Goal: Task Accomplishment & Management: Manage account settings

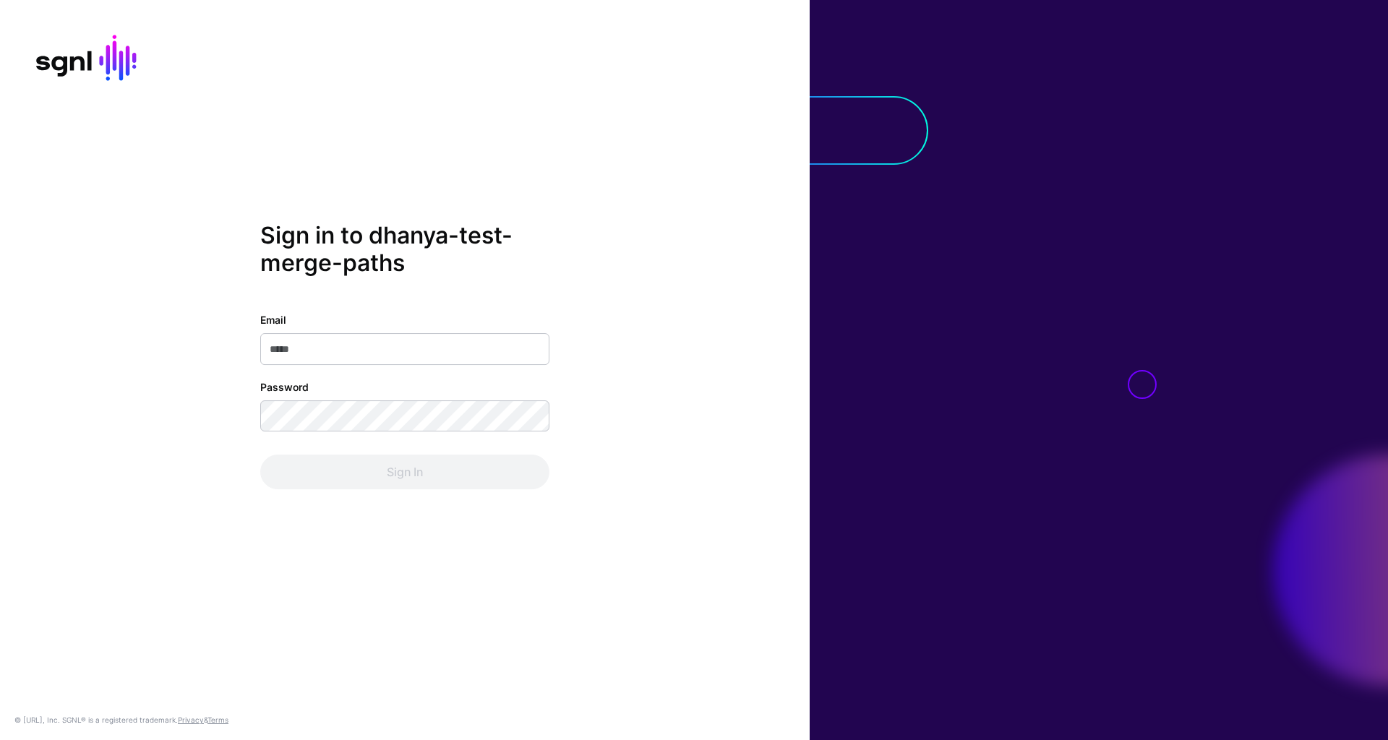
click at [433, 356] on input "Email" at bounding box center [404, 349] width 289 height 32
type input "**********"
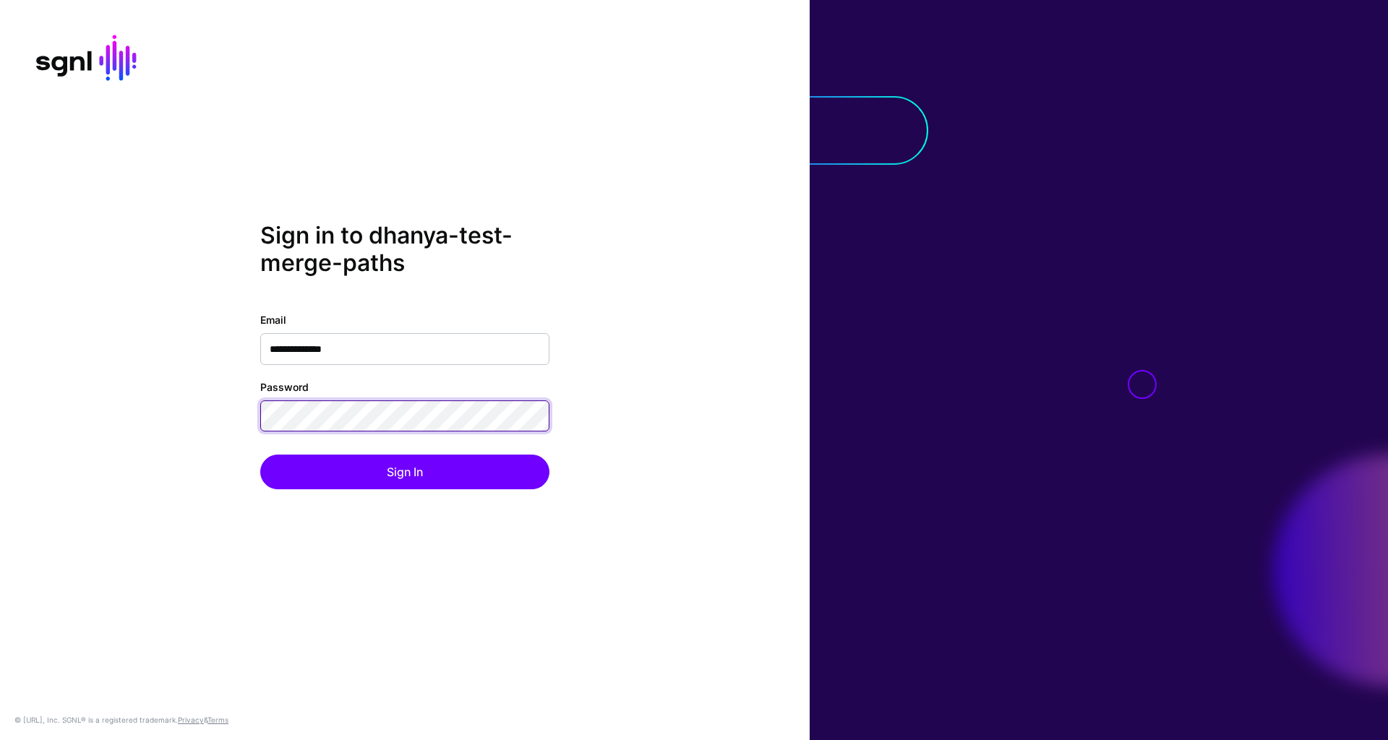
click at [236, 413] on div "**********" at bounding box center [405, 370] width 810 height 296
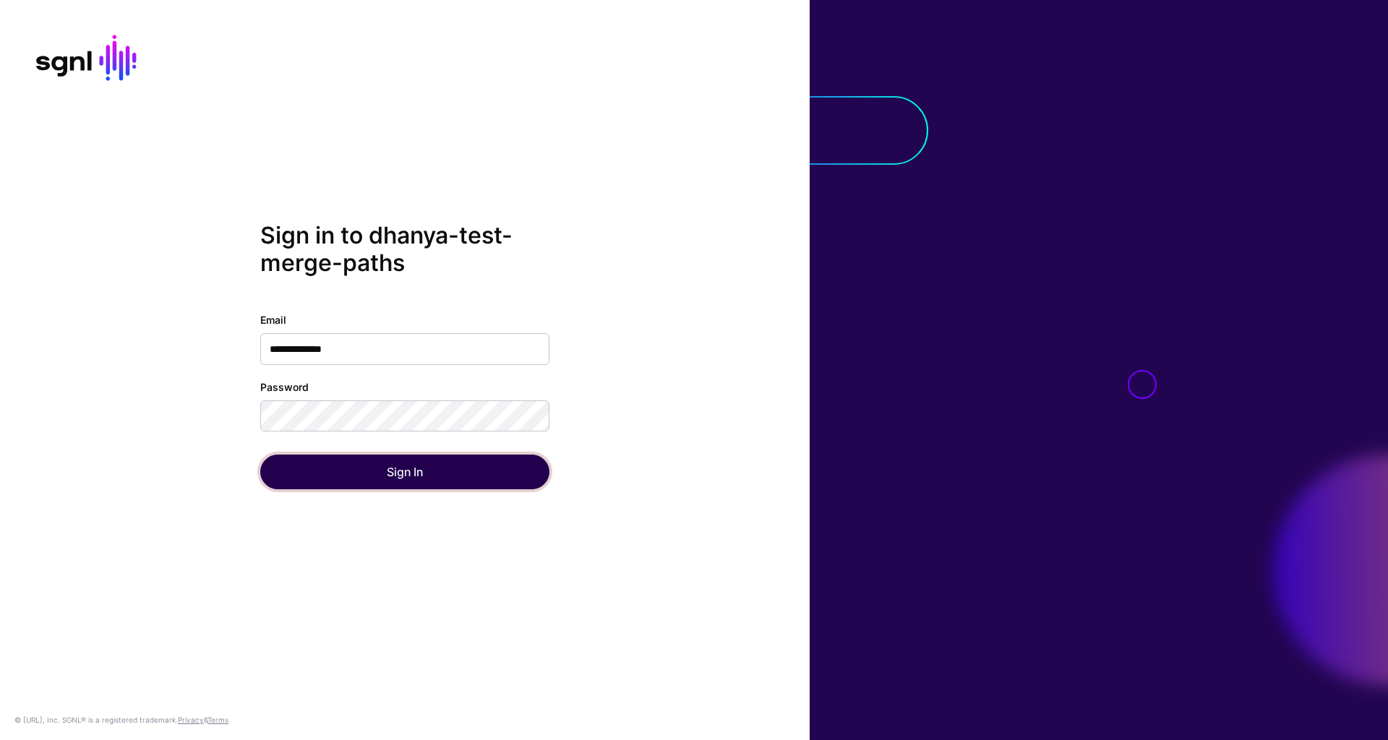
click at [314, 470] on button "Sign In" at bounding box center [404, 472] width 289 height 35
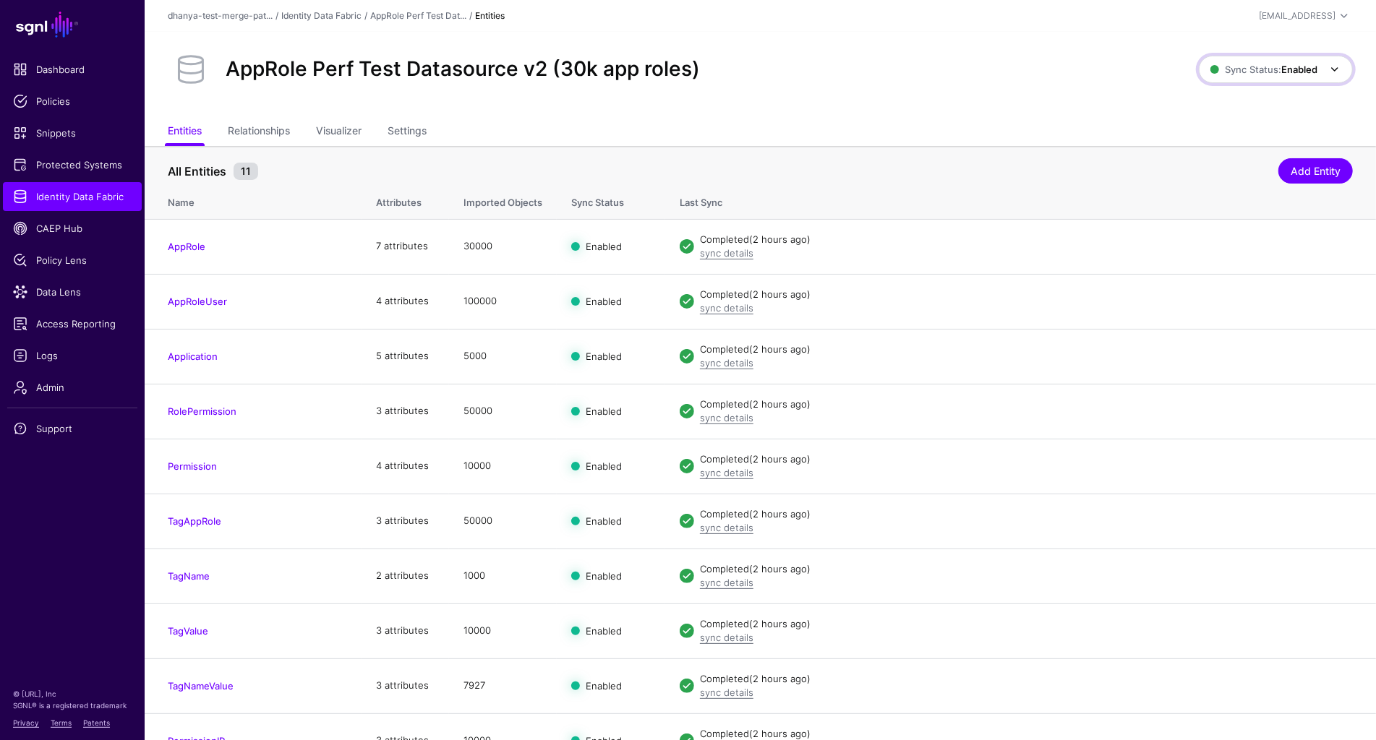
click at [1315, 74] on strong "Enabled" at bounding box center [1299, 70] width 36 height 12
click at [96, 192] on span "Identity Data Fabric" at bounding box center [72, 196] width 119 height 14
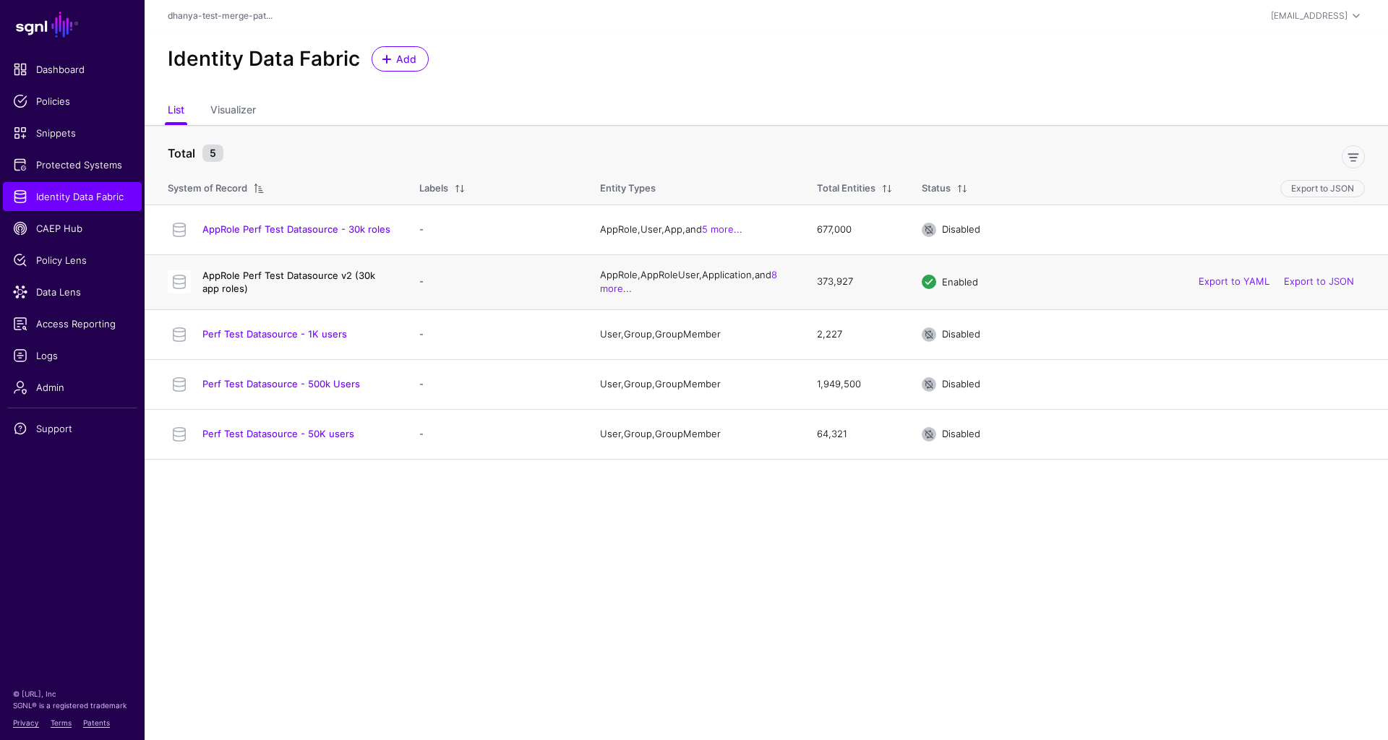
click at [346, 272] on link "AppRole Perf Test Datasource v2 (30k app roles)" at bounding box center [288, 282] width 173 height 25
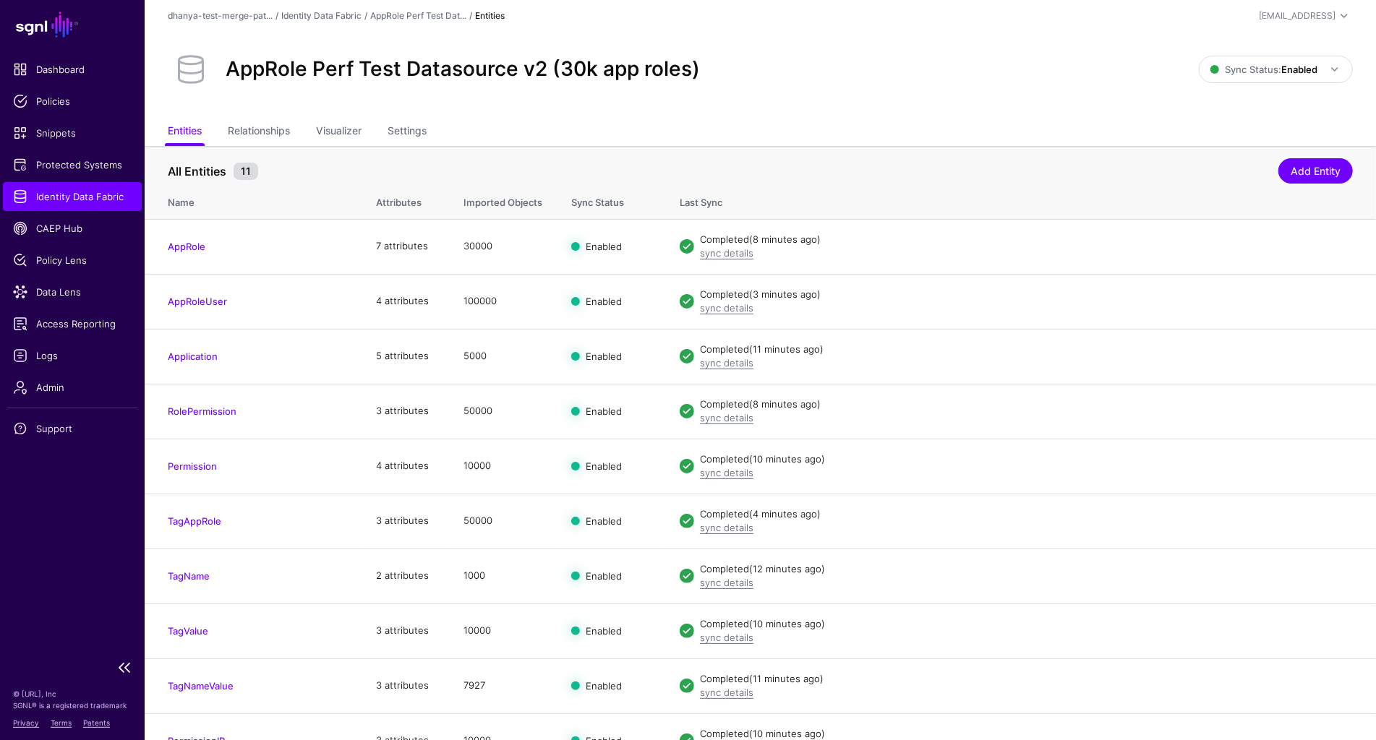
click at [127, 197] on span "Identity Data Fabric" at bounding box center [72, 196] width 119 height 14
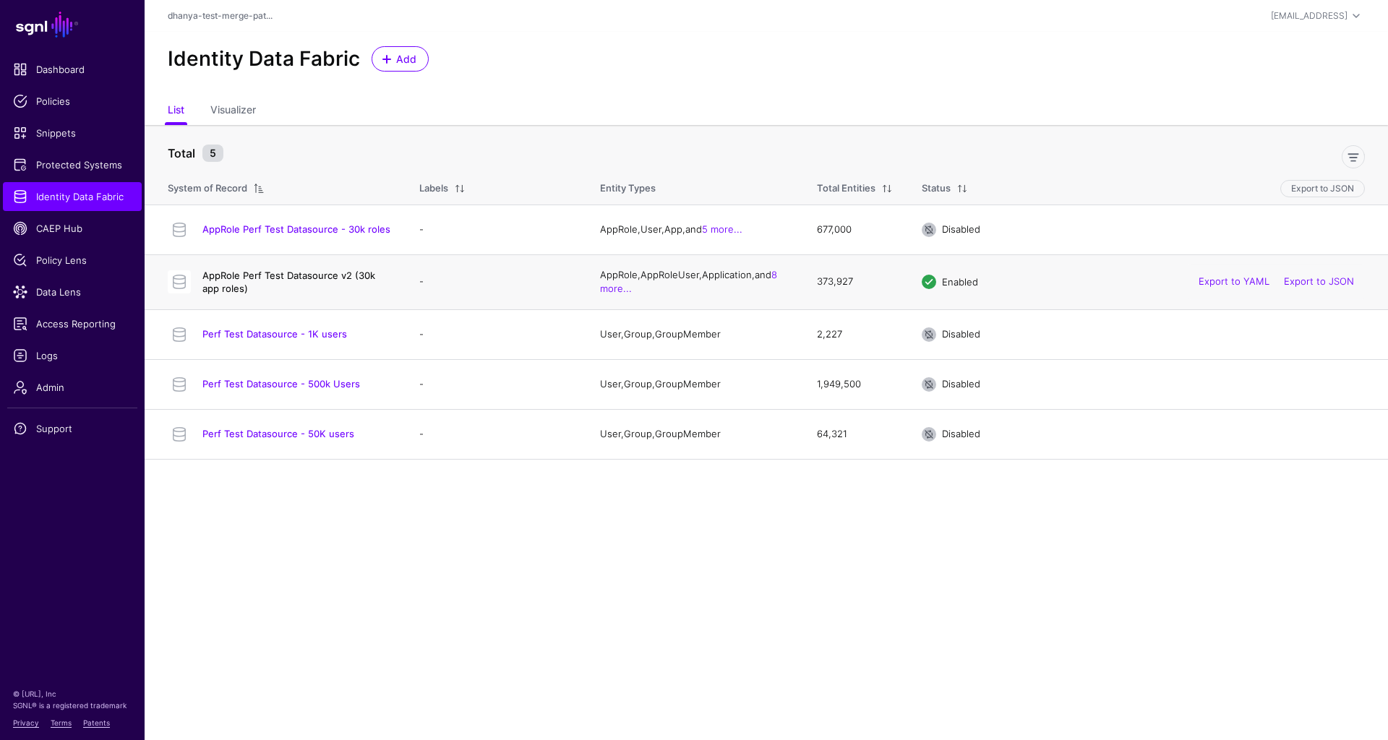
click at [356, 270] on link "AppRole Perf Test Datasource v2 (30k app roles)" at bounding box center [288, 282] width 173 height 25
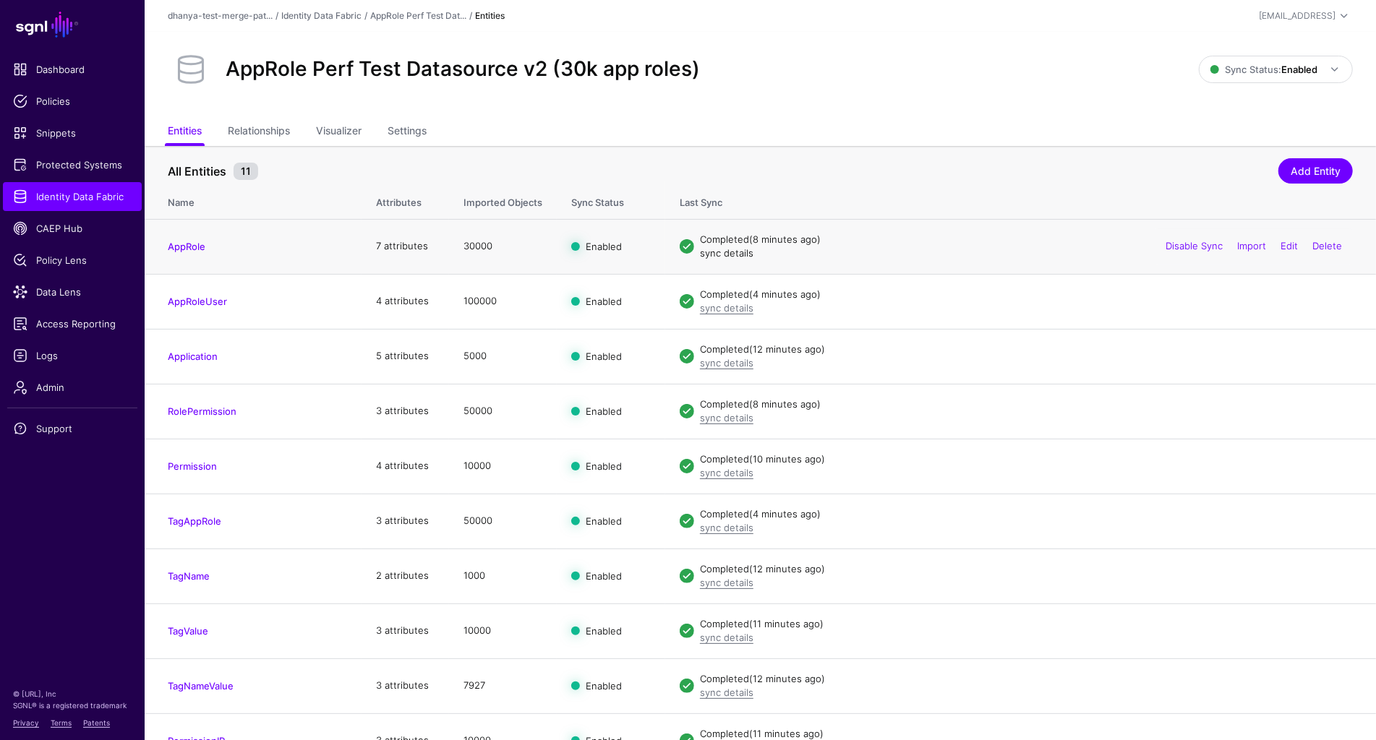
click at [713, 252] on link "sync details" at bounding box center [726, 253] width 53 height 12
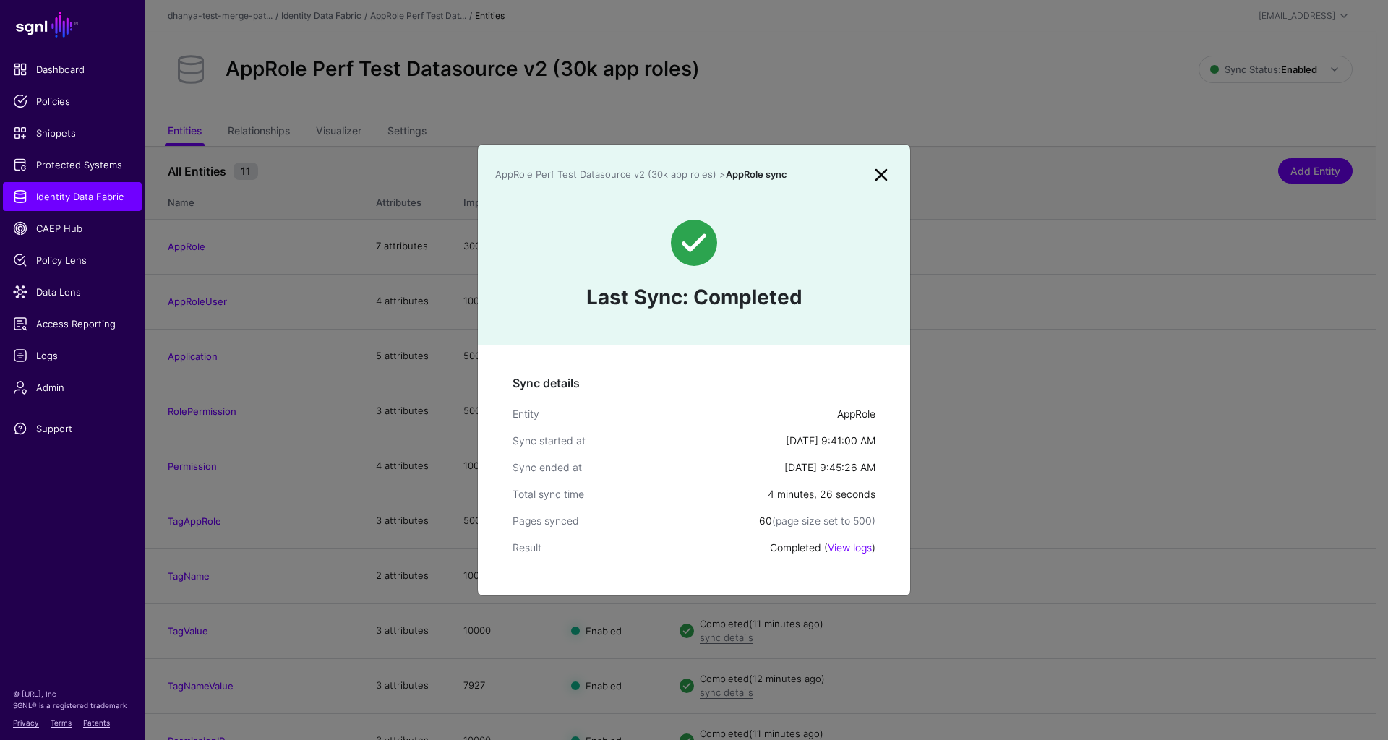
click at [879, 173] on link at bounding box center [881, 174] width 23 height 23
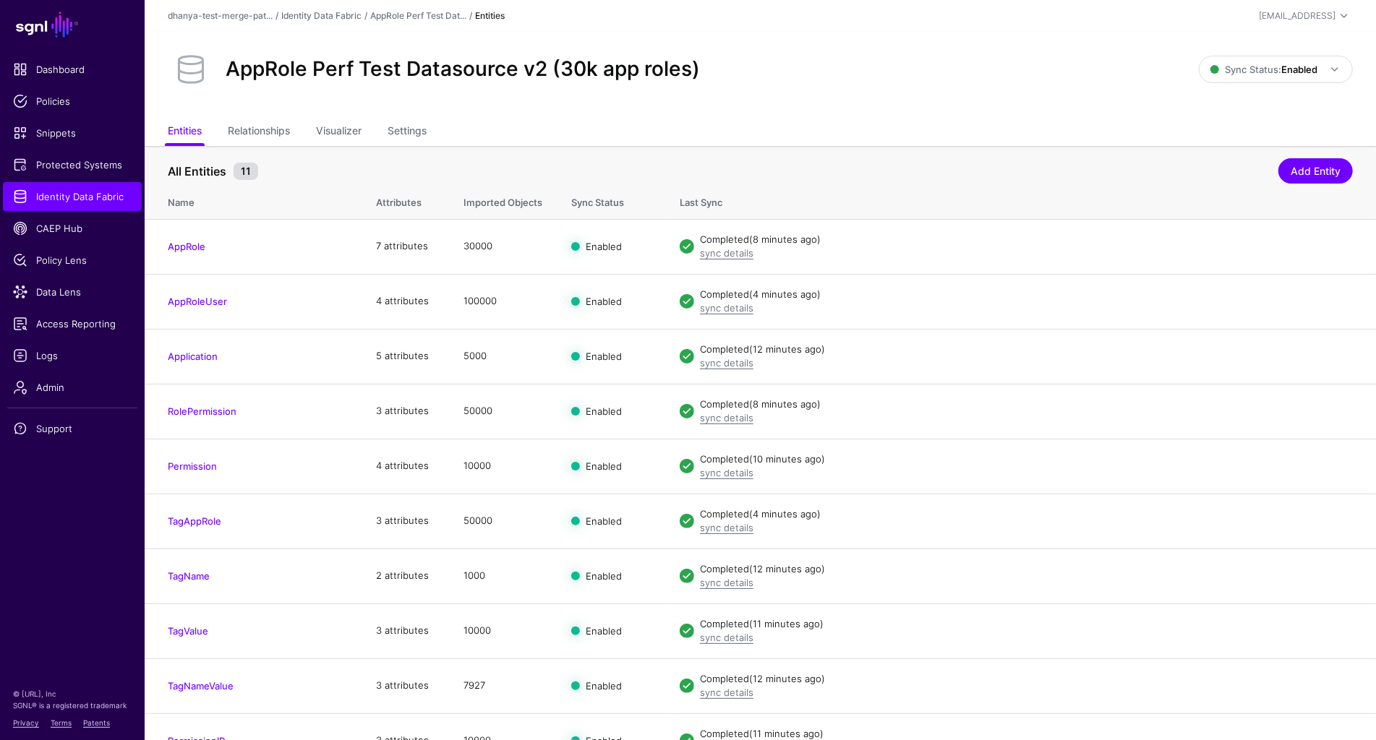
scroll to position [78, 0]
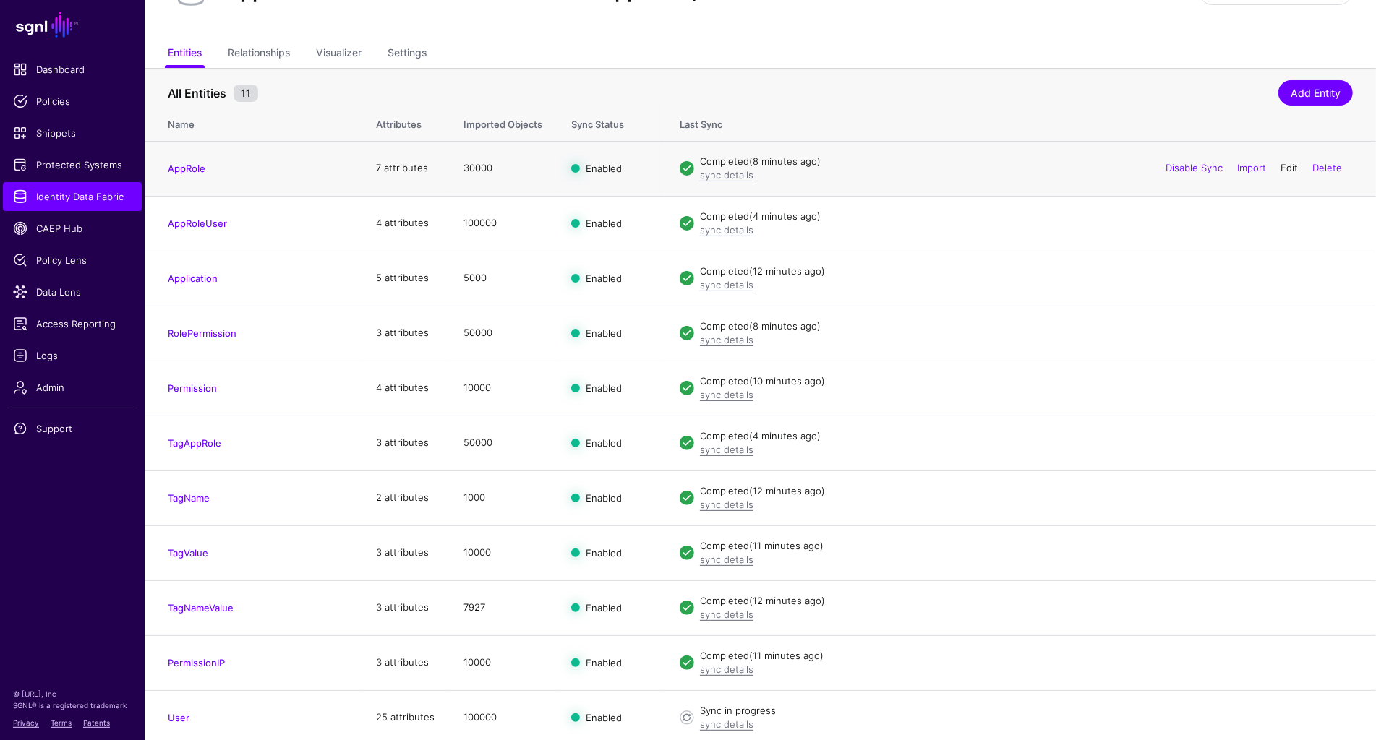
click at [1287, 168] on link "Edit" at bounding box center [1288, 168] width 17 height 12
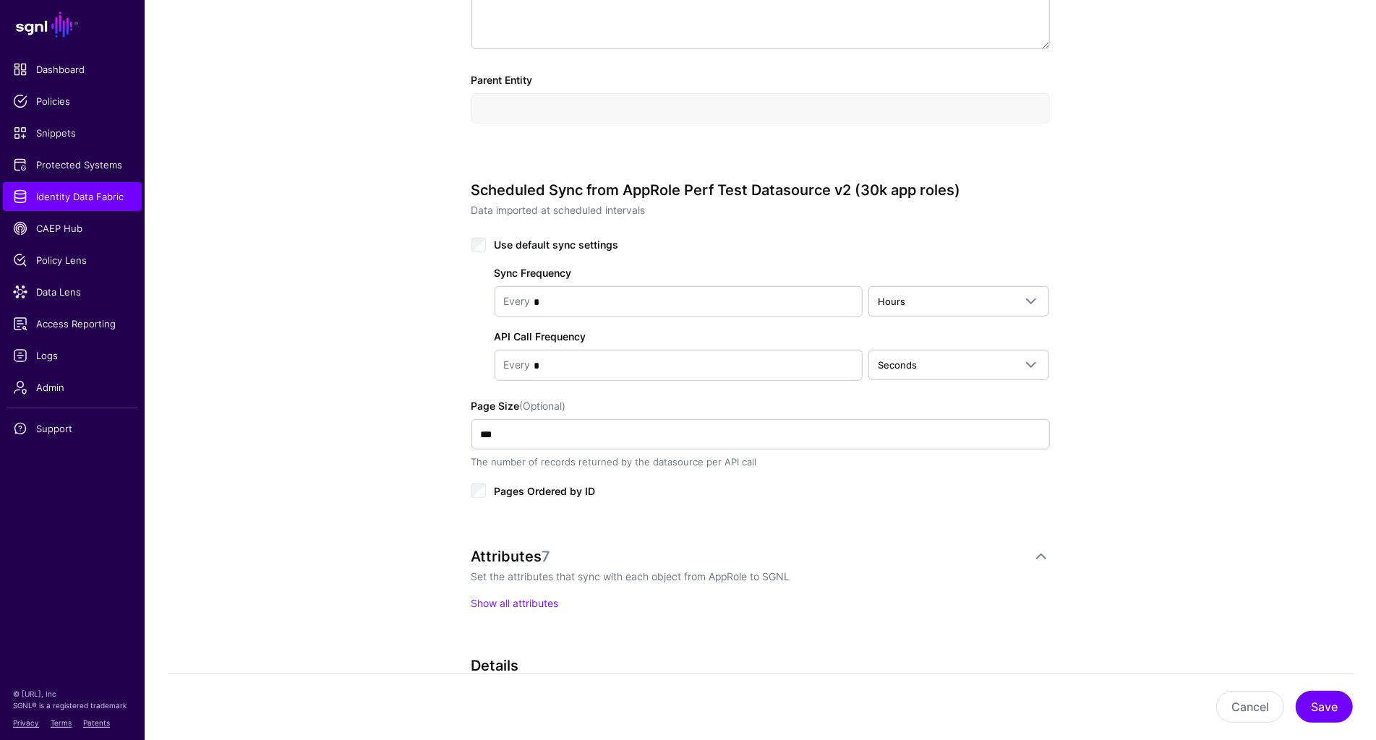
scroll to position [544, 0]
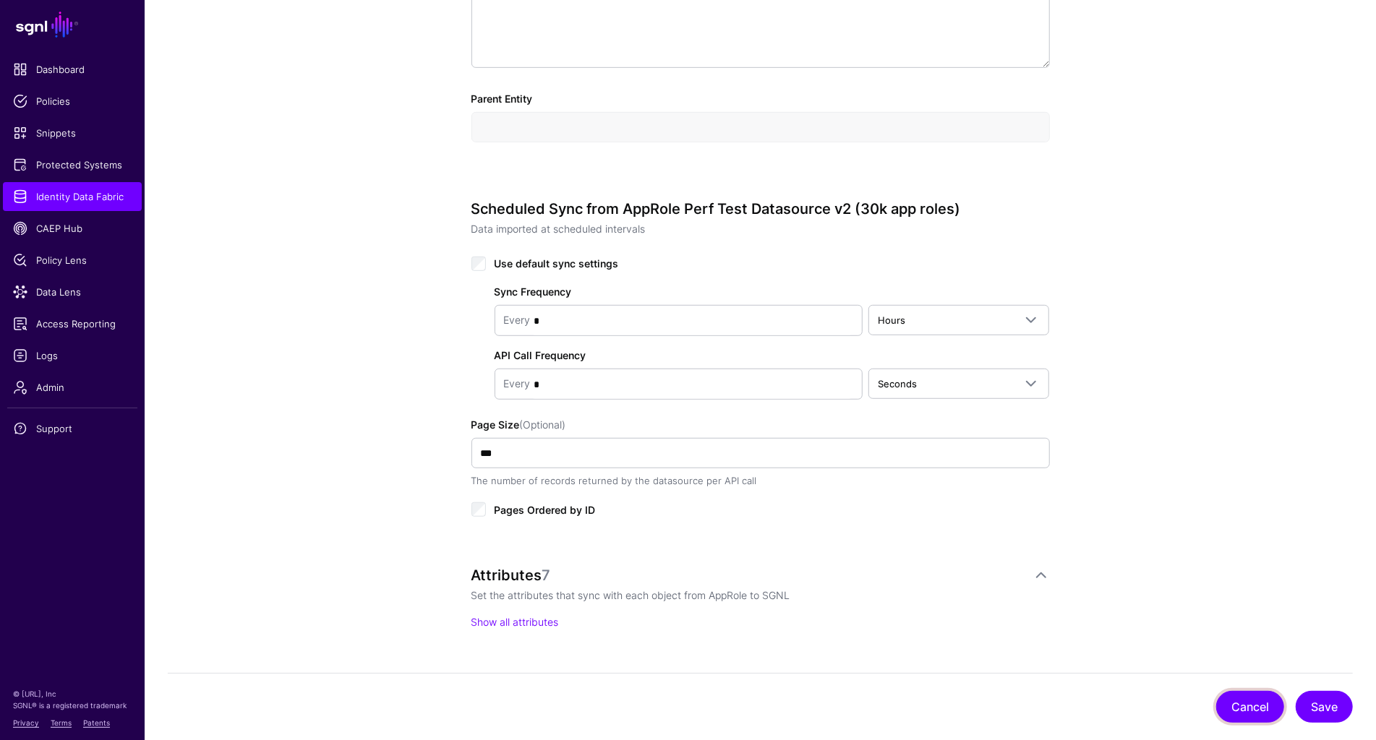
click at [1254, 708] on button "Cancel" at bounding box center [1250, 707] width 68 height 32
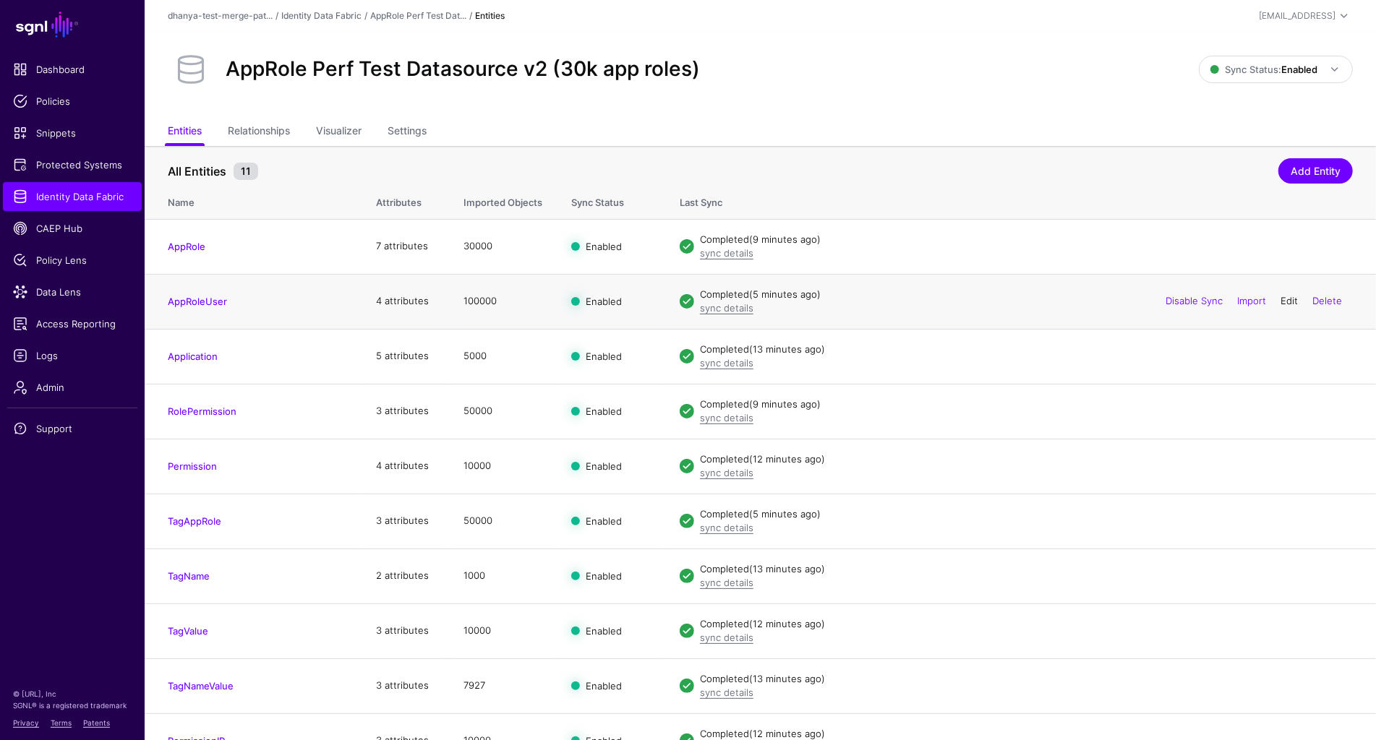
click at [1284, 301] on link "Edit" at bounding box center [1288, 301] width 17 height 12
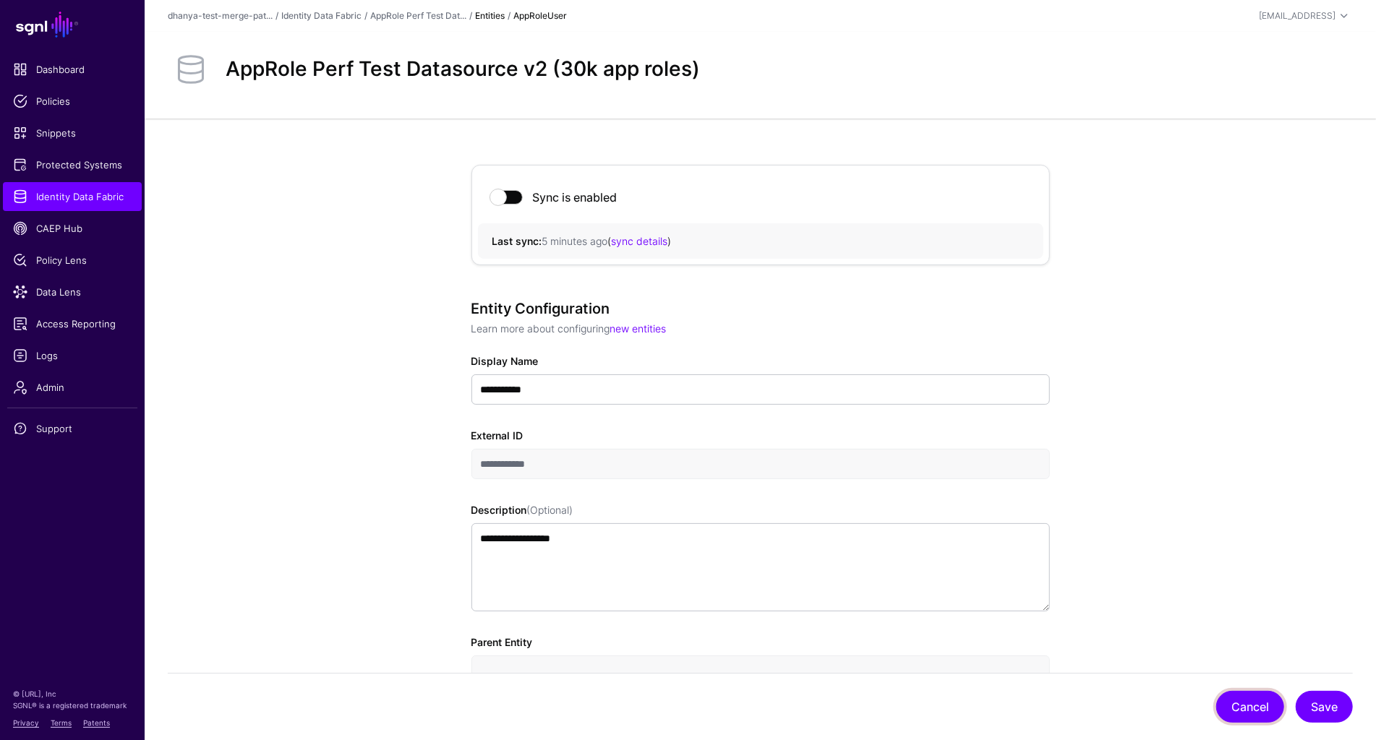
click at [1263, 699] on button "Cancel" at bounding box center [1250, 707] width 68 height 32
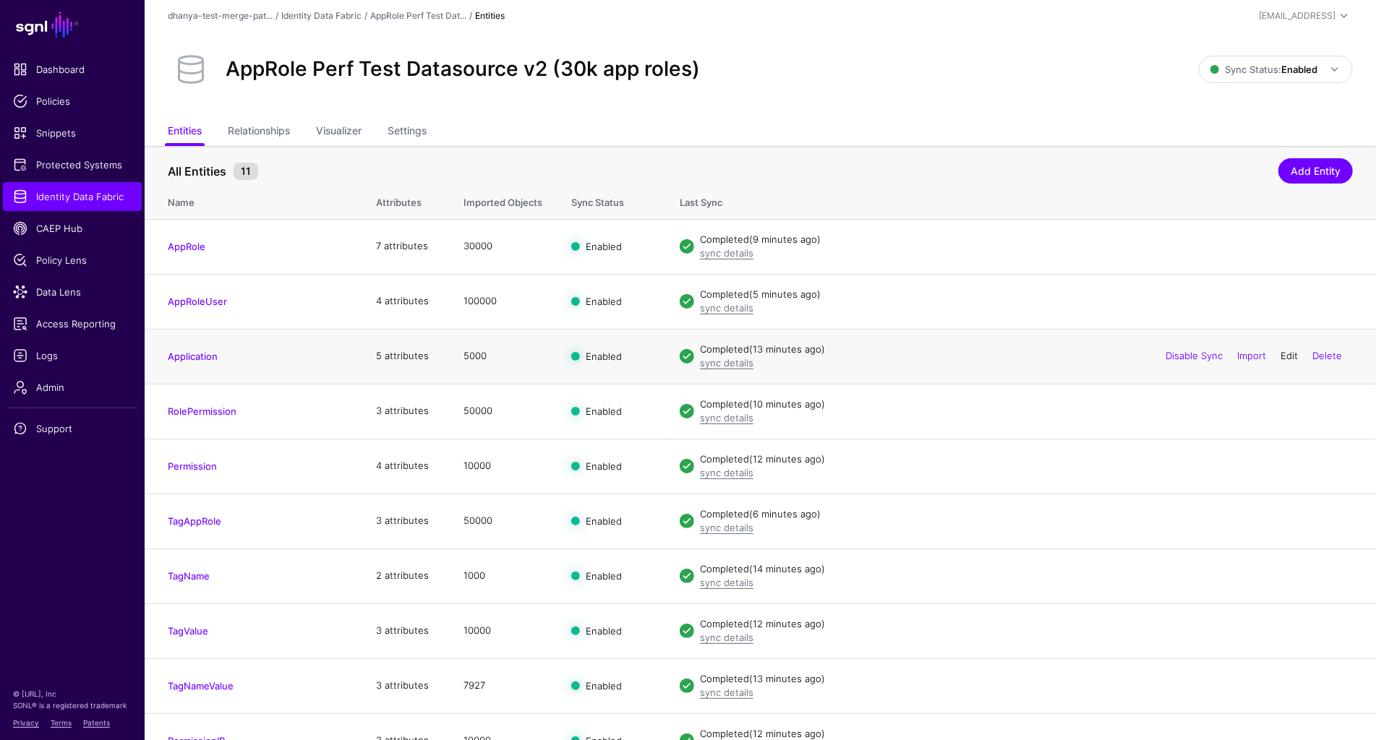
click at [1287, 353] on link "Edit" at bounding box center [1288, 356] width 17 height 12
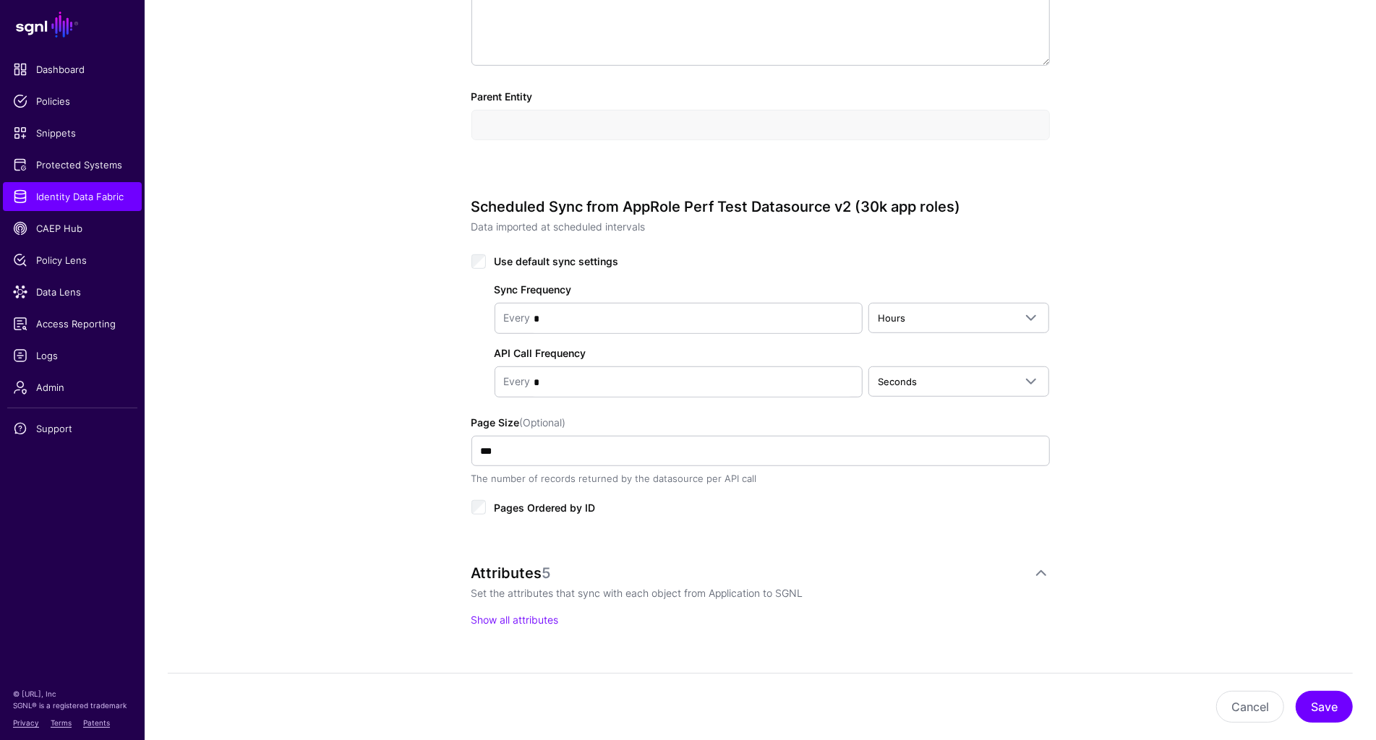
scroll to position [542, 0]
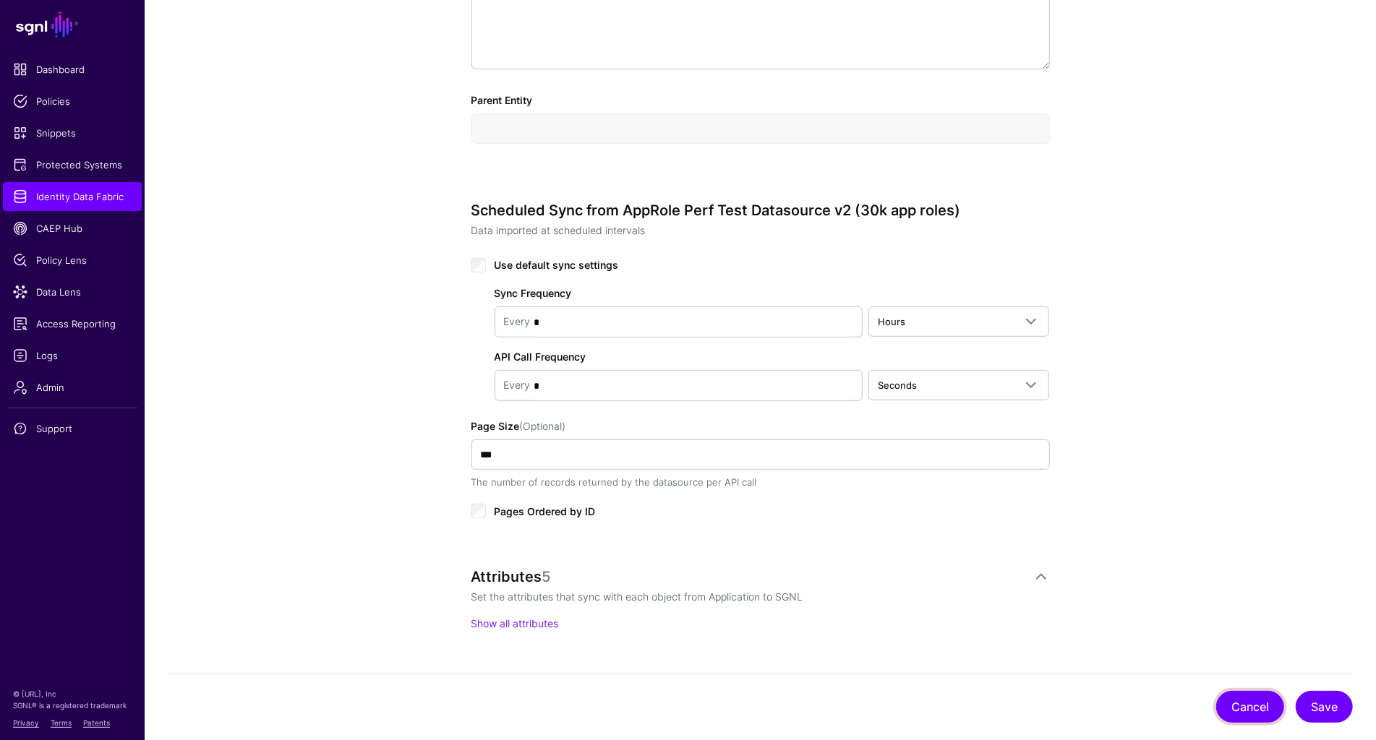
click at [1248, 708] on button "Cancel" at bounding box center [1250, 707] width 68 height 32
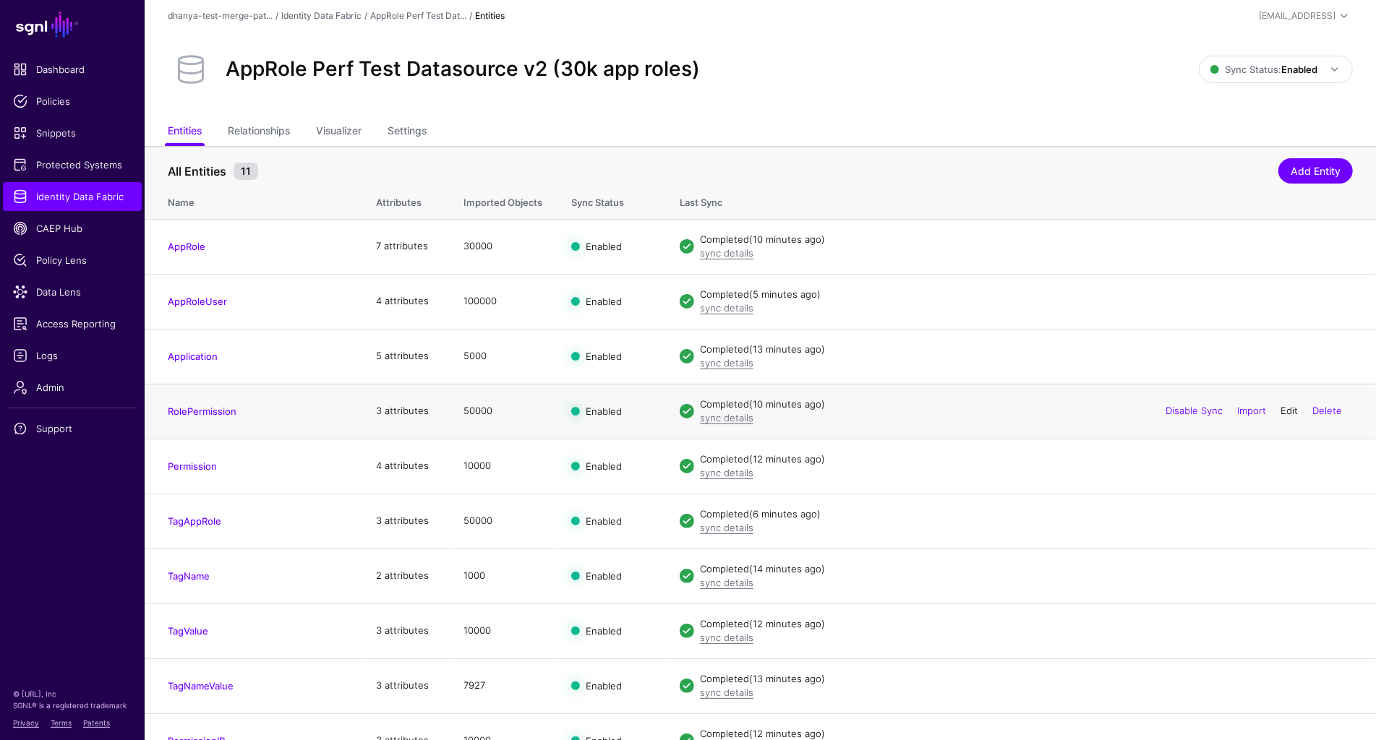
click at [1291, 407] on link "Edit" at bounding box center [1288, 411] width 17 height 12
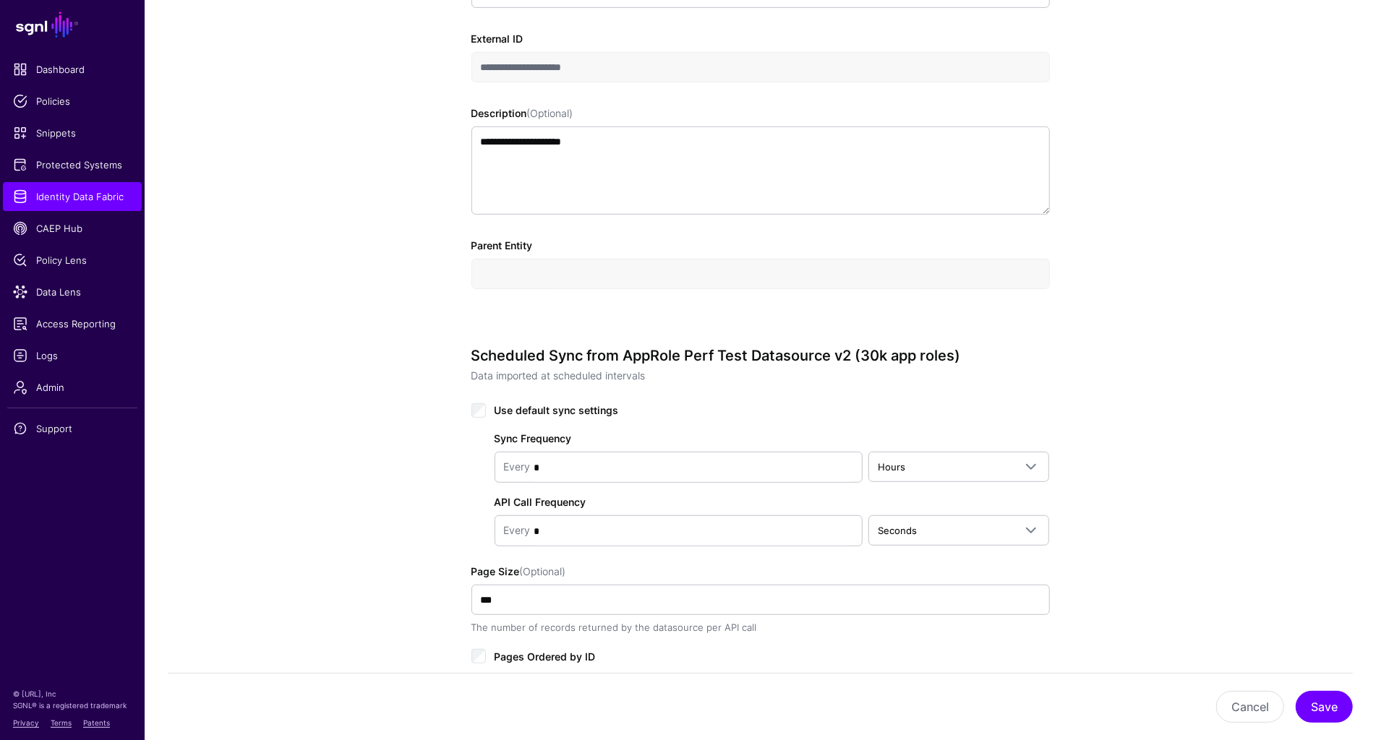
scroll to position [486, 0]
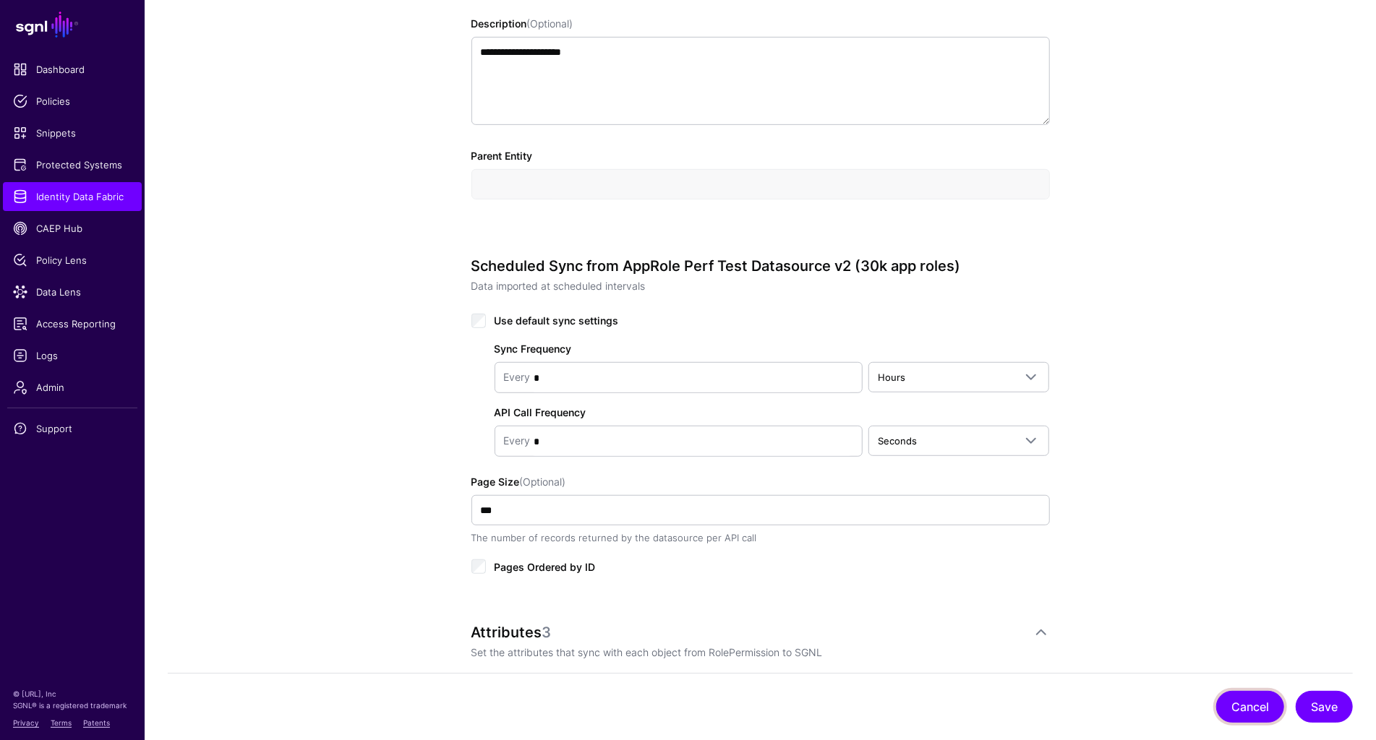
click at [1261, 708] on button "Cancel" at bounding box center [1250, 707] width 68 height 32
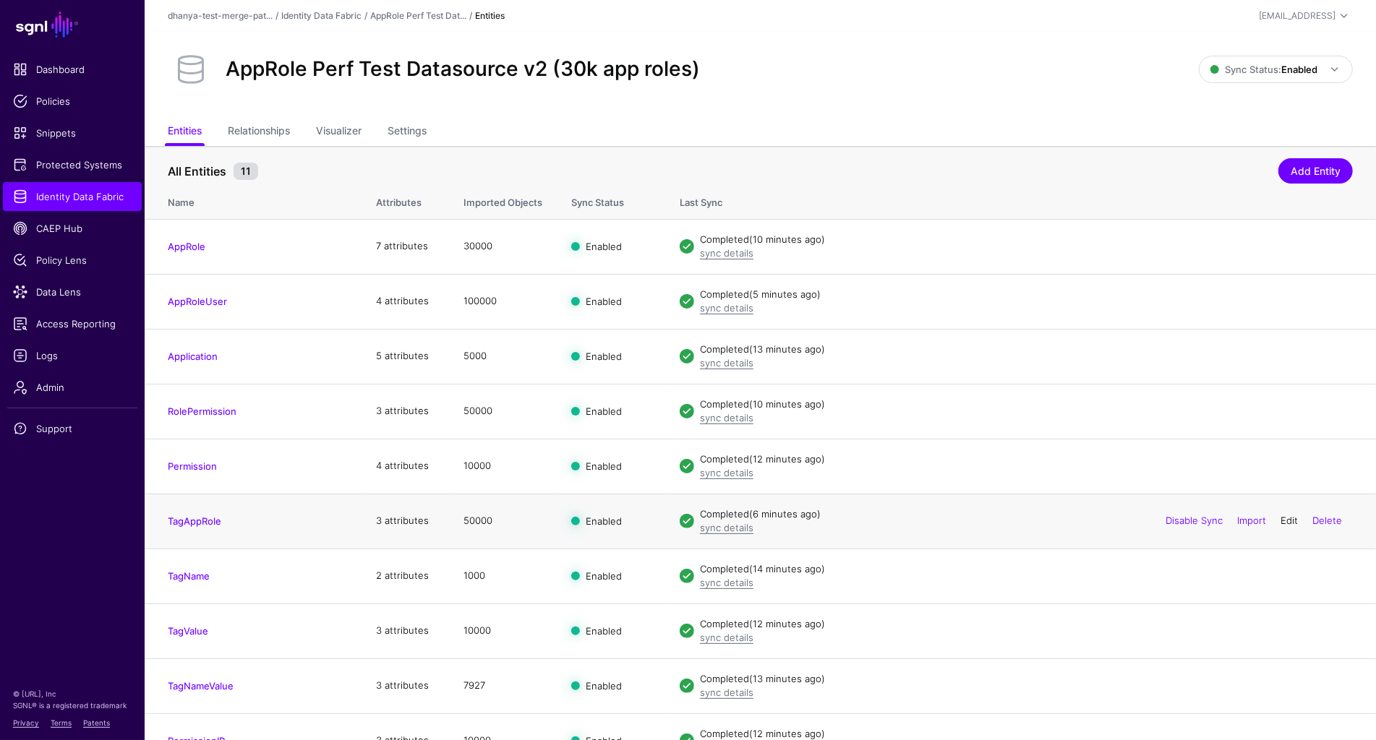
click at [1287, 519] on link "Edit" at bounding box center [1288, 521] width 17 height 12
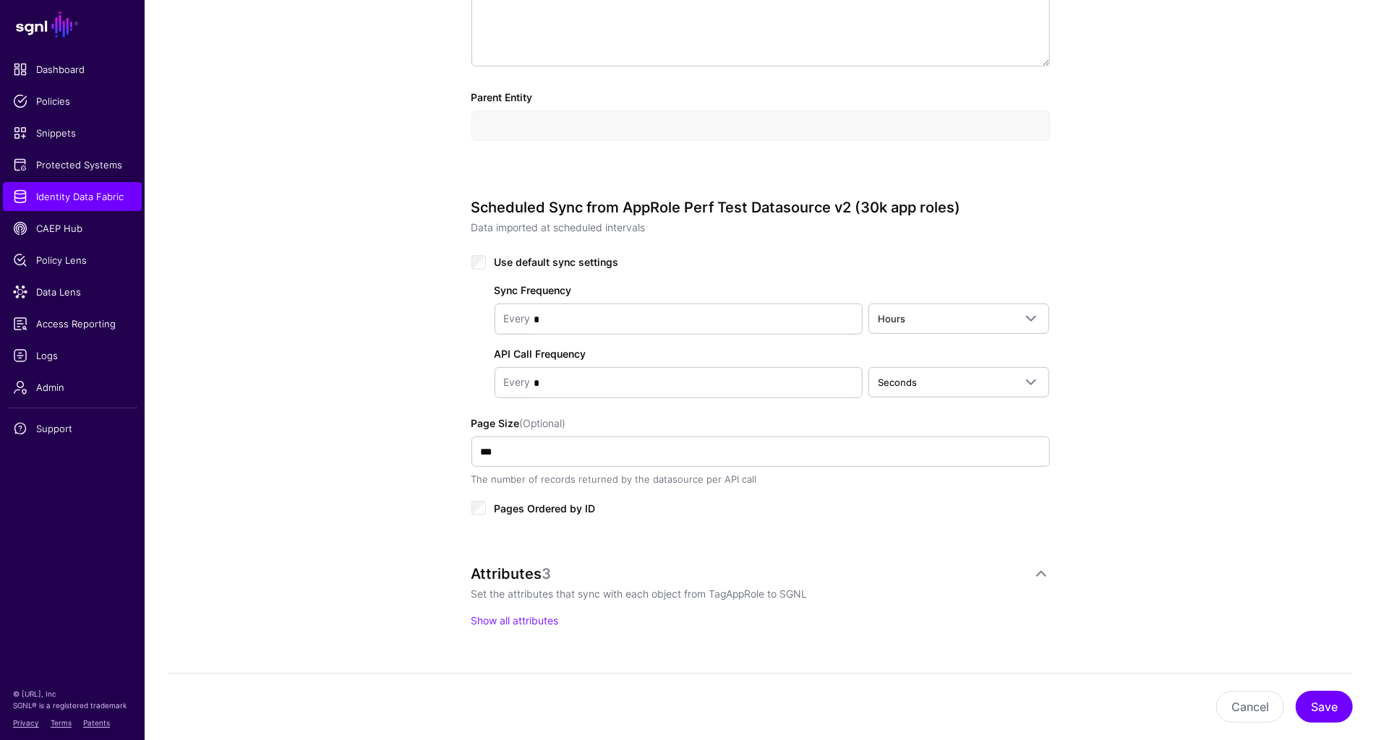
scroll to position [550, 0]
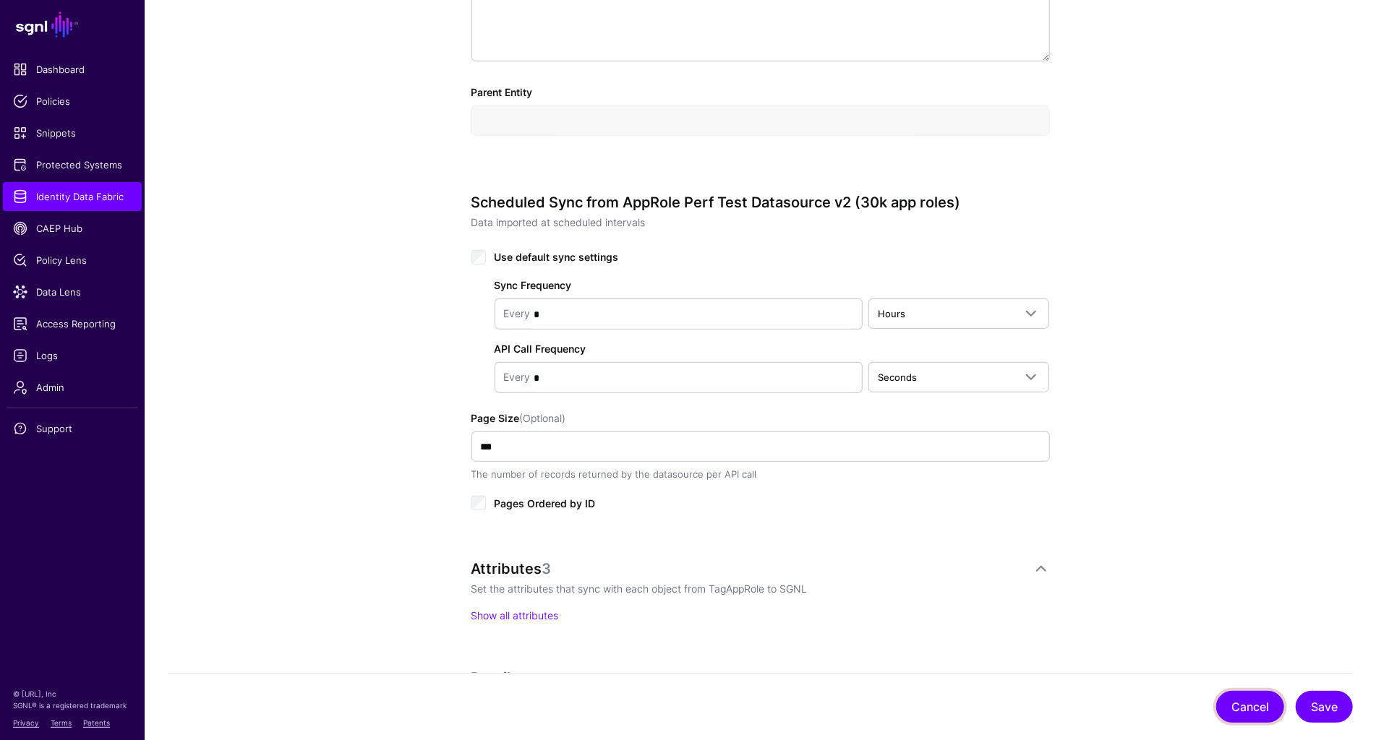
click at [1253, 709] on button "Cancel" at bounding box center [1250, 707] width 68 height 32
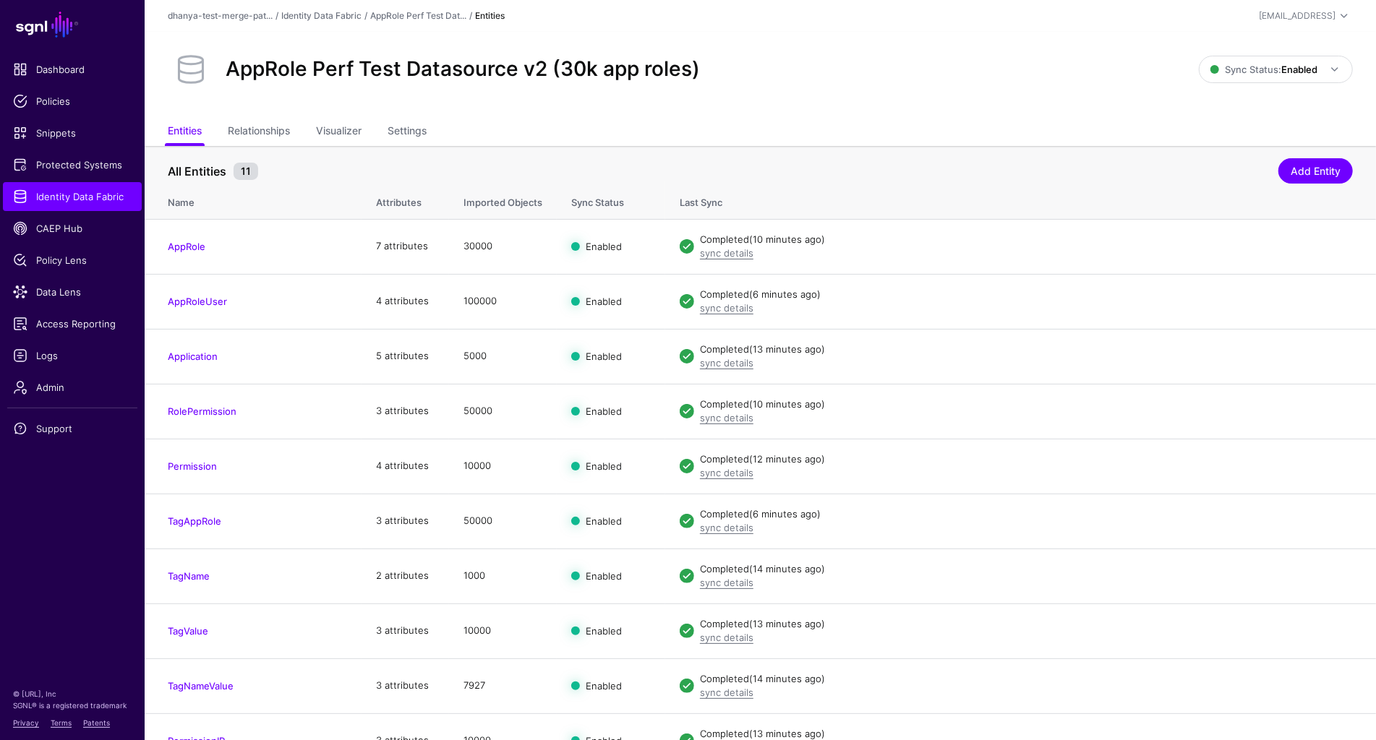
scroll to position [78, 0]
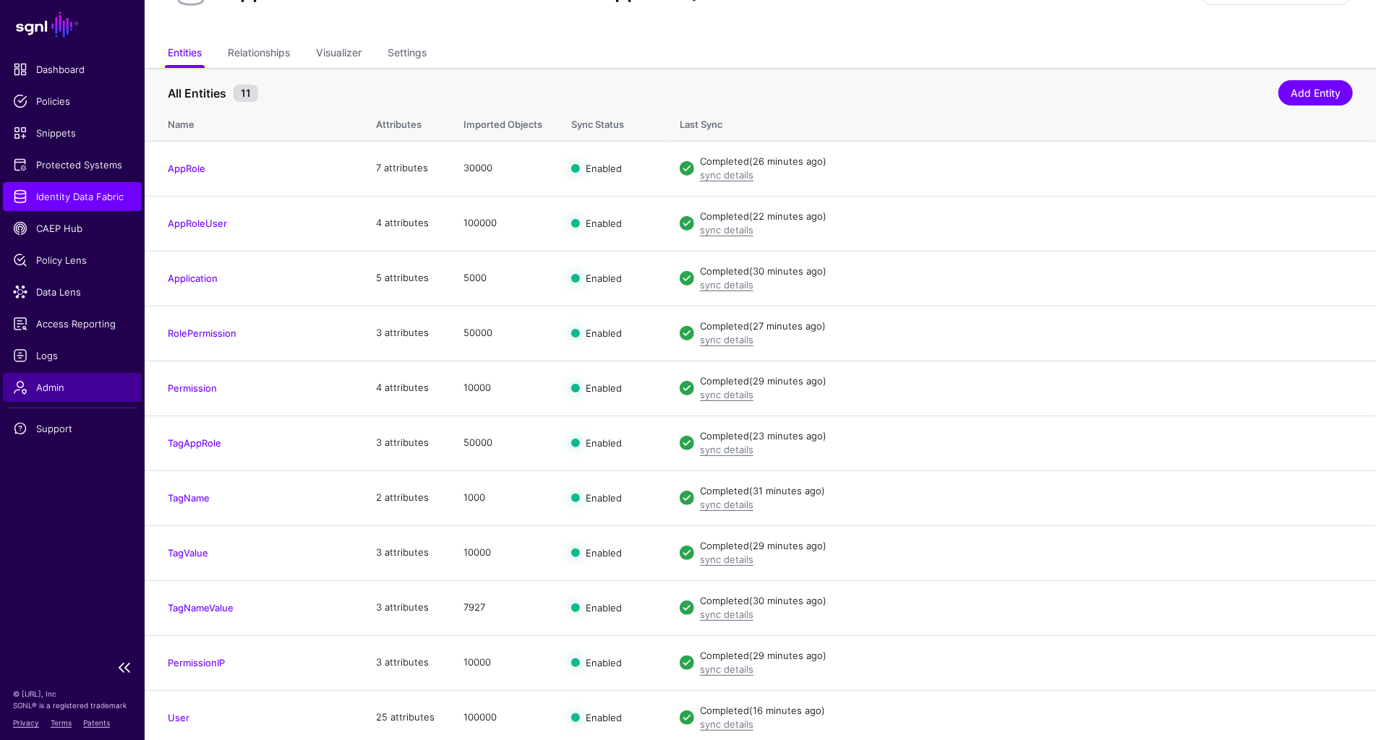
click at [43, 389] on span "Admin" at bounding box center [72, 387] width 119 height 14
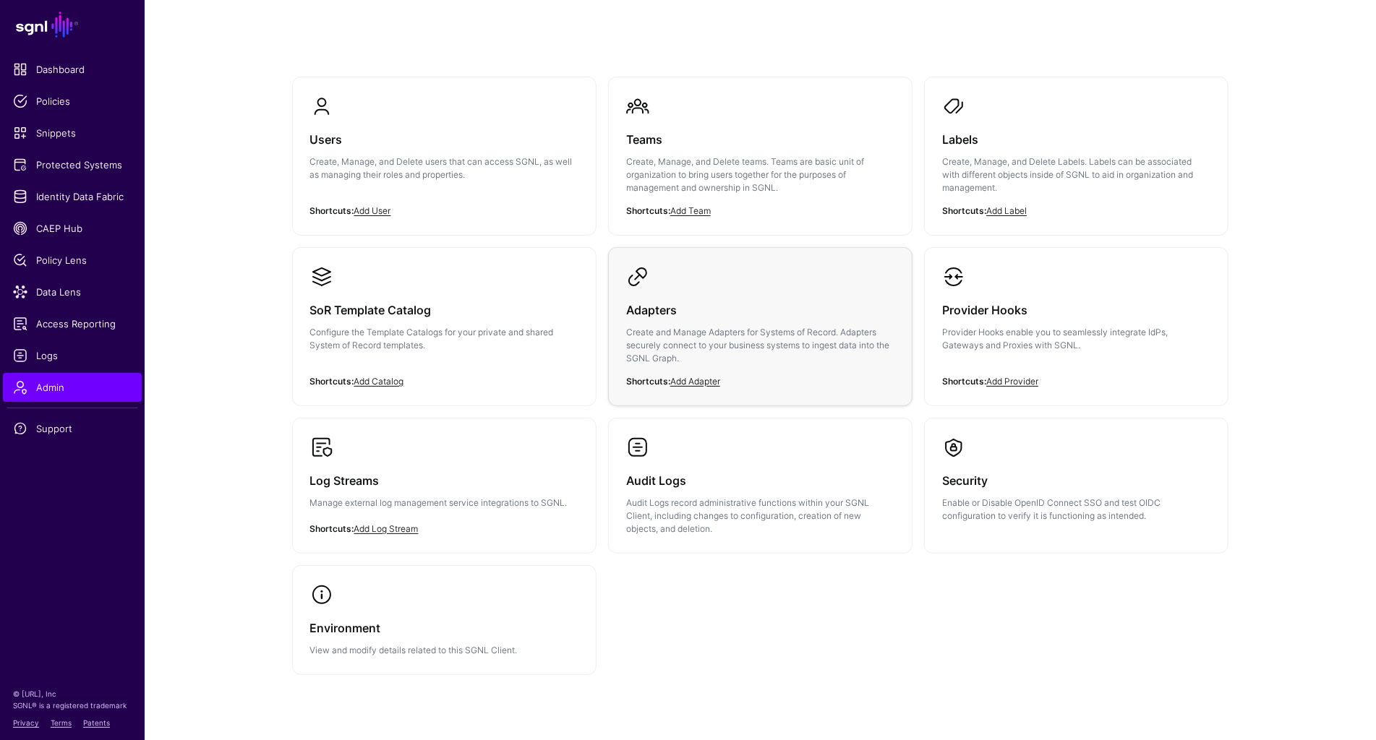
click at [754, 291] on div "Adapters Create and Manage Adapters for Systems of Record. Adapters securely co…" at bounding box center [760, 338] width 268 height 100
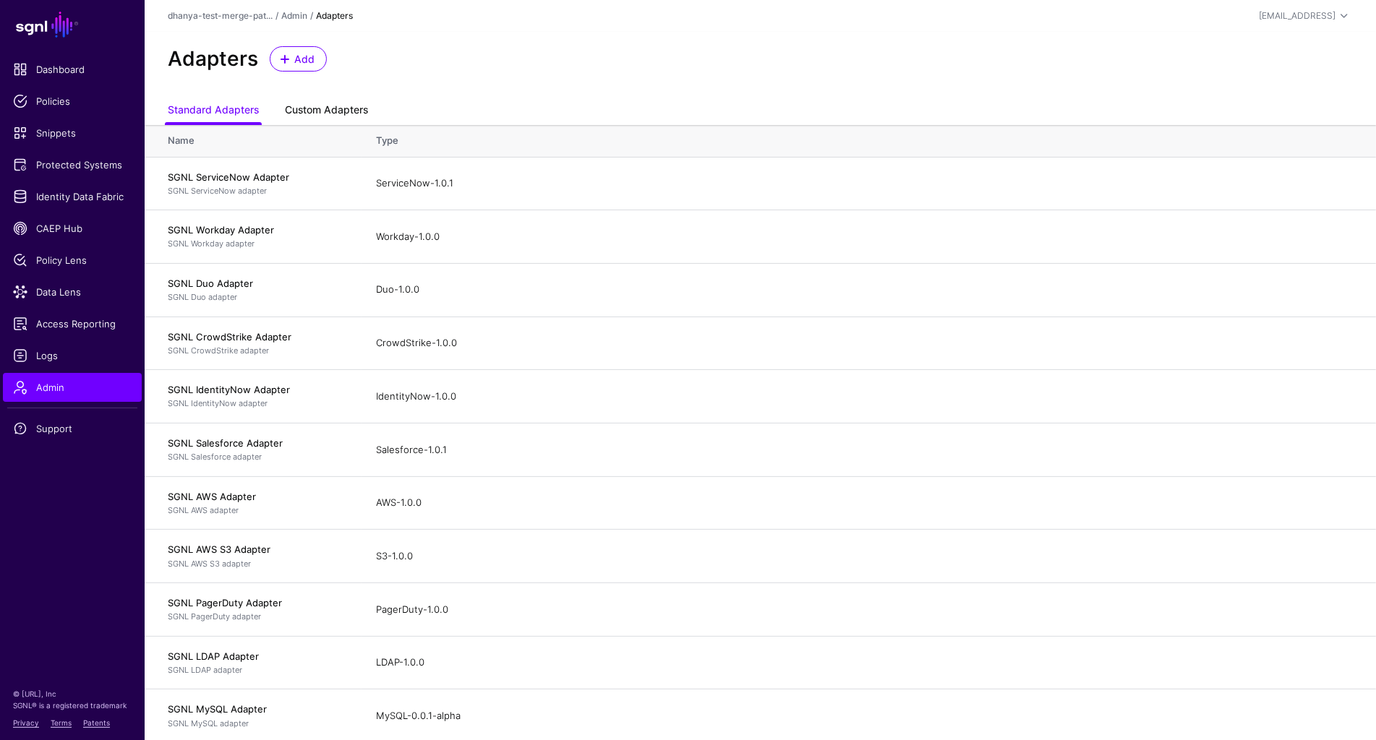
click at [350, 114] on link "Custom Adapters" at bounding box center [326, 111] width 83 height 27
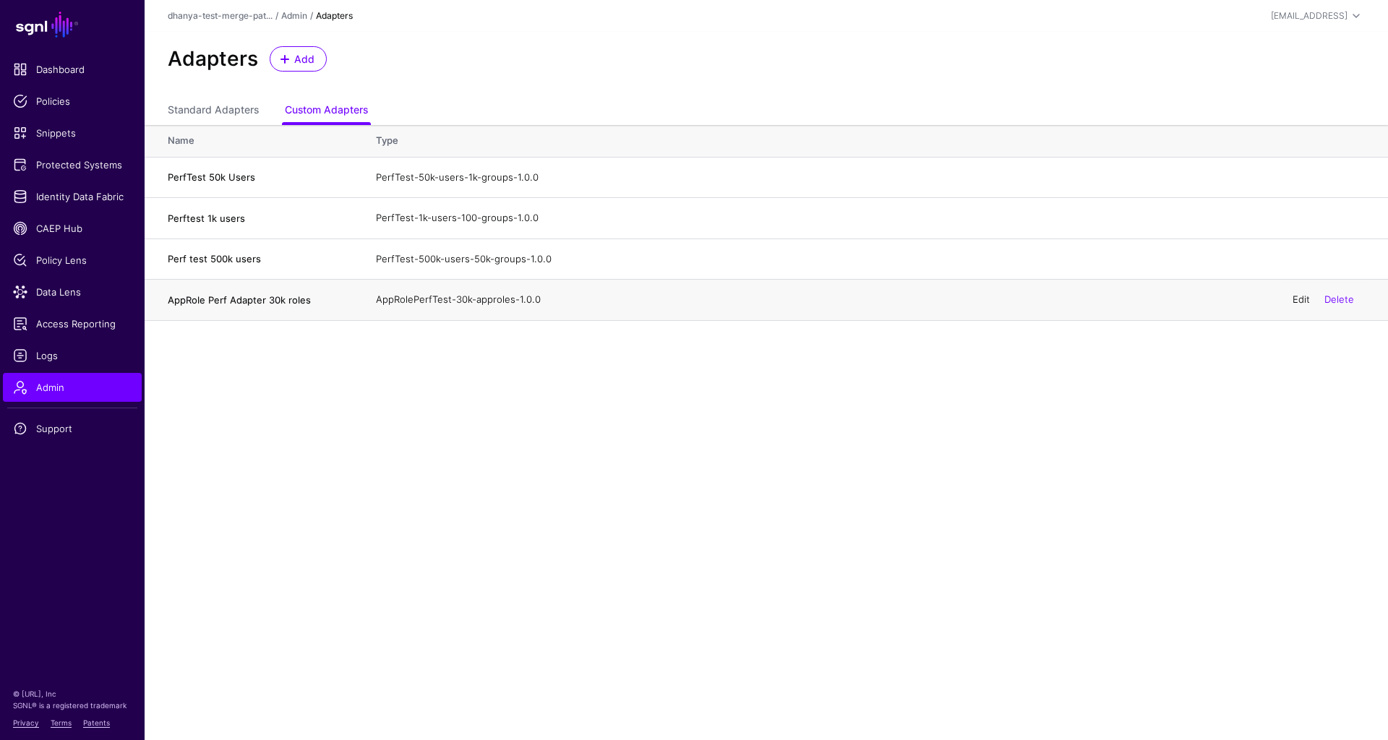
click at [1299, 299] on link "Edit" at bounding box center [1300, 299] width 17 height 12
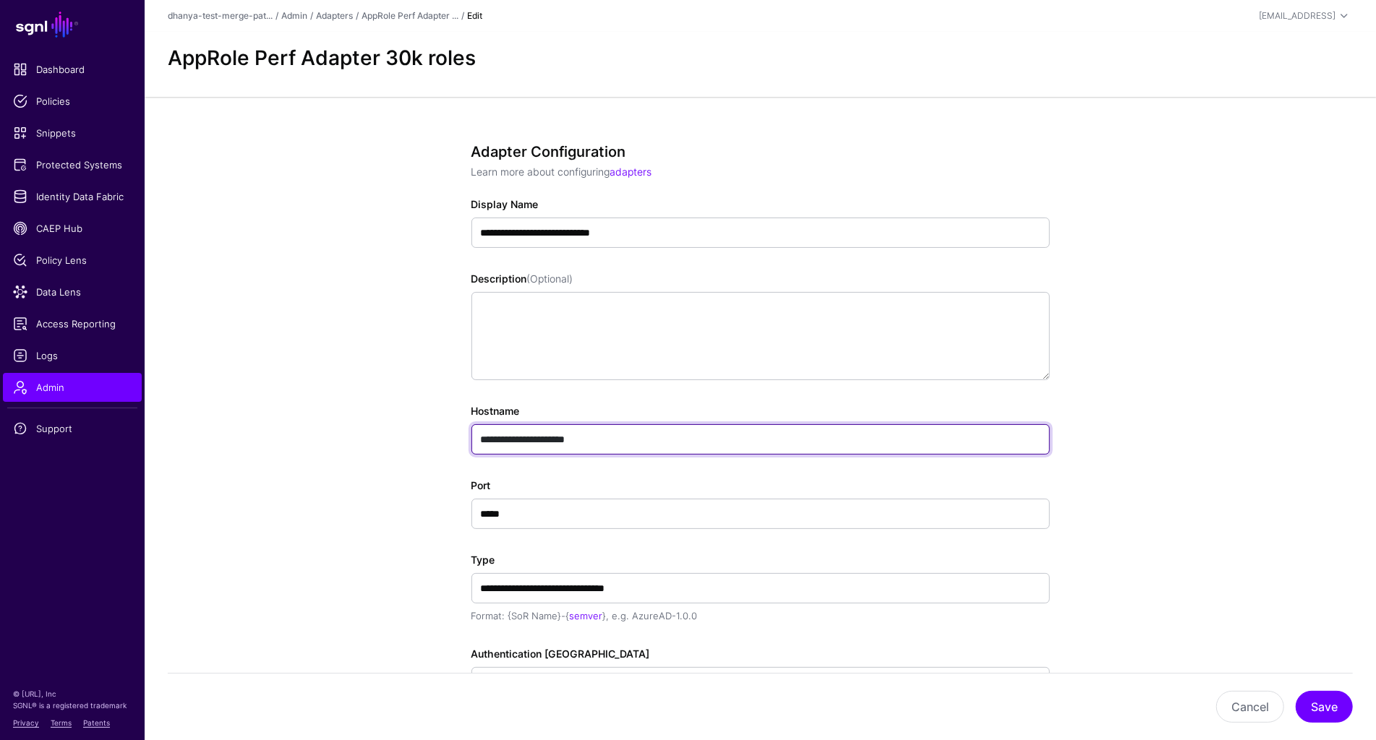
drag, startPoint x: 605, startPoint y: 437, endPoint x: 445, endPoint y: 436, distance: 159.7
click at [445, 436] on div "**********" at bounding box center [760, 574] width 671 height 954
paste input "******"
click at [608, 439] on input "**********" at bounding box center [760, 439] width 578 height 30
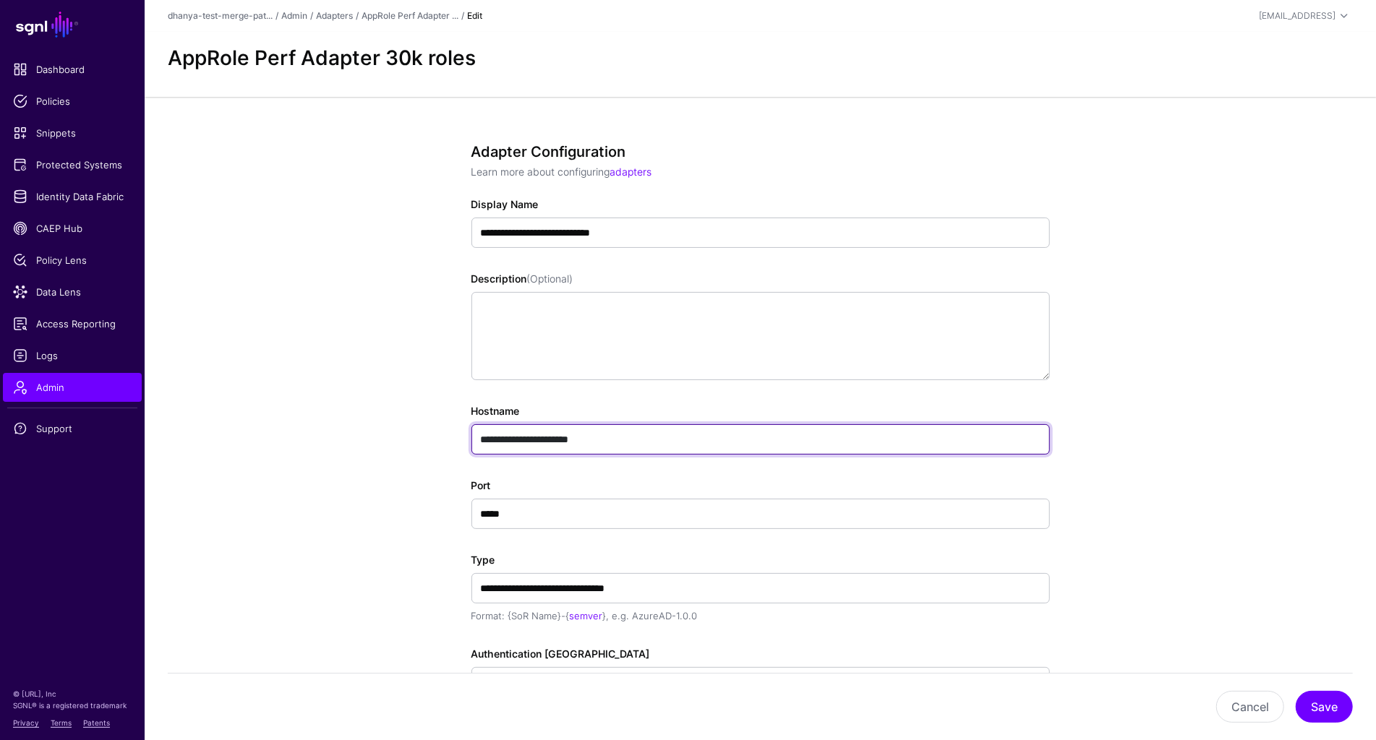
type input "**********"
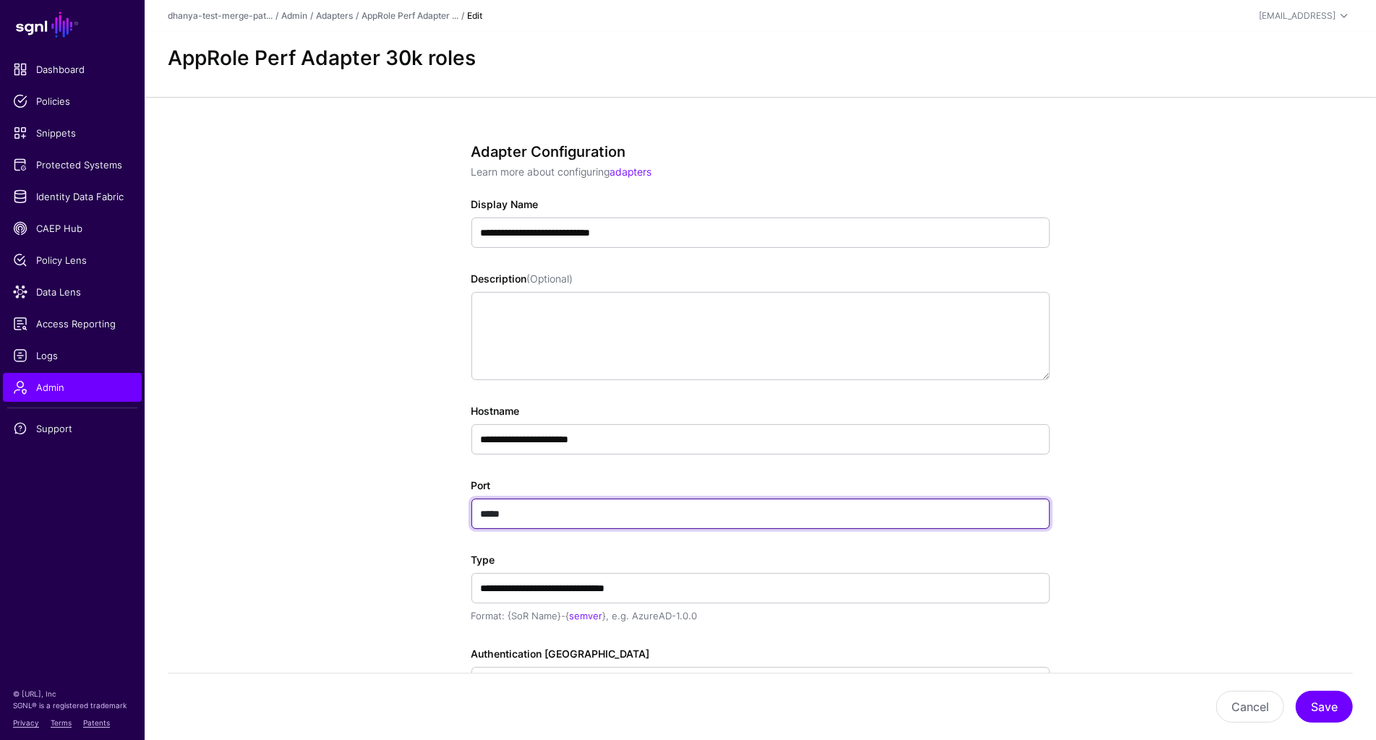
click at [495, 509] on input "*****" at bounding box center [760, 514] width 578 height 30
paste input "text"
type input "*****"
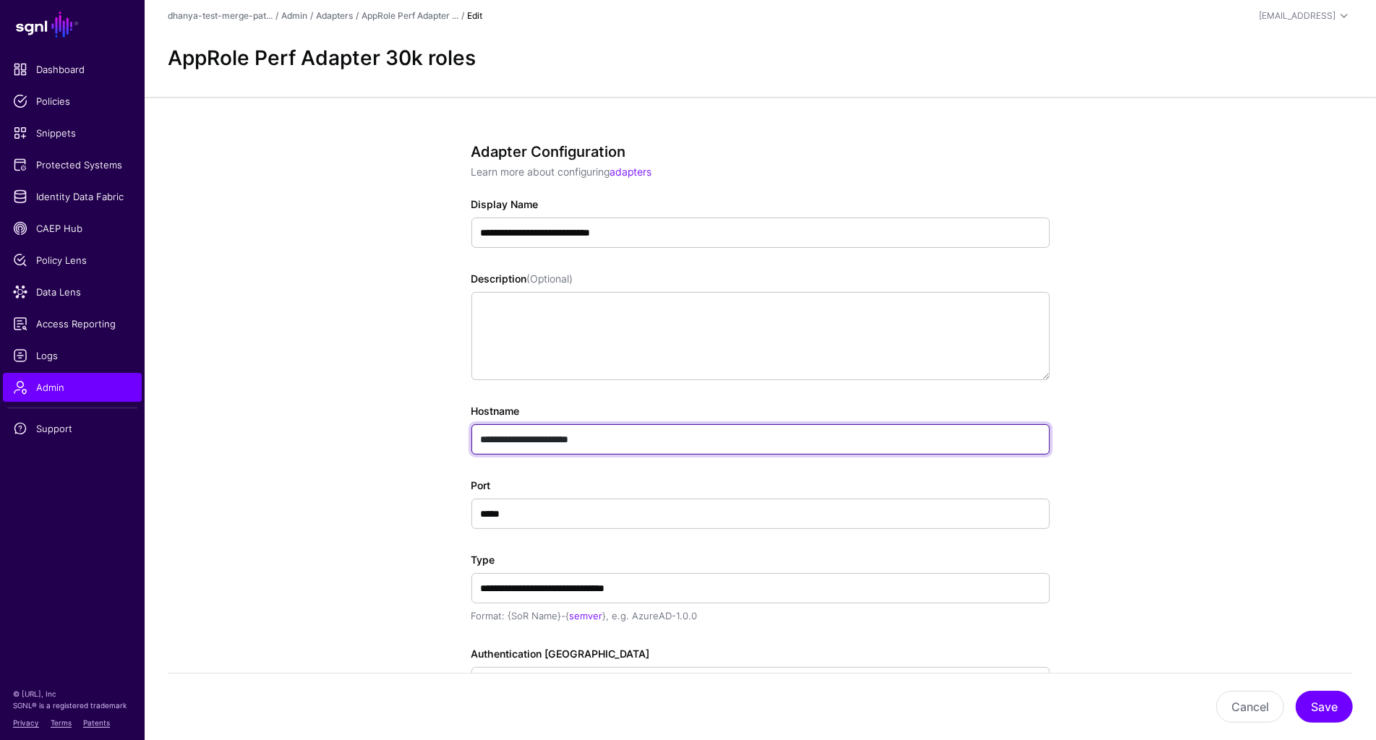
click at [617, 439] on input "**********" at bounding box center [760, 439] width 578 height 30
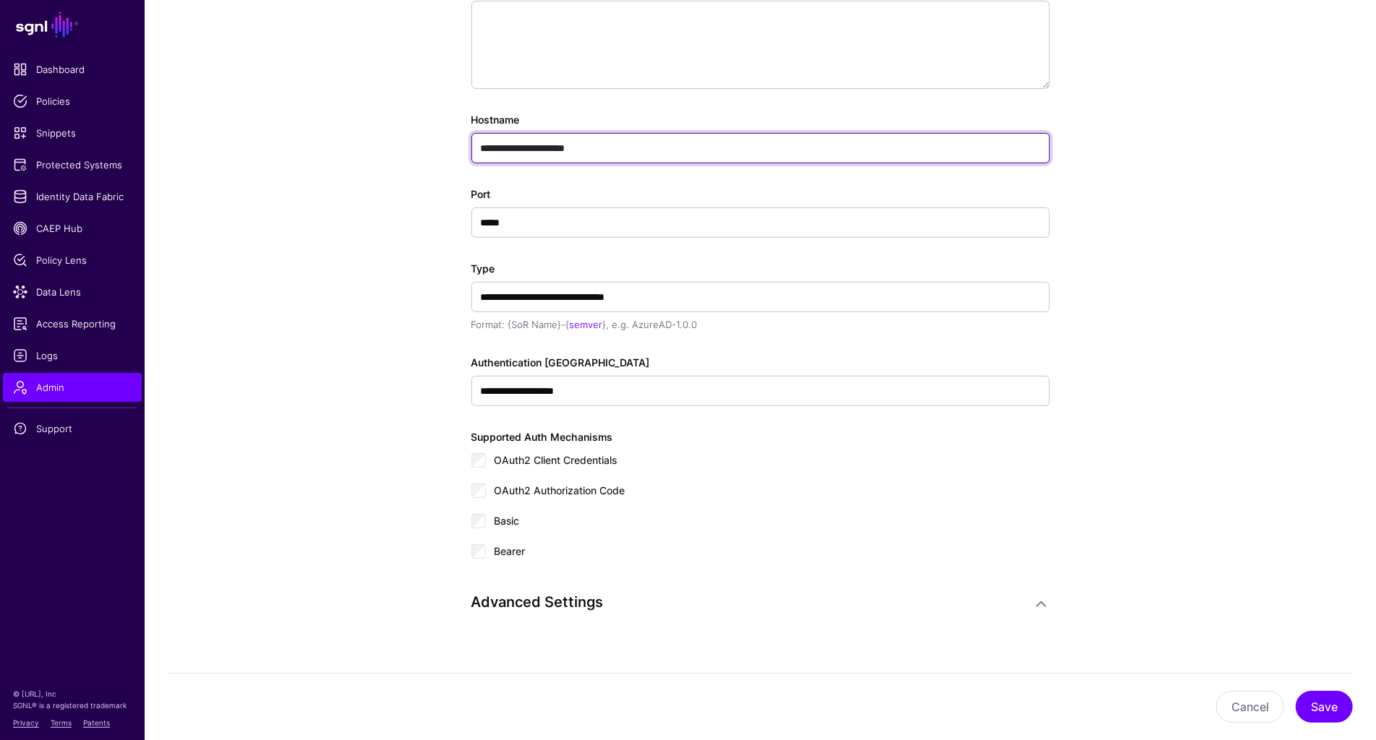
scroll to position [298, 0]
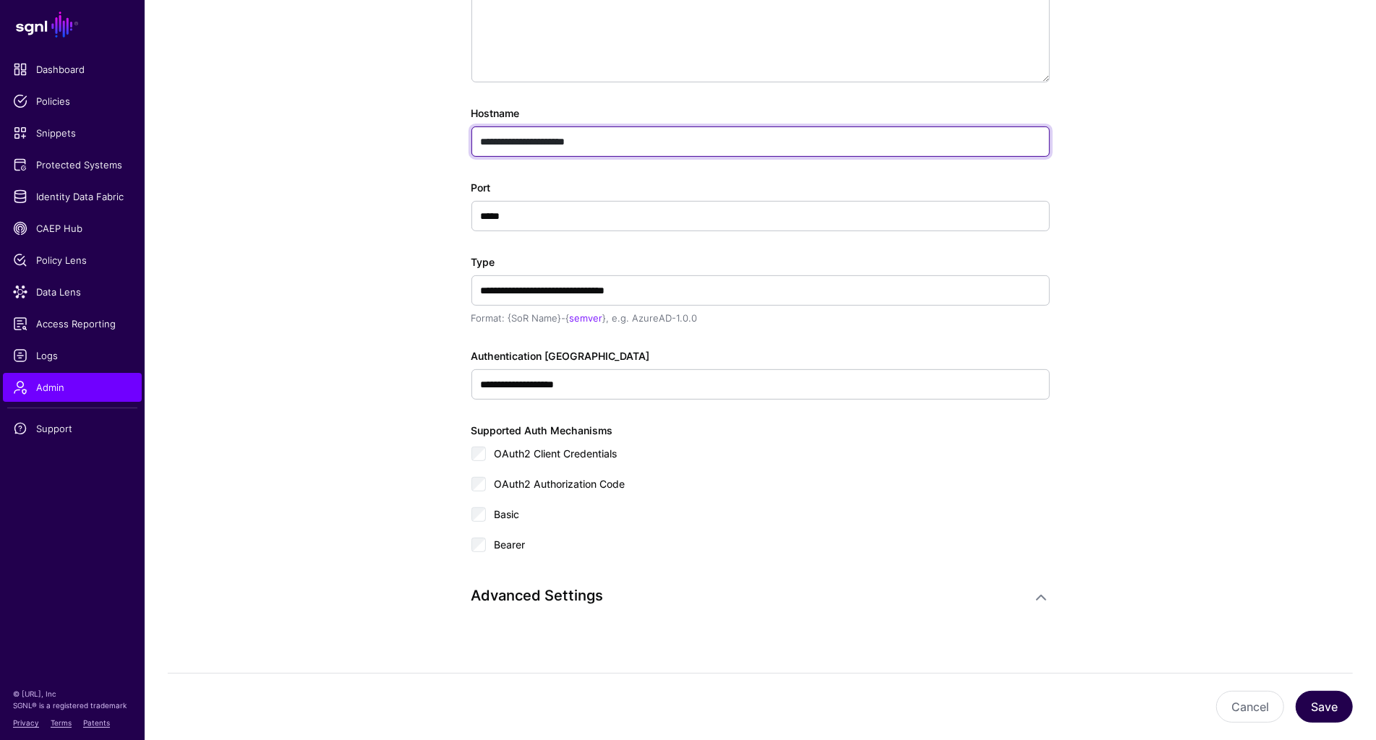
type input "**********"
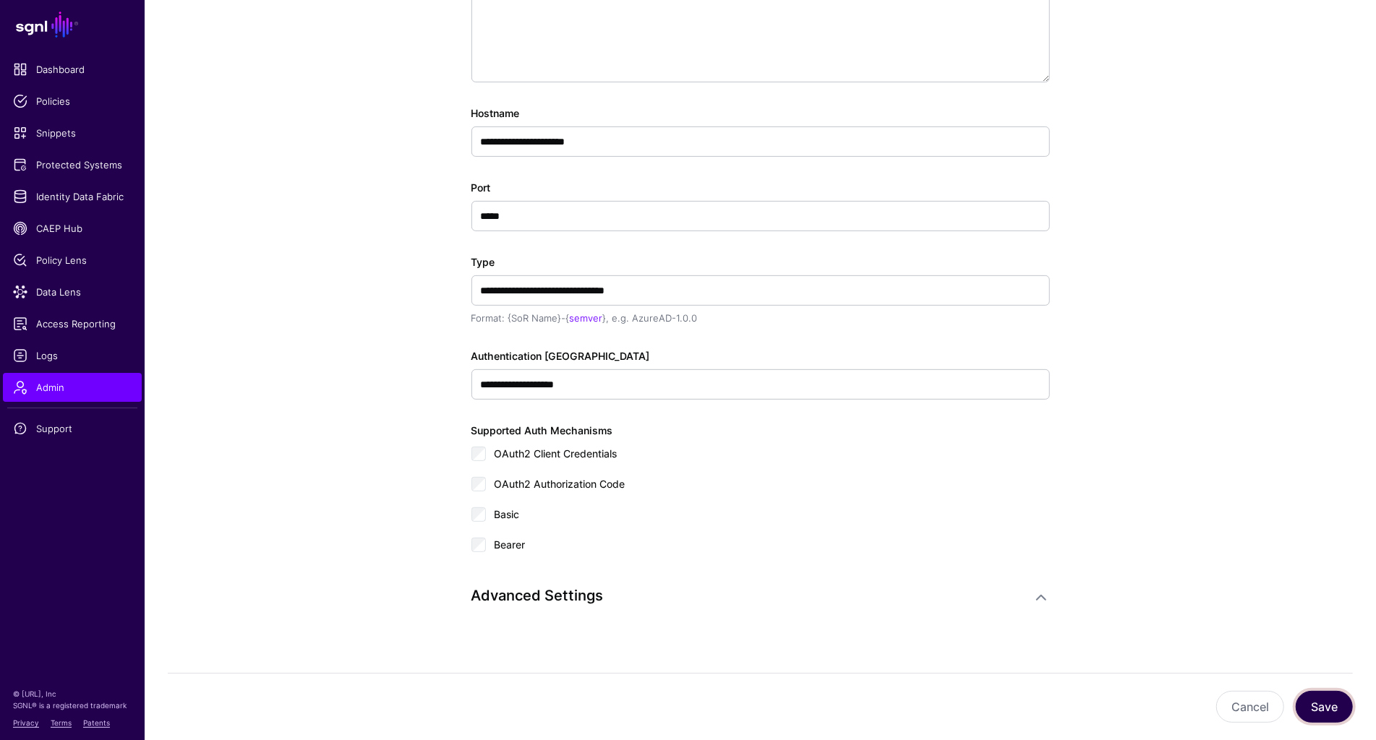
click at [1330, 715] on button "Save" at bounding box center [1323, 707] width 57 height 32
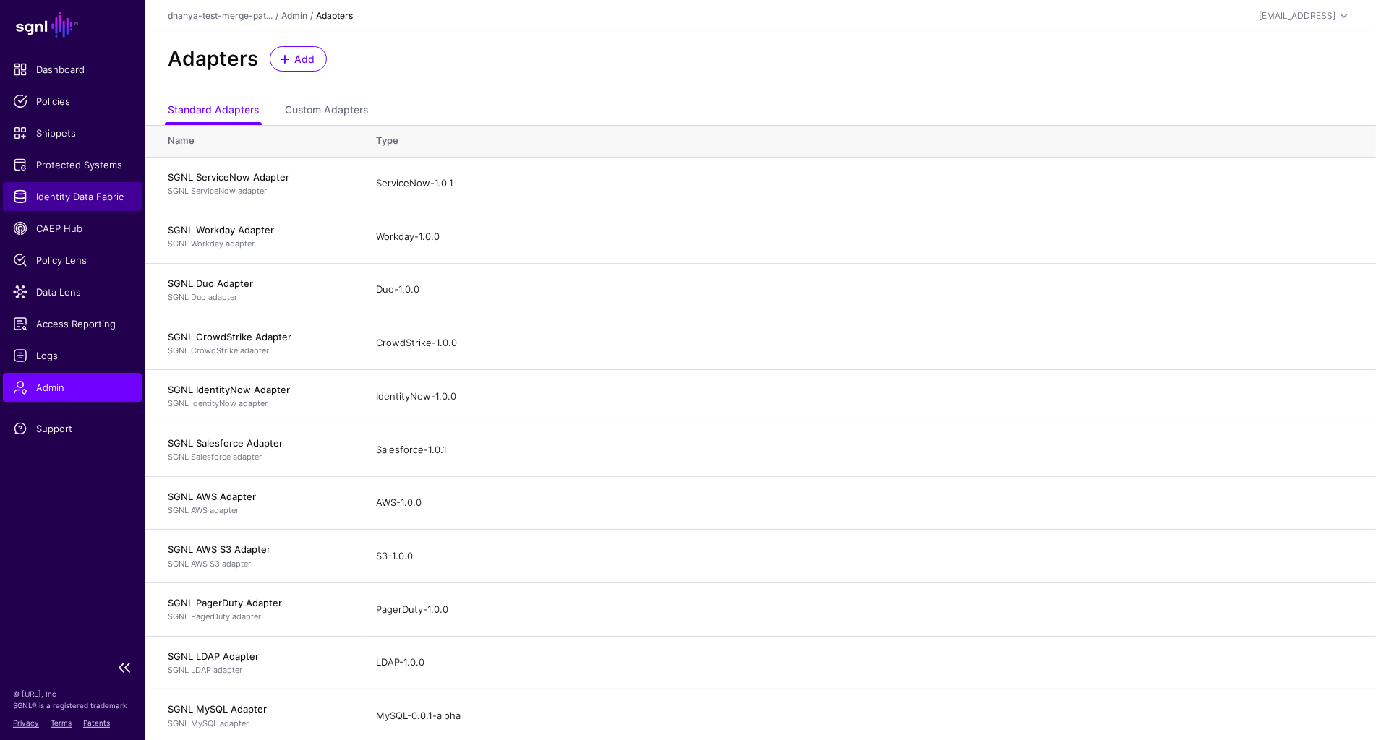
click at [80, 198] on span "Identity Data Fabric" at bounding box center [72, 196] width 119 height 14
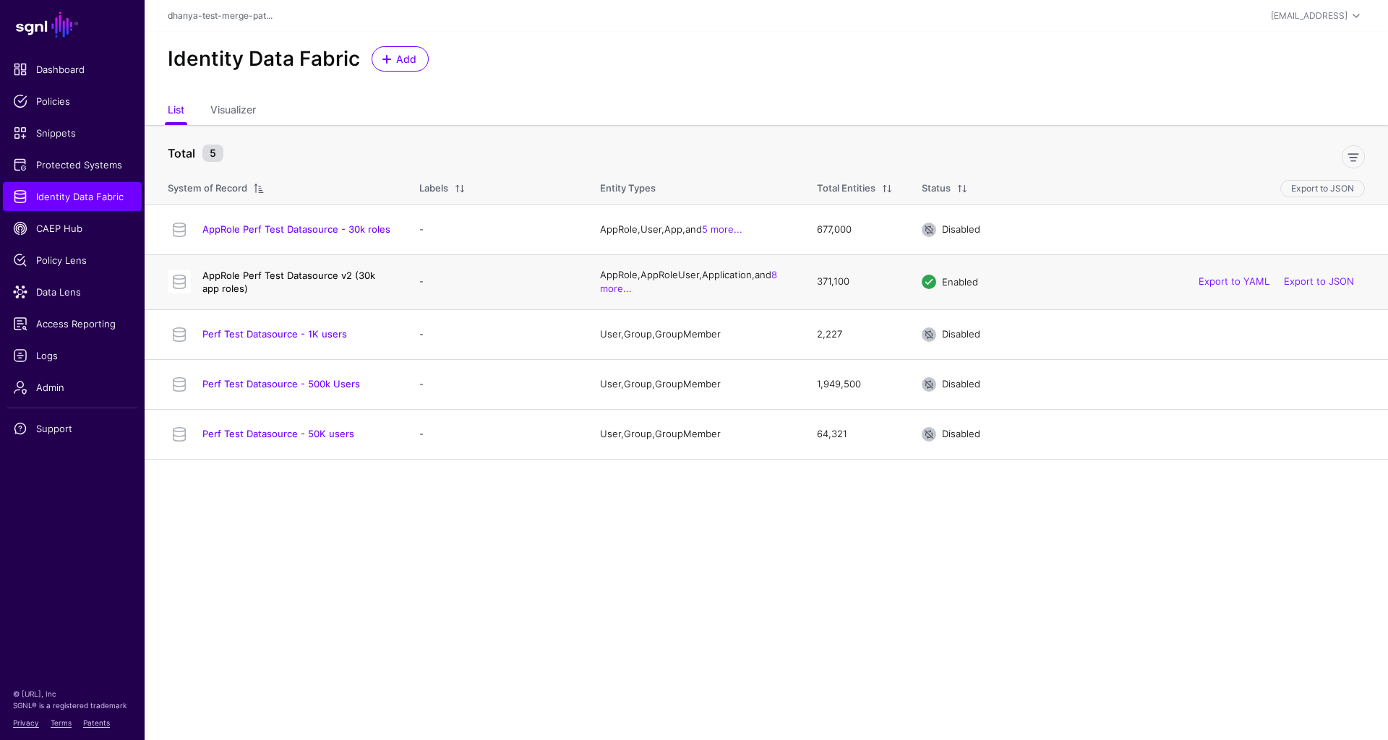
click at [327, 275] on link "AppRole Perf Test Datasource v2 (30k app roles)" at bounding box center [288, 282] width 173 height 25
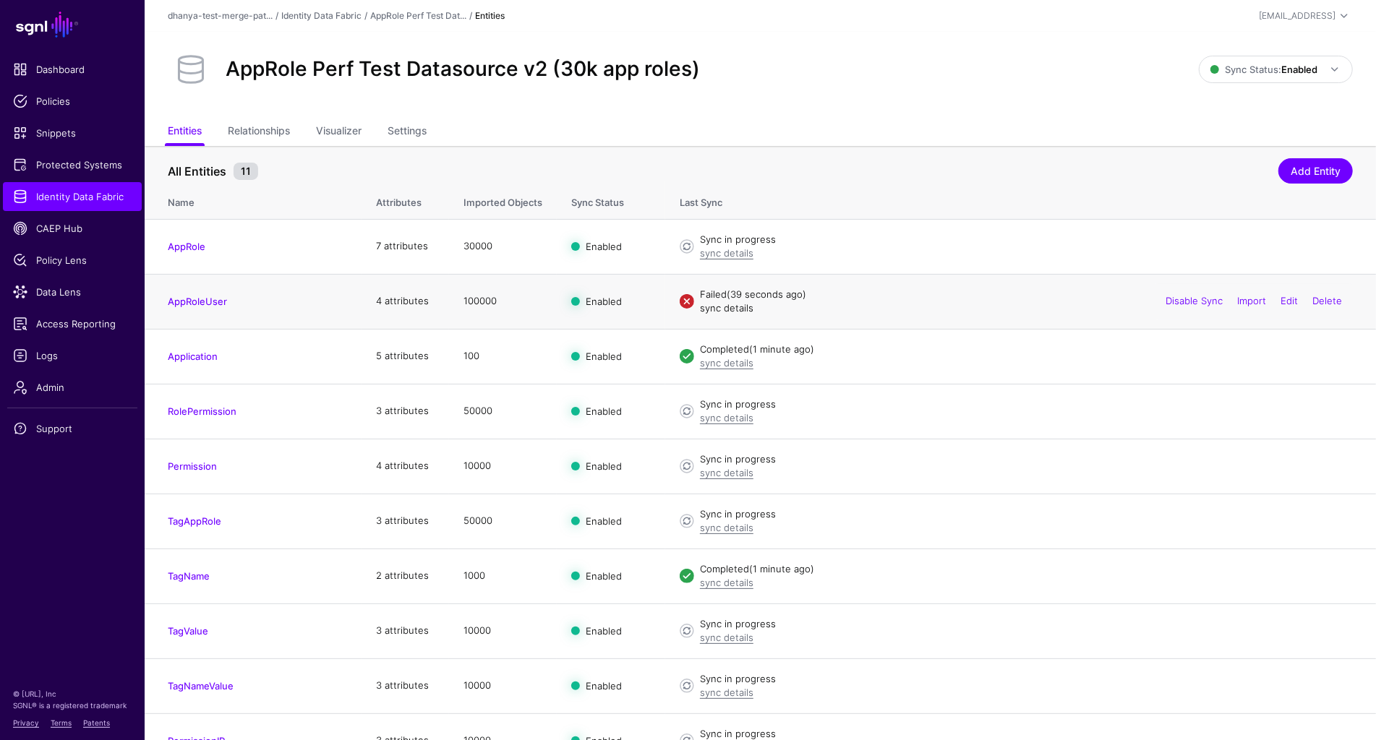
click at [742, 307] on link "sync details" at bounding box center [726, 308] width 53 height 12
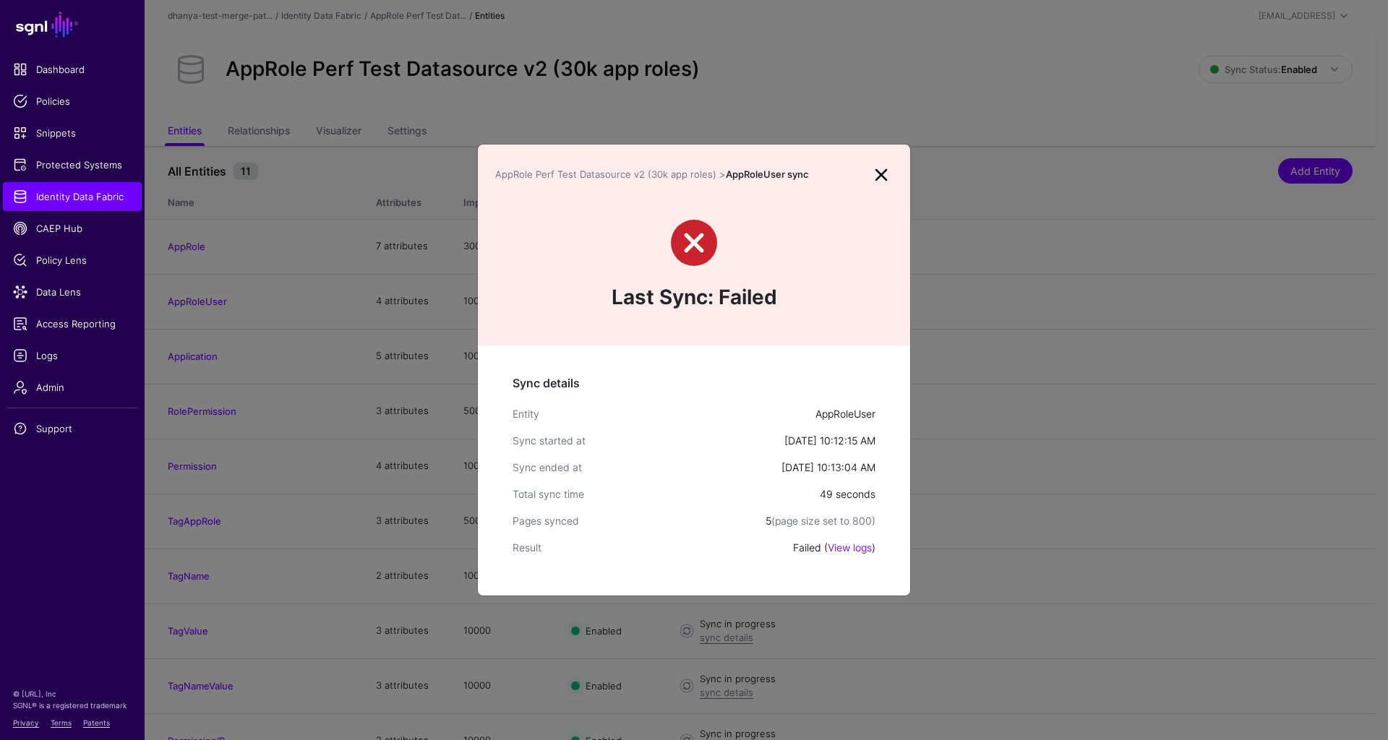
click at [881, 176] on link at bounding box center [881, 174] width 23 height 23
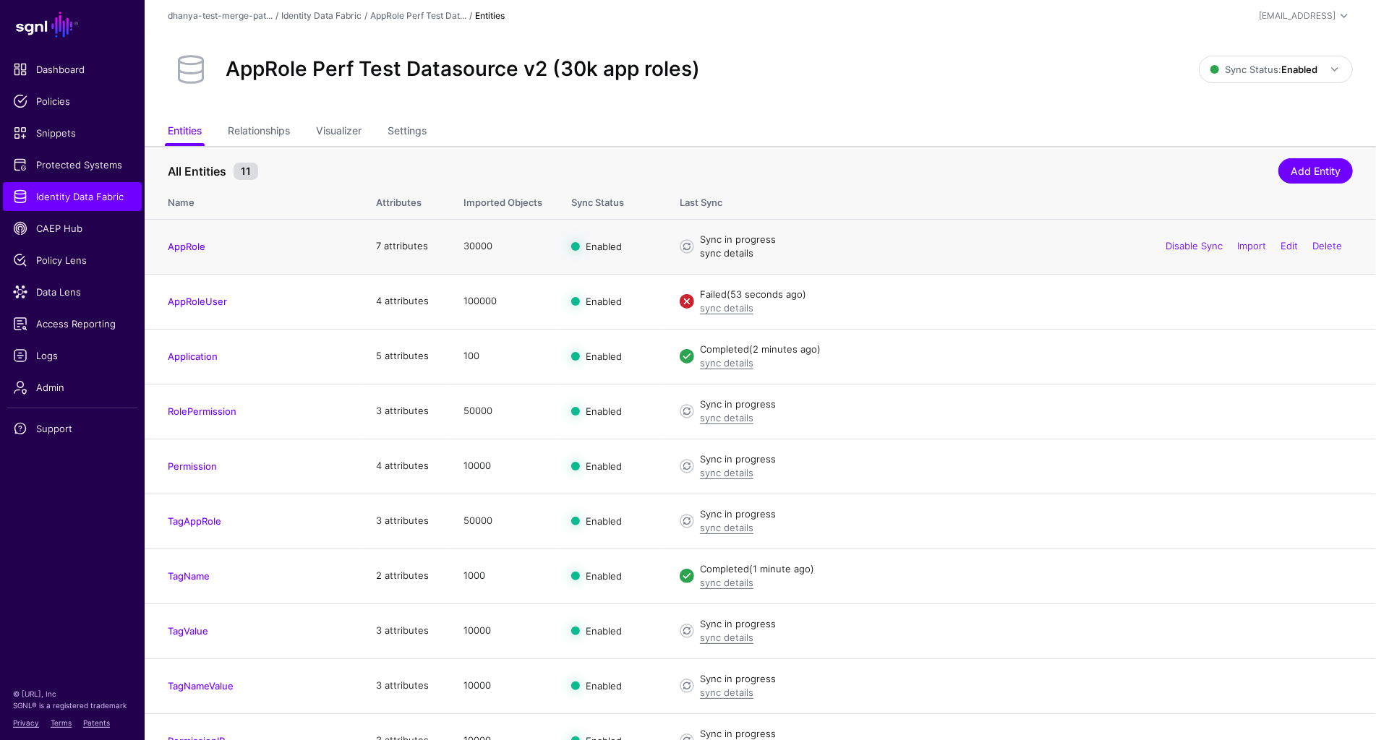
click at [724, 254] on link "sync details" at bounding box center [726, 253] width 53 height 12
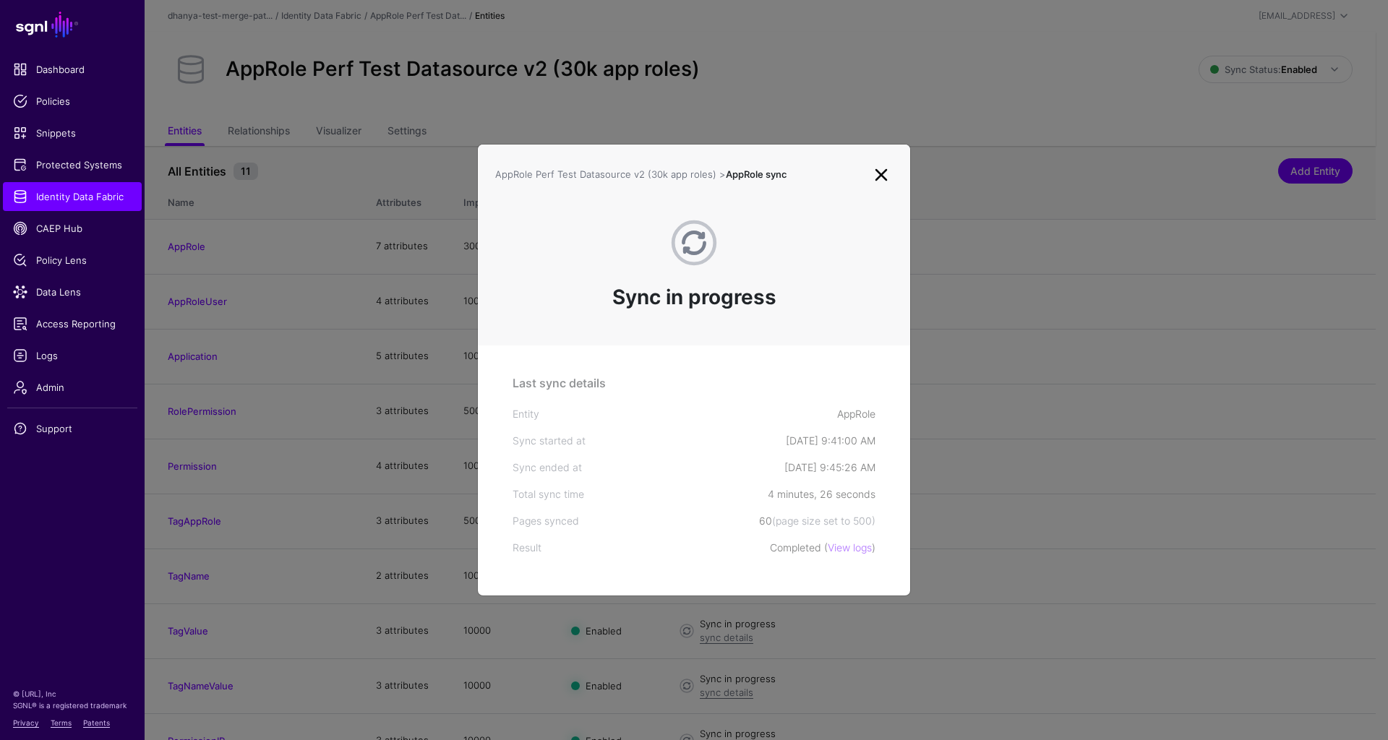
click at [879, 176] on link at bounding box center [881, 174] width 23 height 23
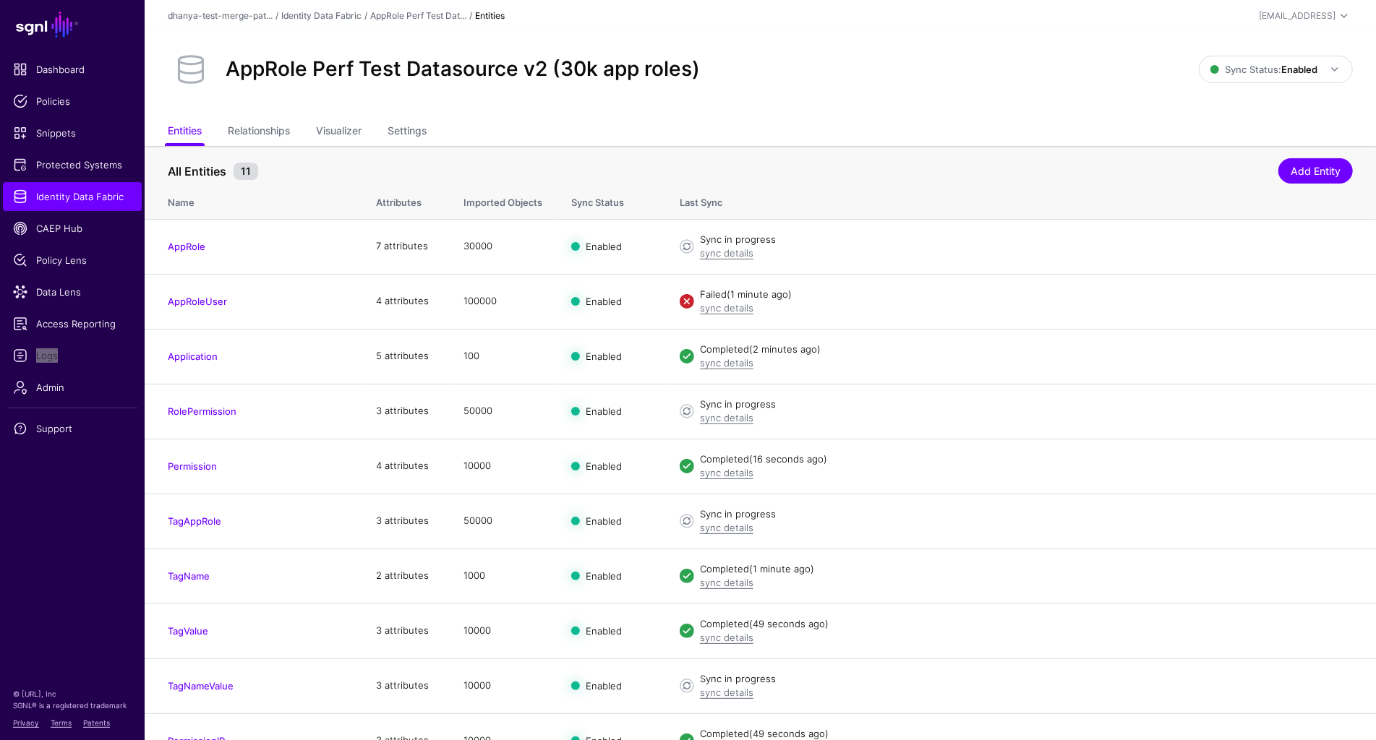
drag, startPoint x: 57, startPoint y: 354, endPoint x: 734, endPoint y: 4, distance: 762.6
click at [0, 0] on main "SGNL Dashboard Policies Snippets Protected Systems Identity Data Fabric CAEP Hu…" at bounding box center [688, 412] width 1376 height 824
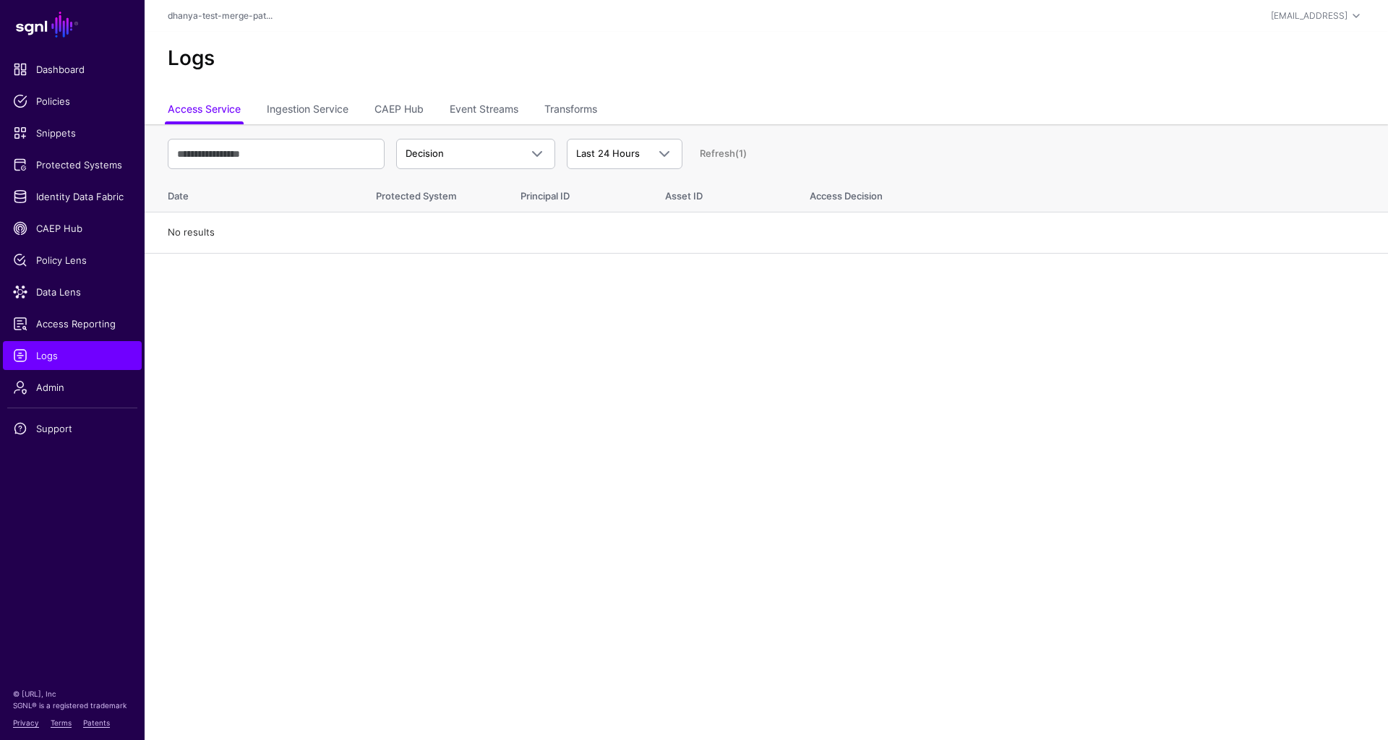
click at [353, 115] on ul "Access Service Ingestion Service CAEP Hub Event Streams Transforms" at bounding box center [766, 110] width 1197 height 27
click at [344, 111] on link "Ingestion Service" at bounding box center [308, 110] width 82 height 27
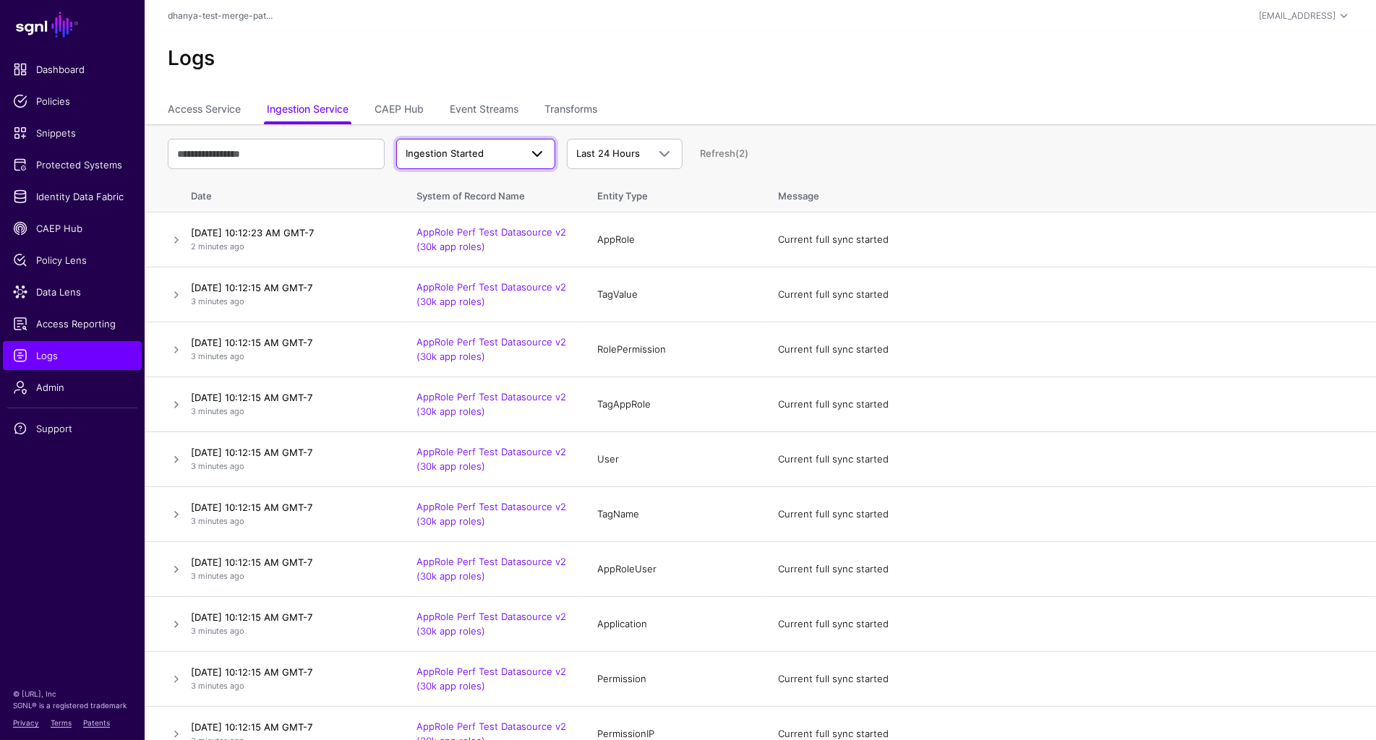
click at [489, 152] on span "Ingestion Started" at bounding box center [462, 154] width 114 height 14
click at [487, 234] on div "Ingestion Failed" at bounding box center [476, 233] width 136 height 14
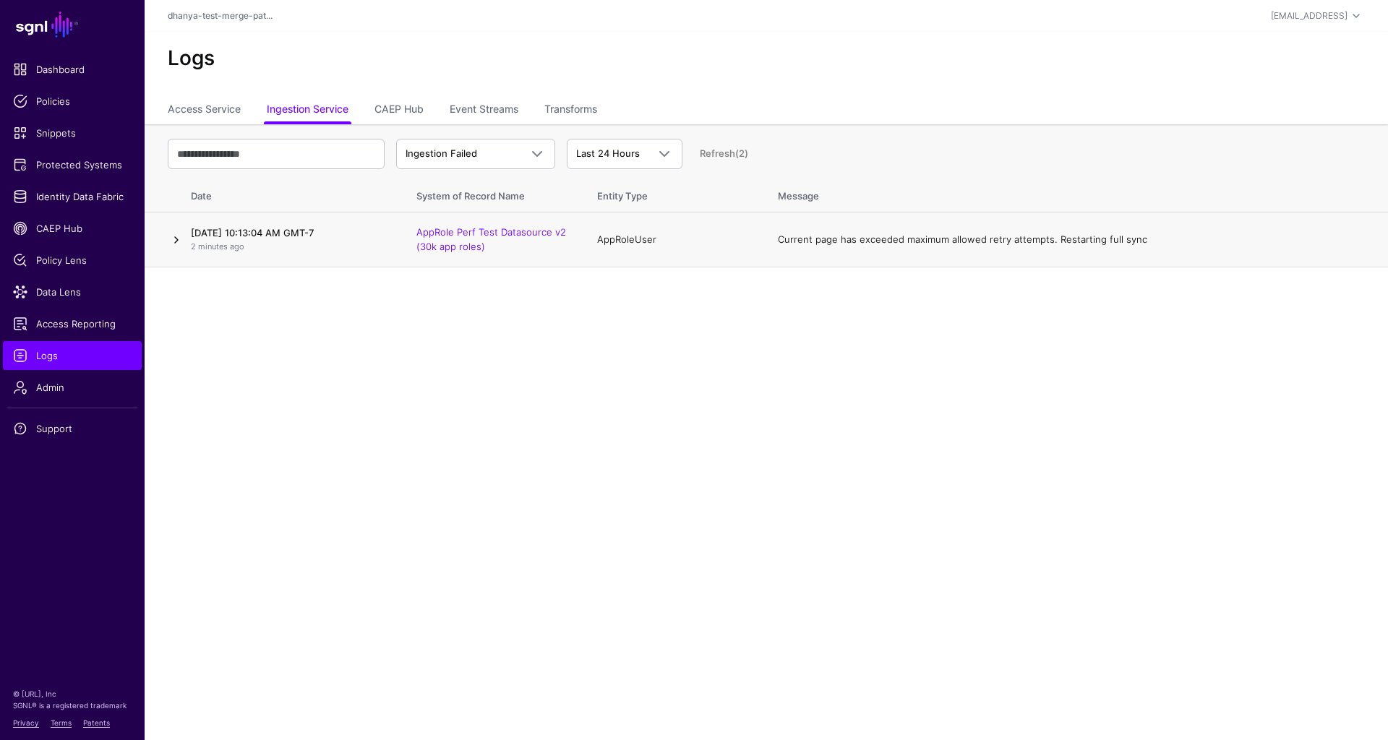
click at [178, 241] on link at bounding box center [176, 239] width 17 height 17
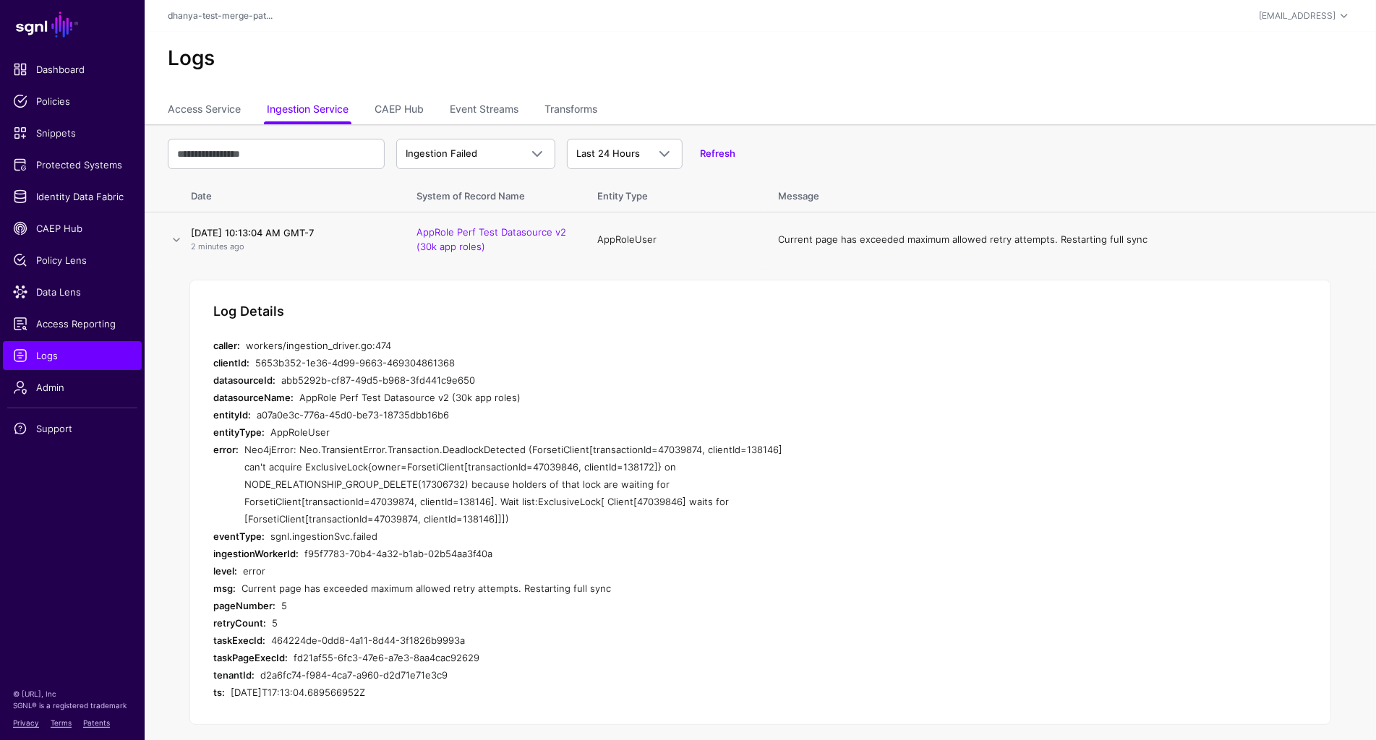
drag, startPoint x: 244, startPoint y: 448, endPoint x: 512, endPoint y: 515, distance: 276.5
click at [512, 515] on div "Neo4jError: Neo.TransientError.Transaction.DeadlockDetected (ForsetiClient[tran…" at bounding box center [517, 484] width 547 height 87
copy div "Neo4jError: Neo.TransientError.Transaction.DeadlockDetected (ForsetiClient[tran…"
click at [519, 148] on span "Ingestion Failed" at bounding box center [462, 154] width 114 height 14
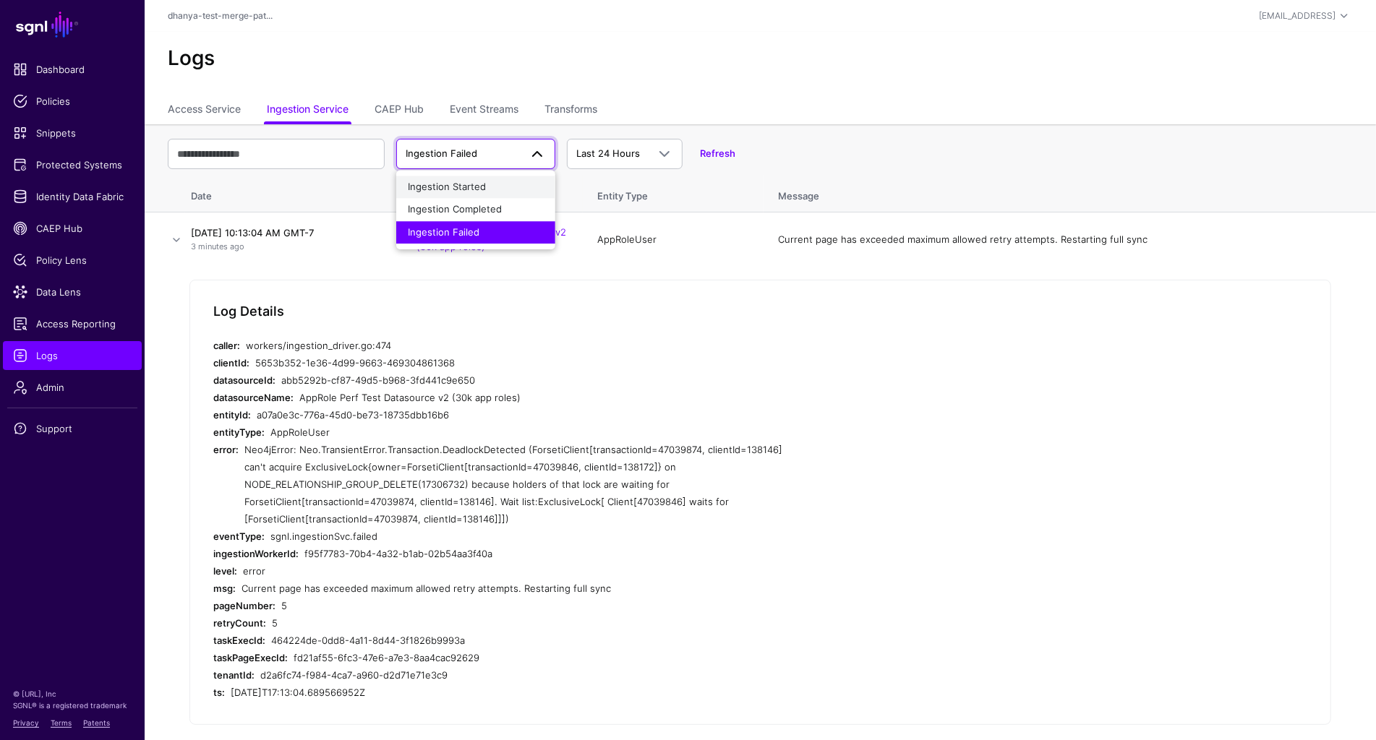
click at [505, 183] on div "Ingestion Started" at bounding box center [476, 187] width 136 height 14
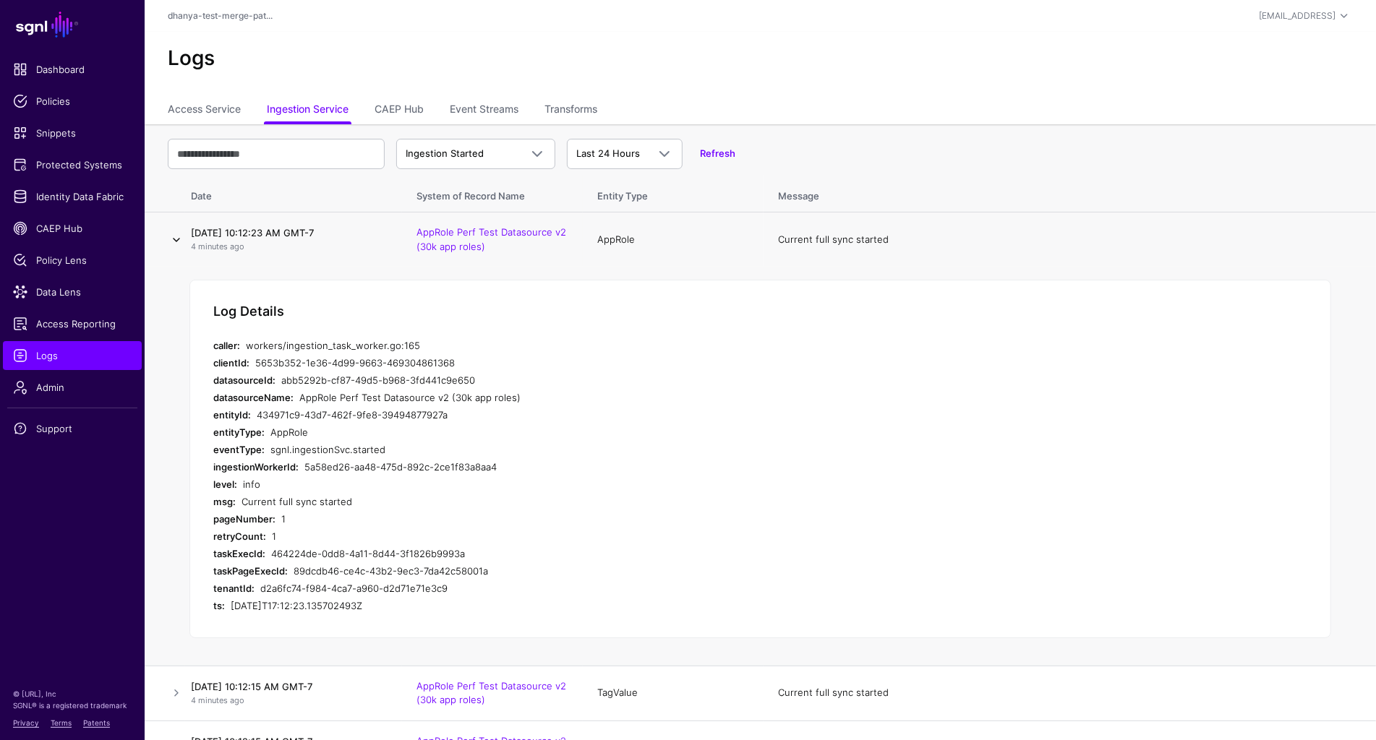
click at [177, 238] on link at bounding box center [176, 239] width 17 height 17
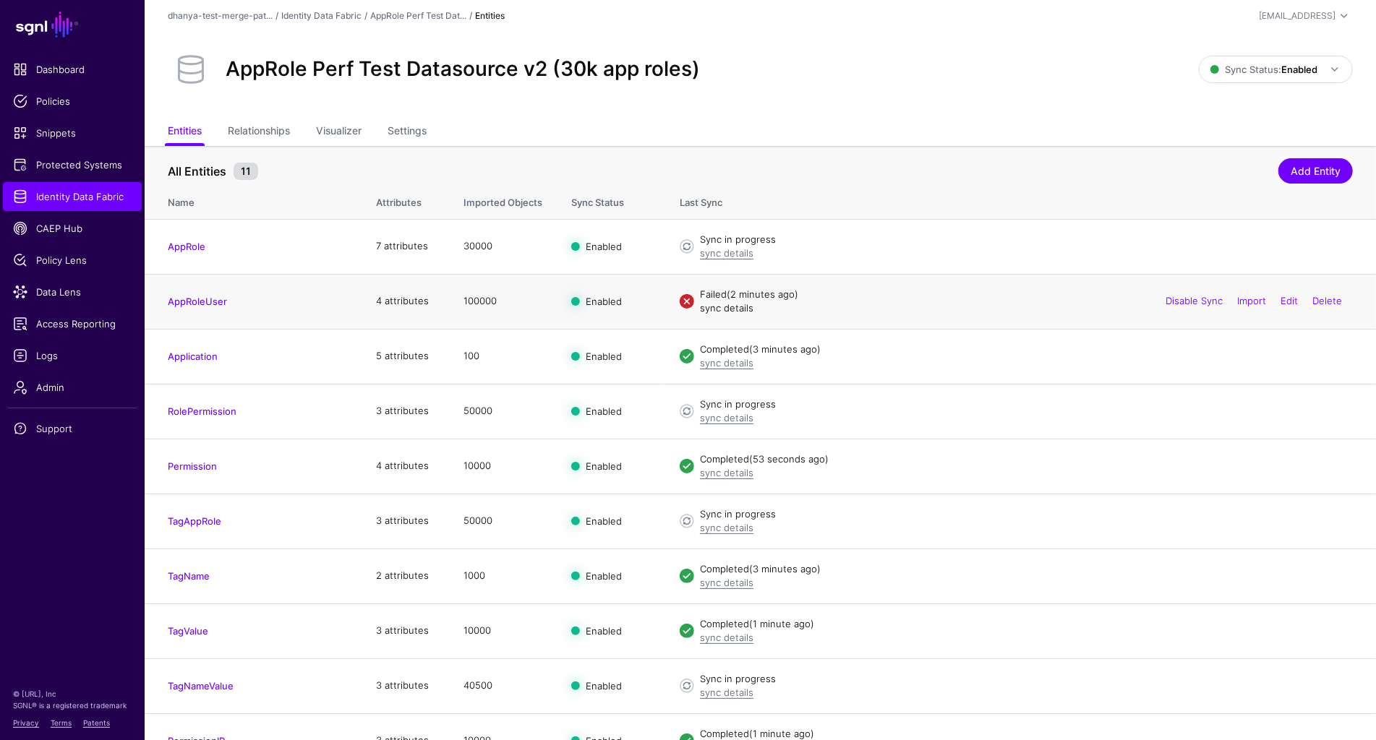
click at [743, 309] on link "sync details" at bounding box center [726, 308] width 53 height 12
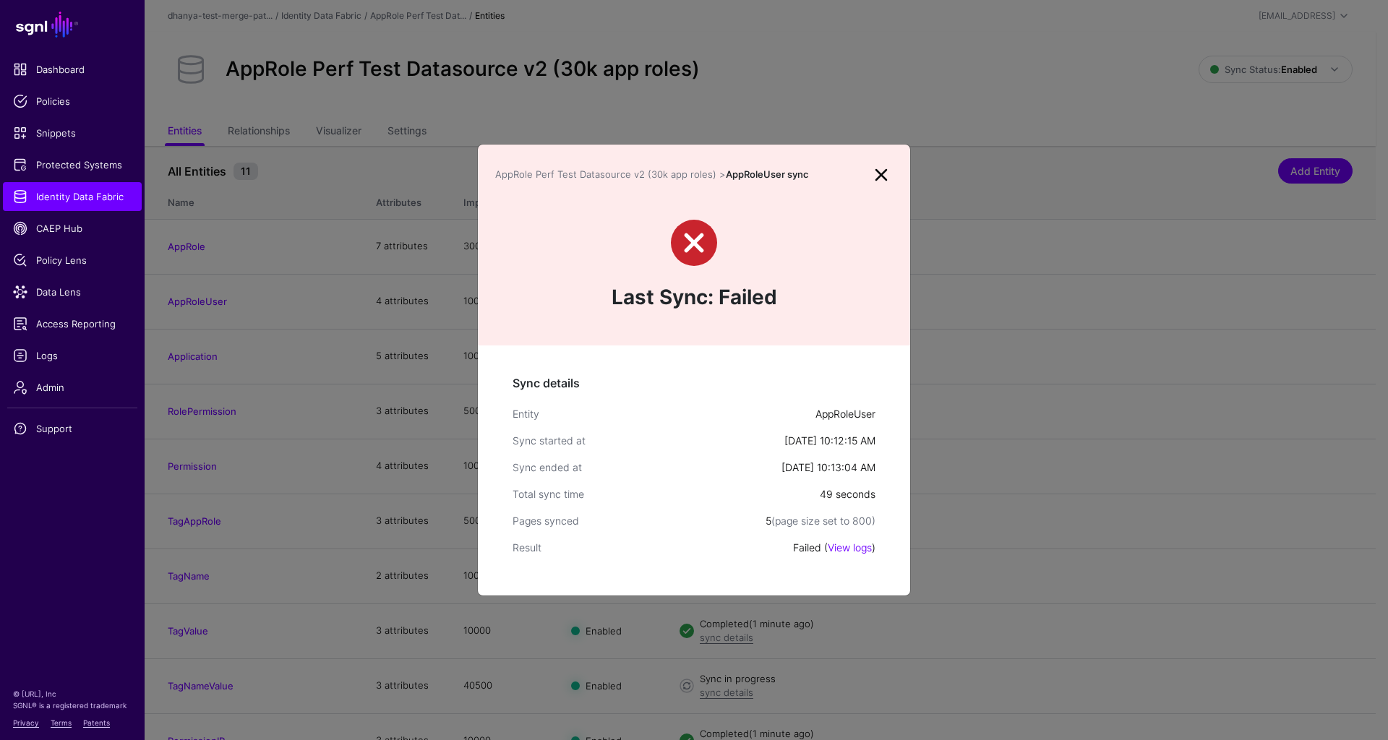
click at [881, 176] on link at bounding box center [881, 174] width 23 height 23
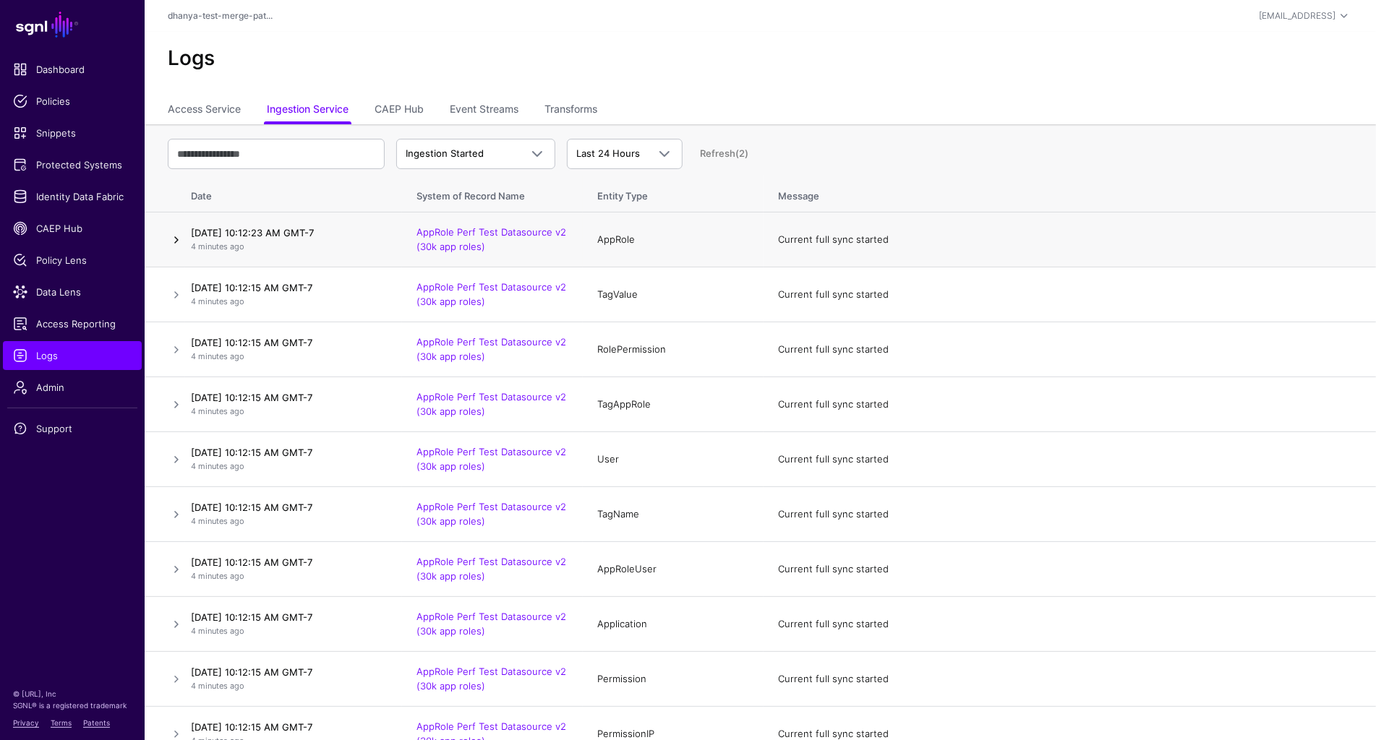
click at [178, 240] on link at bounding box center [176, 239] width 17 height 17
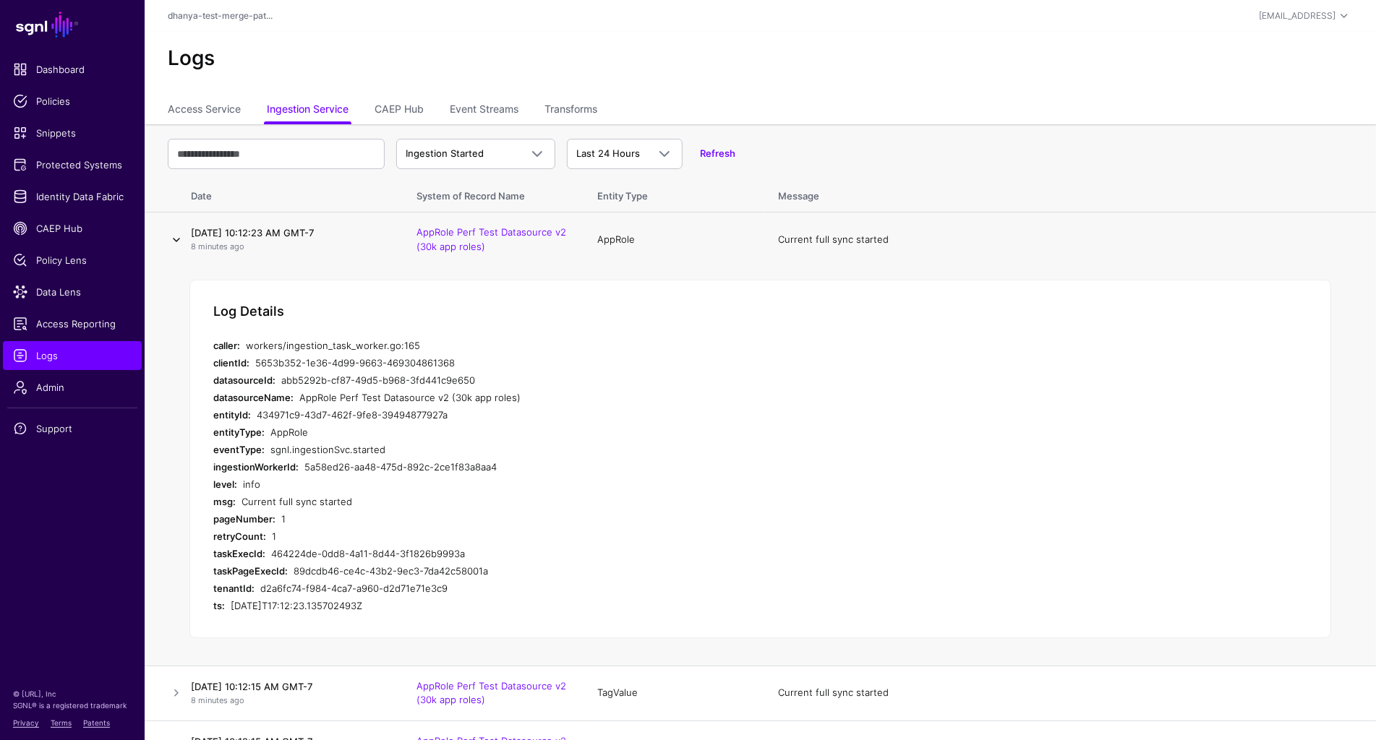
click at [179, 237] on link at bounding box center [176, 239] width 17 height 17
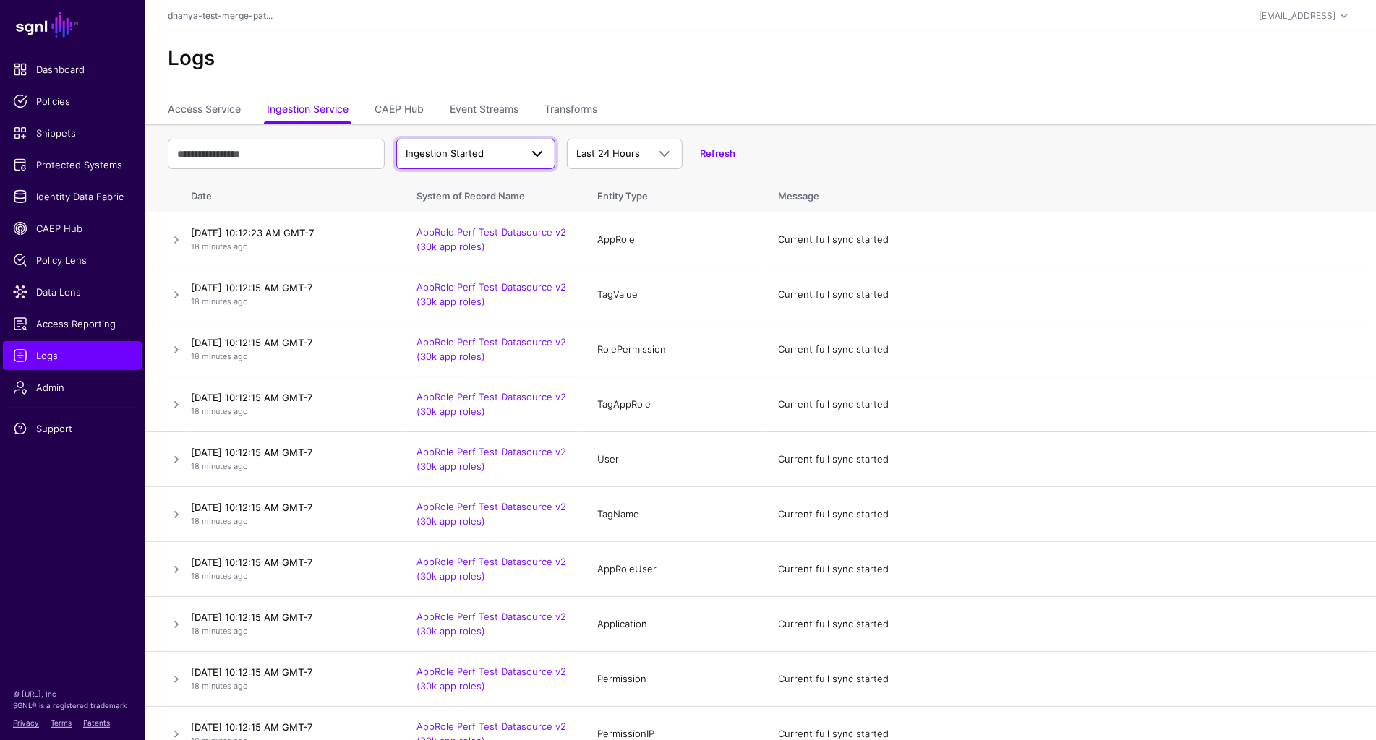
click at [476, 158] on span "Ingestion Started" at bounding box center [444, 153] width 78 height 12
click at [473, 228] on span "Ingestion Failed" at bounding box center [444, 232] width 72 height 12
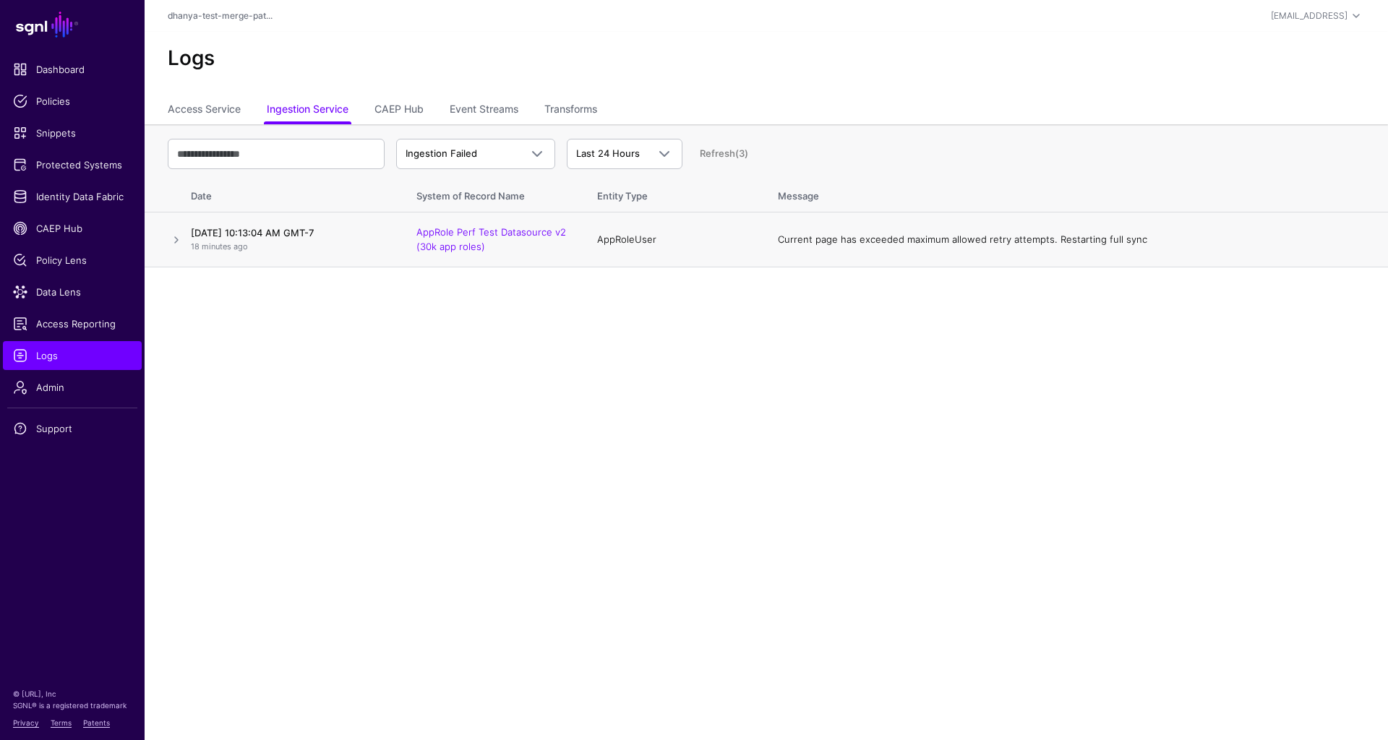
click at [348, 230] on h4 "August 25, 2025 at 10:13:04 AM GMT-7" at bounding box center [289, 232] width 197 height 13
click at [179, 240] on link at bounding box center [176, 239] width 17 height 17
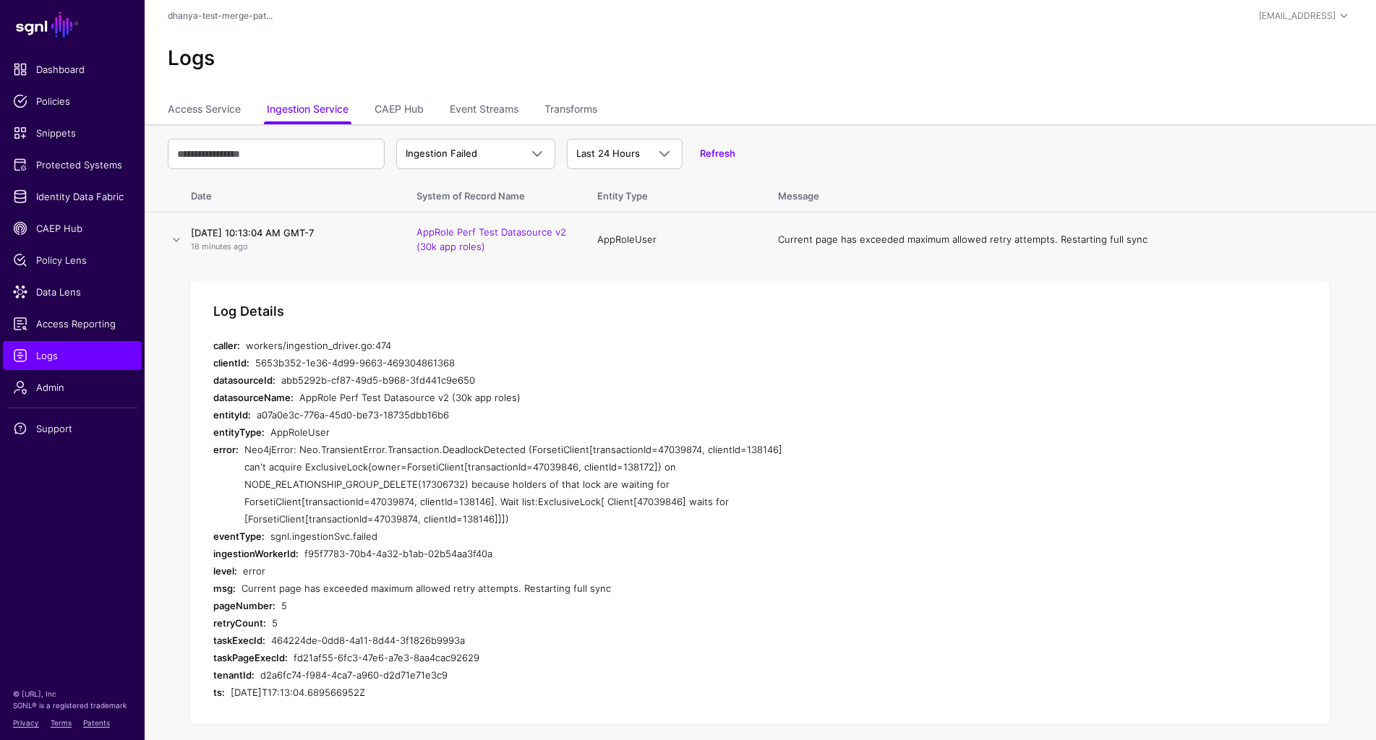
drag, startPoint x: 244, startPoint y: 446, endPoint x: 554, endPoint y: 517, distance: 318.8
click at [554, 517] on div "Neo4jError: Neo.TransientError.Transaction.DeadlockDetected (ForsetiClient[tran…" at bounding box center [517, 484] width 547 height 87
copy div "Neo4jError: Neo.TransientError.Transaction.DeadlockDetected (ForsetiClient[tran…"
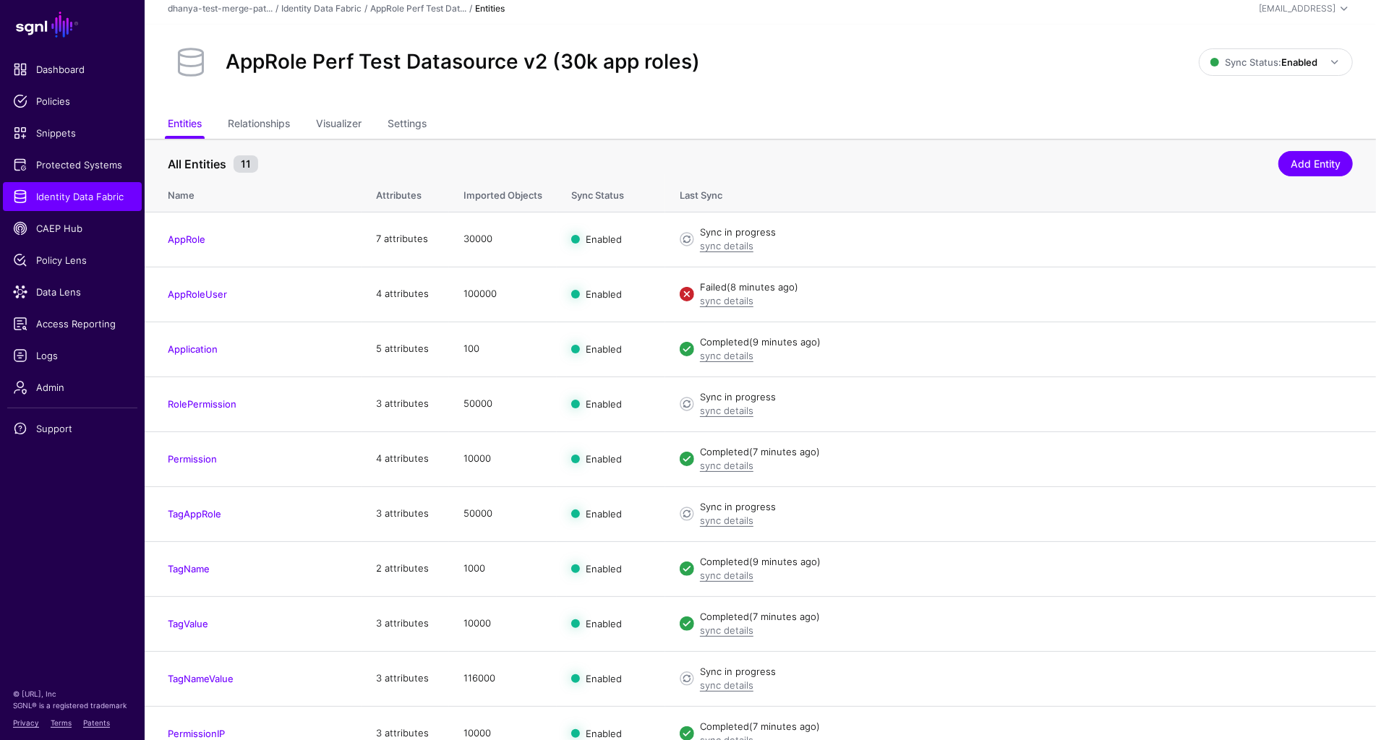
scroll to position [7, 0]
click at [200, 239] on link "AppRole" at bounding box center [187, 240] width 38 height 12
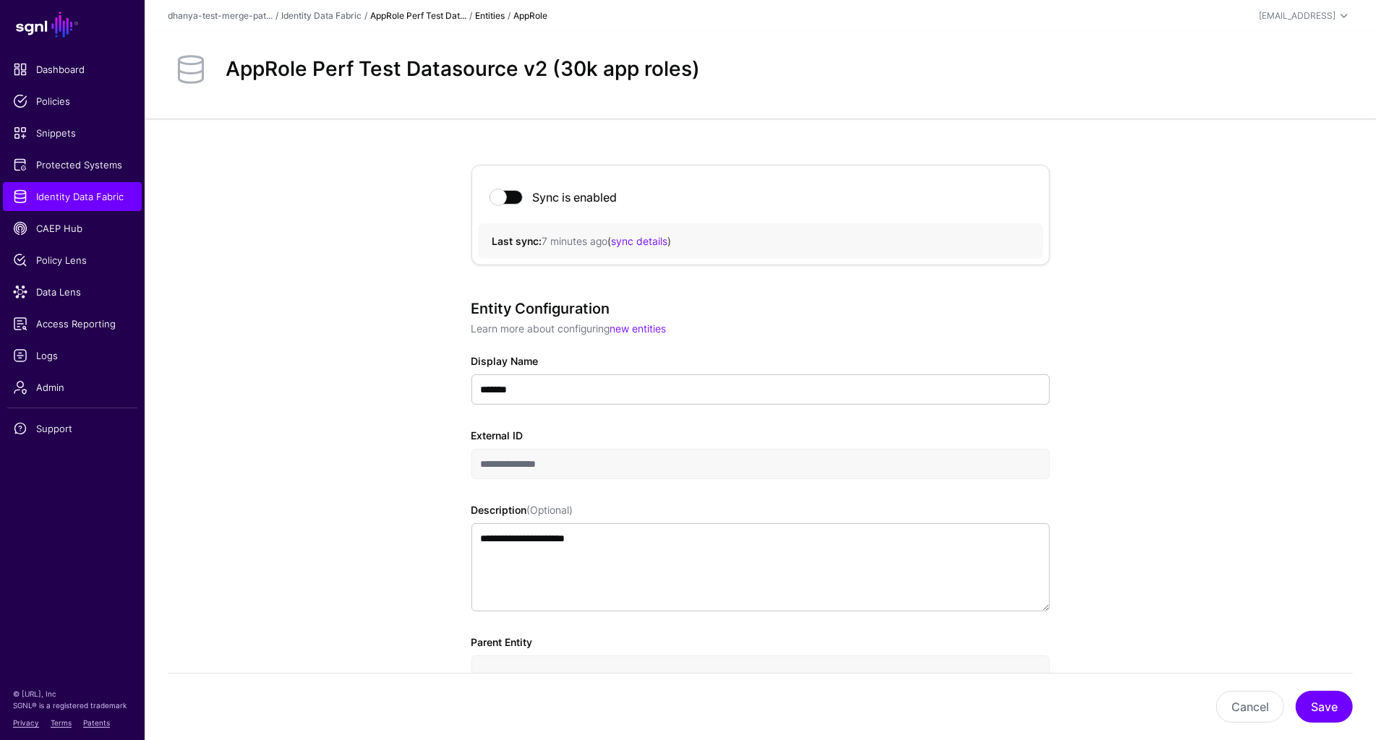
click at [404, 13] on link "AppRole Perf Test Dat..." at bounding box center [418, 15] width 96 height 11
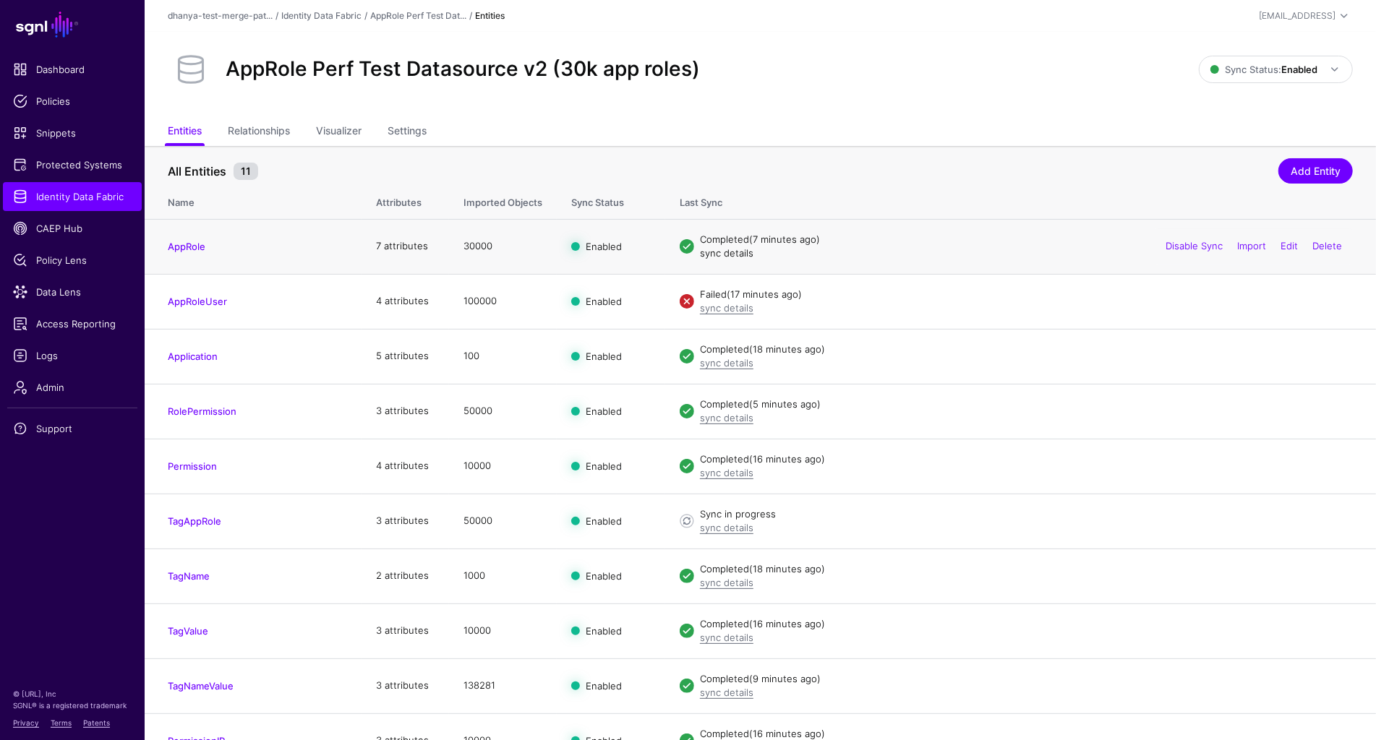
click at [734, 252] on link "sync details" at bounding box center [726, 253] width 53 height 12
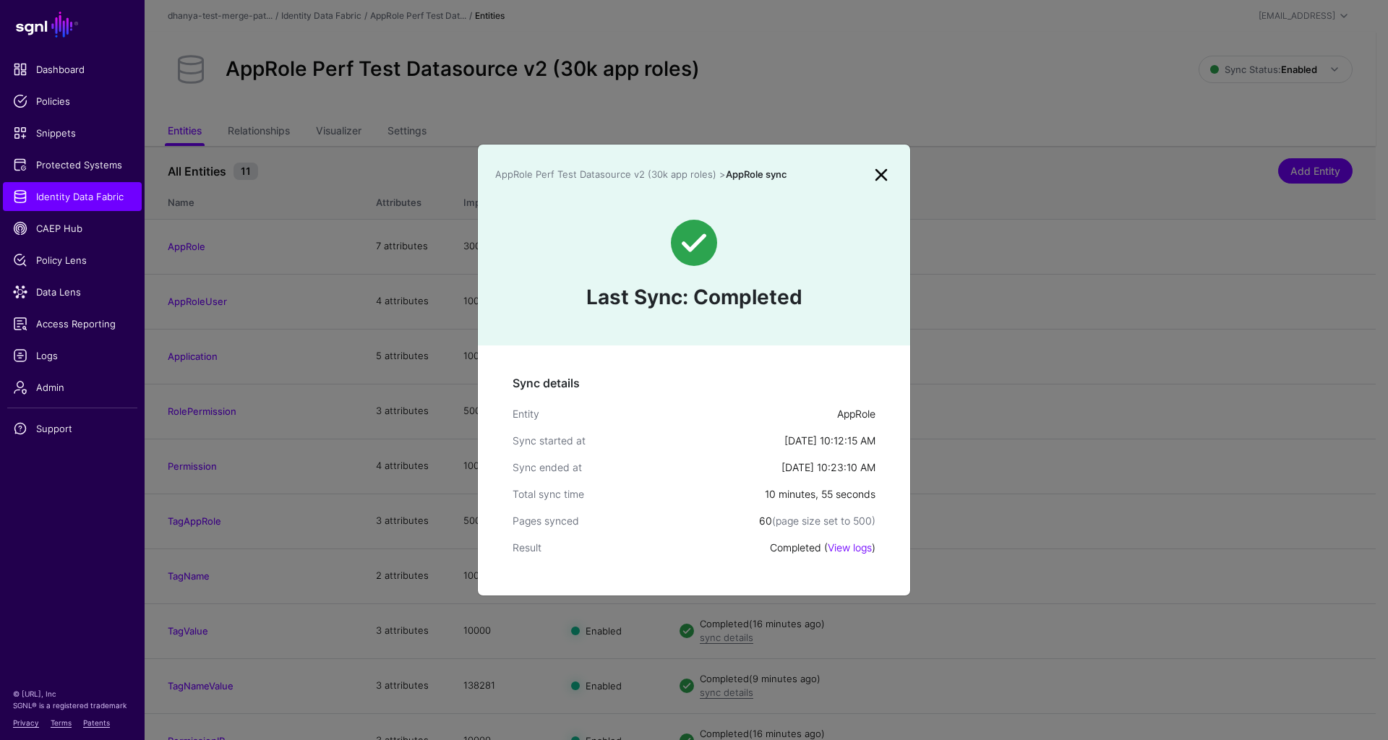
click at [882, 179] on link at bounding box center [881, 174] width 23 height 23
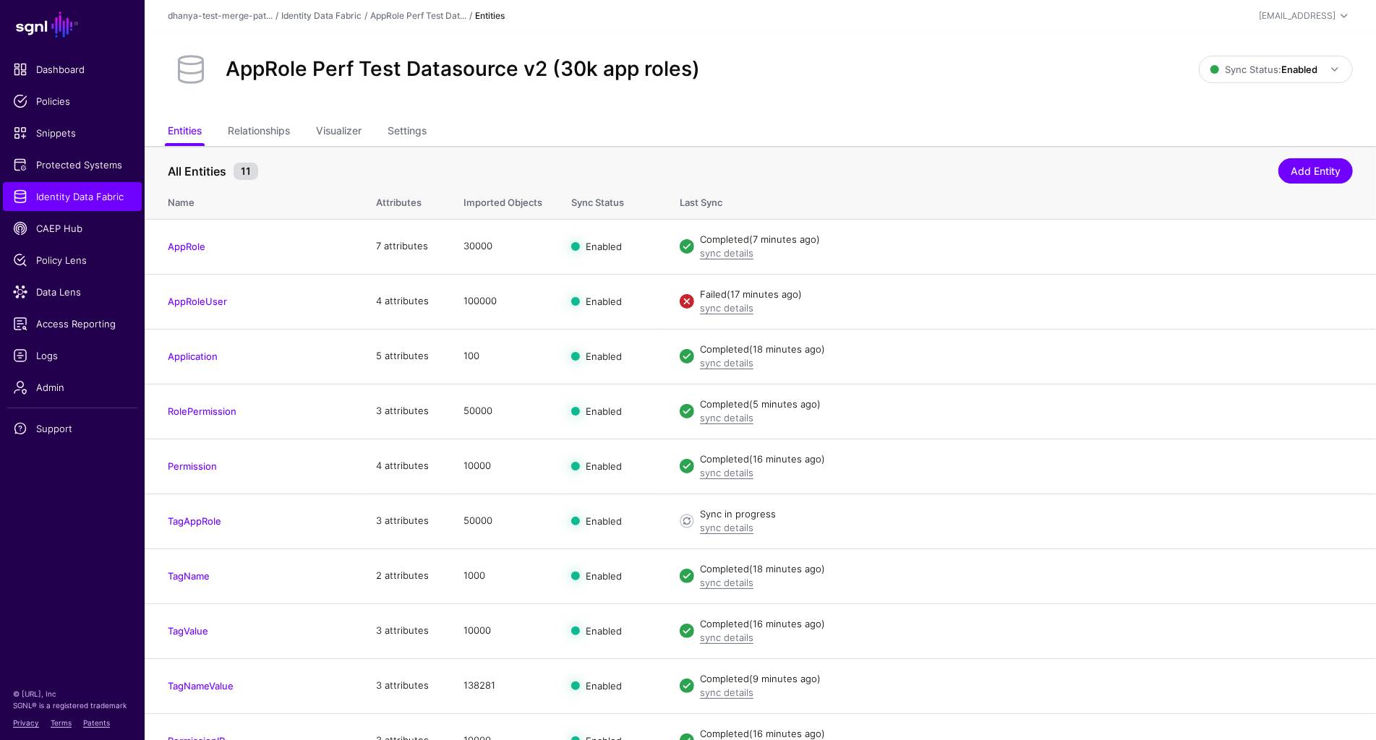
scroll to position [78, 0]
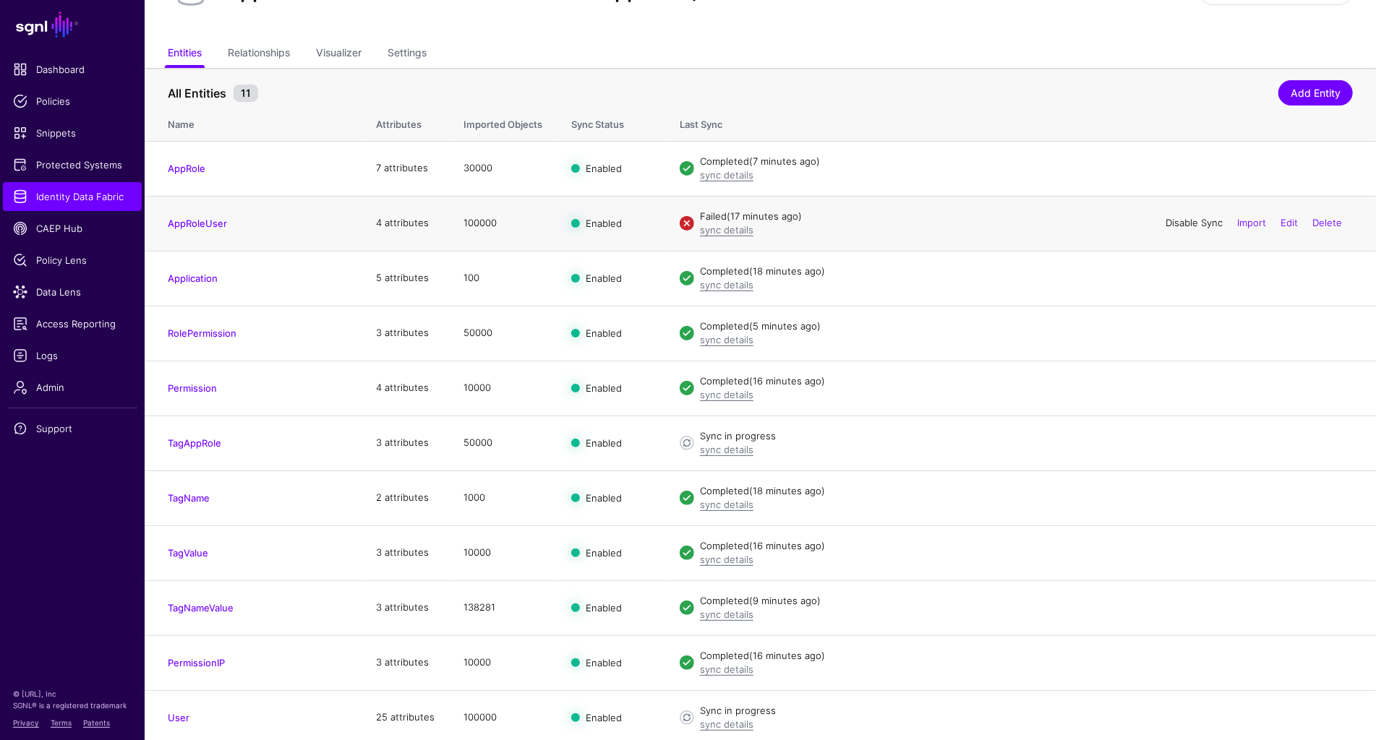
click at [1197, 223] on link "Disable Sync" at bounding box center [1193, 223] width 57 height 12
click at [0, 0] on link "Enable Sync" at bounding box center [0, 0] width 0 height 0
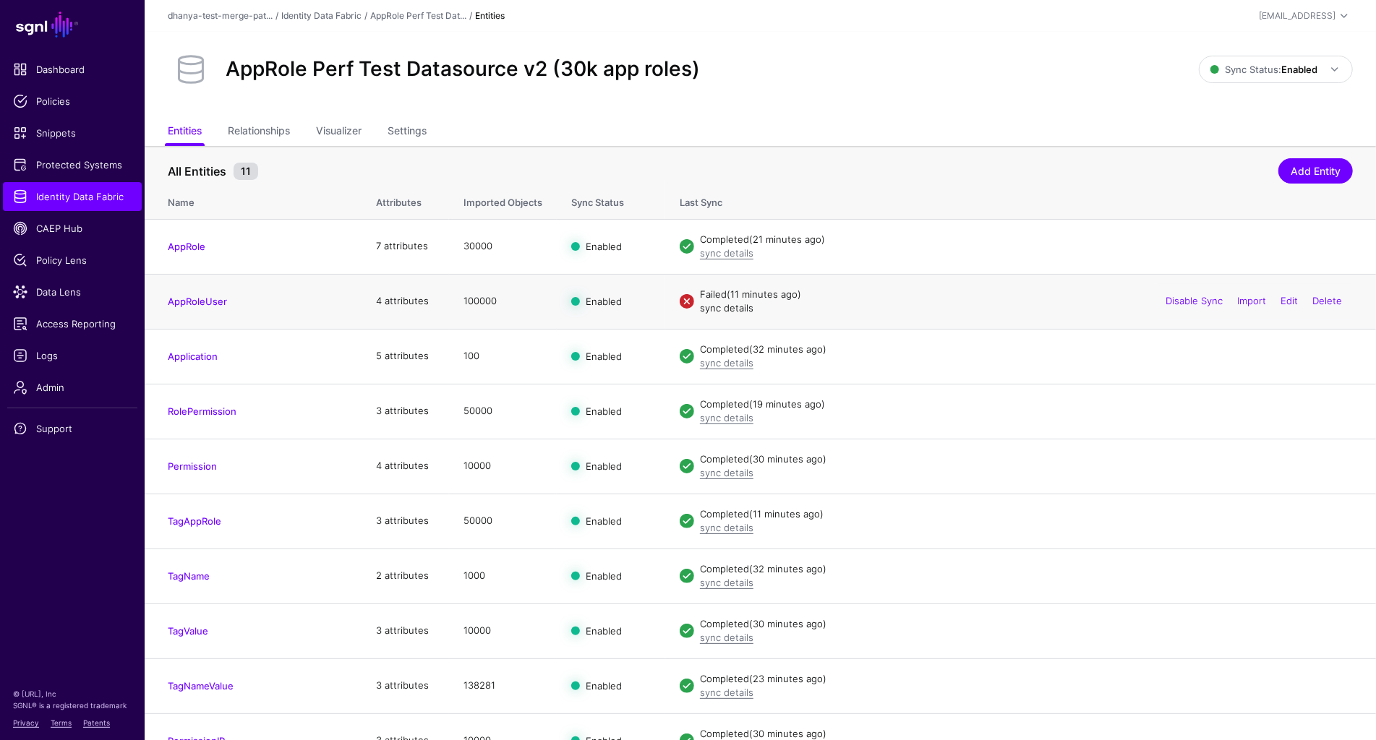
click at [738, 304] on link "sync details" at bounding box center [726, 308] width 53 height 12
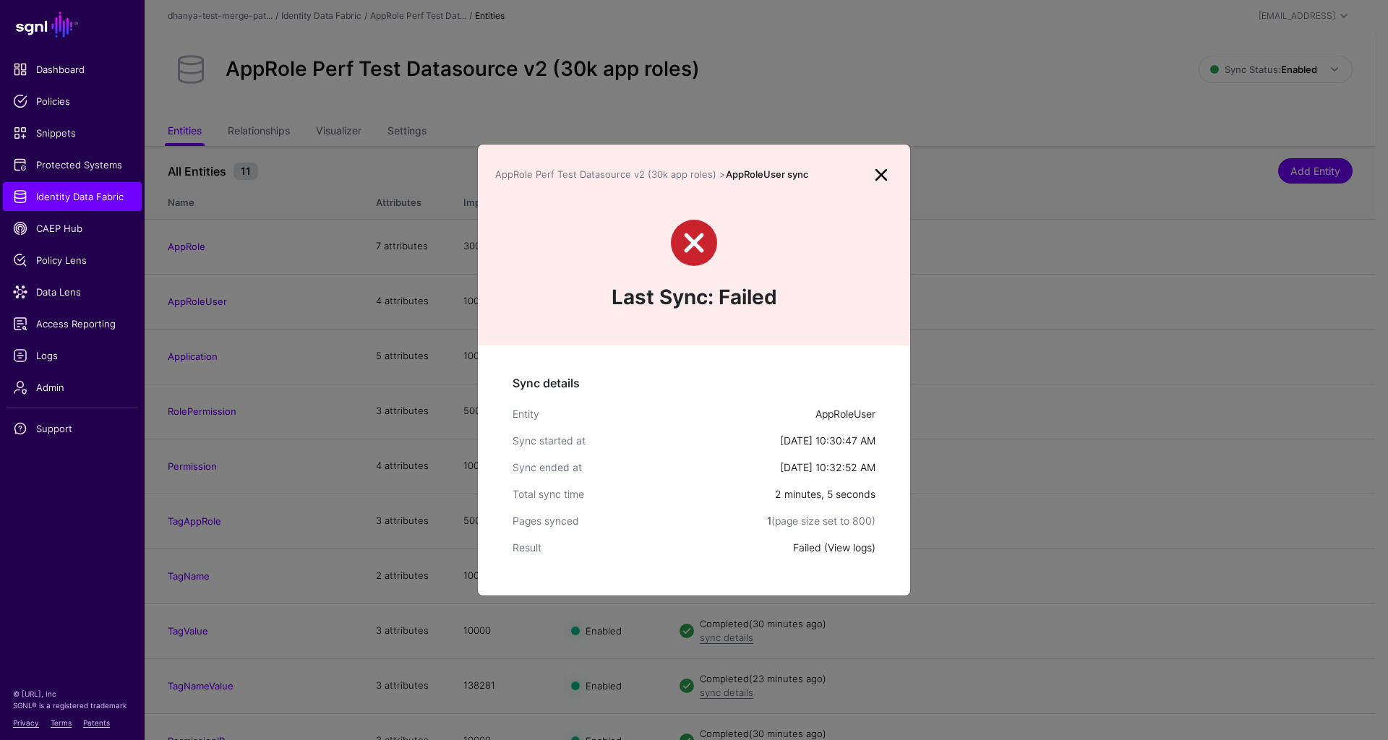
click at [857, 544] on link "View logs" at bounding box center [850, 547] width 44 height 12
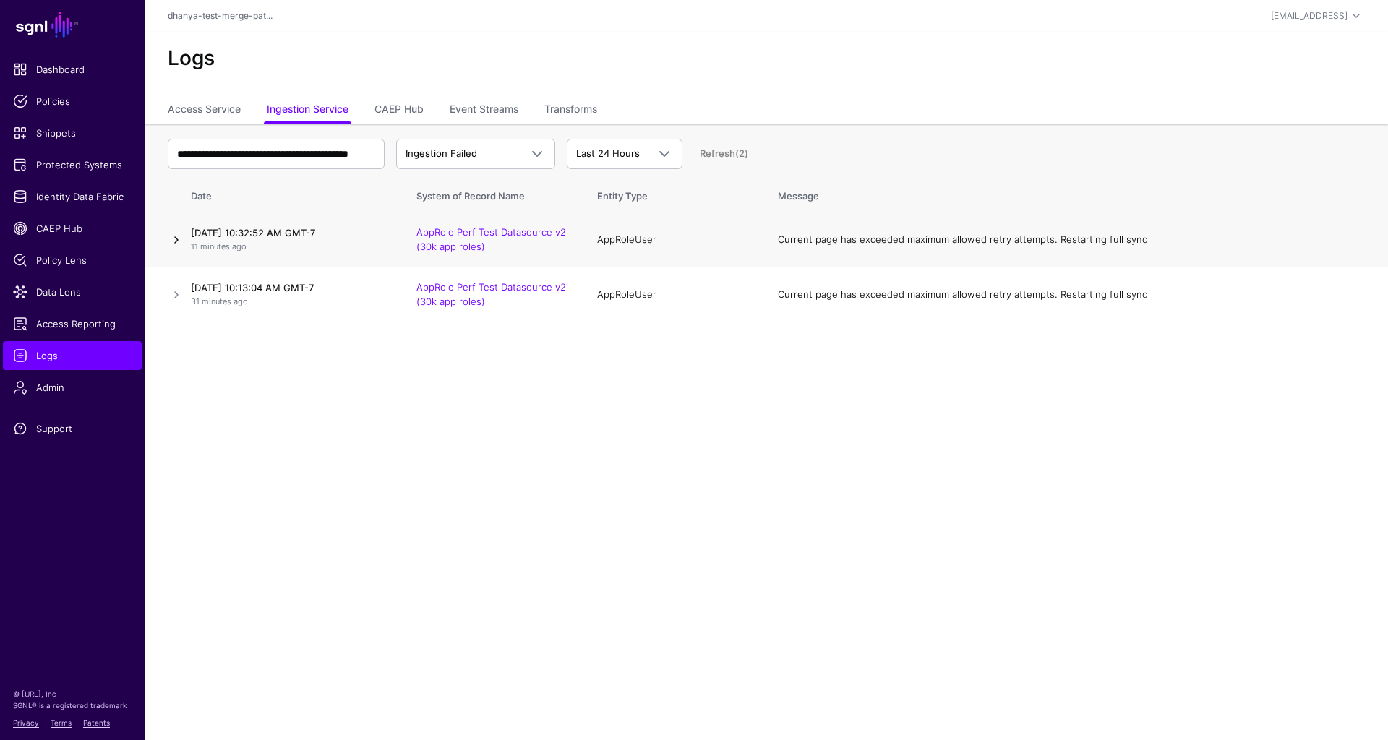
click at [178, 241] on link at bounding box center [176, 239] width 17 height 17
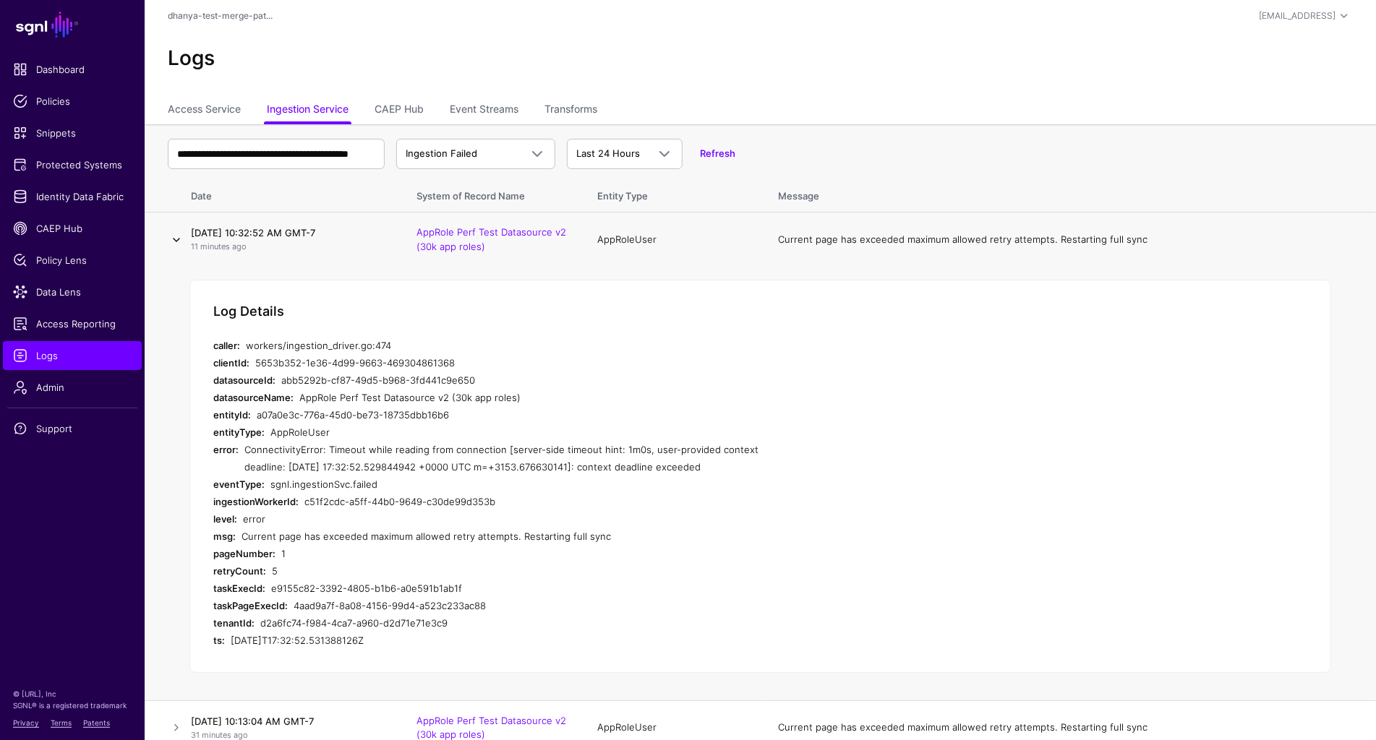
click at [178, 241] on link at bounding box center [176, 239] width 17 height 17
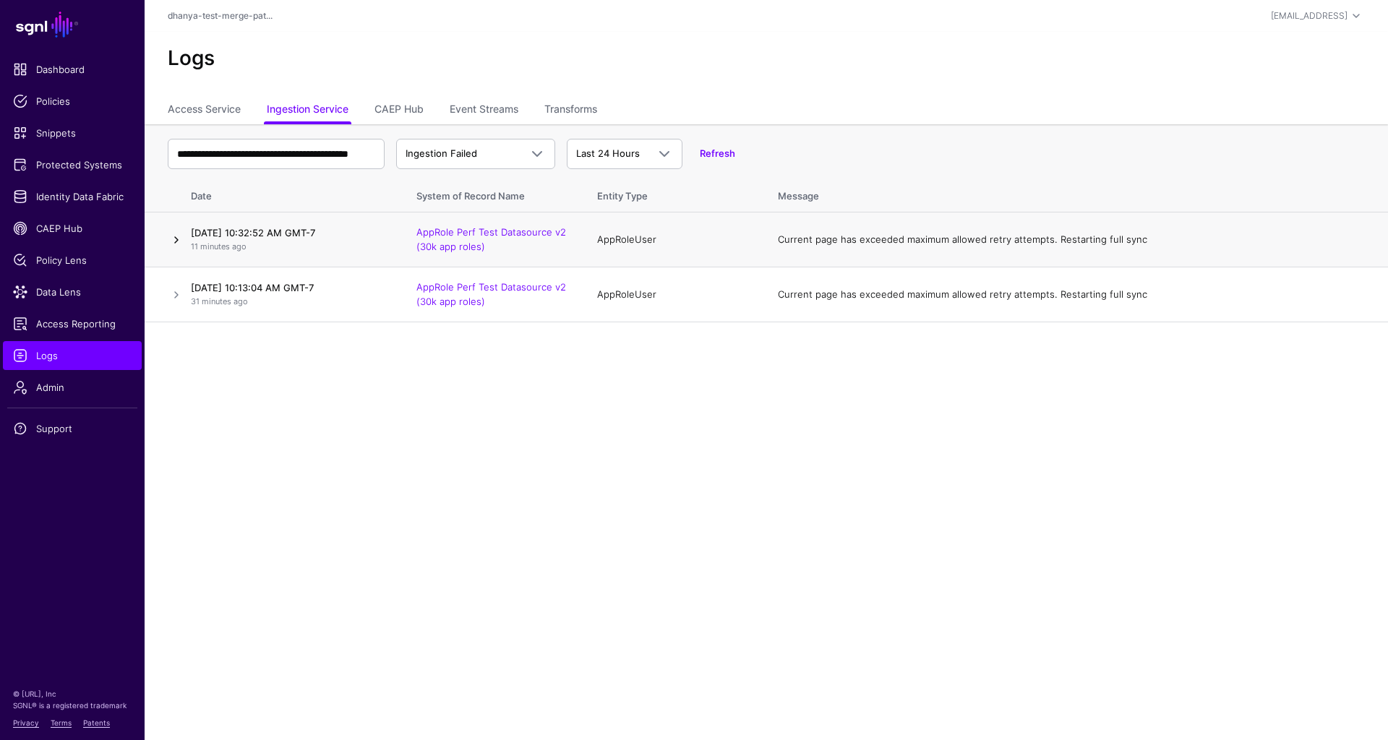
click at [179, 240] on link at bounding box center [176, 239] width 17 height 17
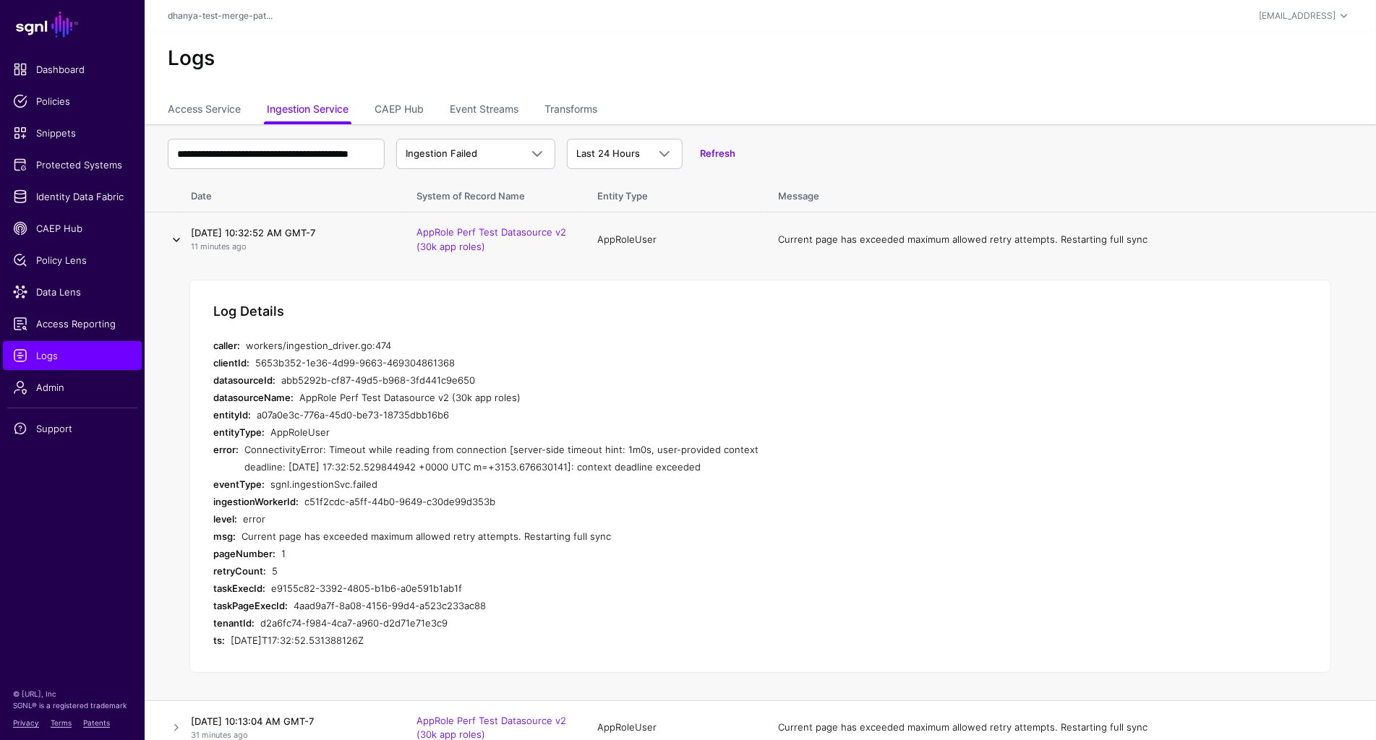
click at [179, 240] on link at bounding box center [176, 239] width 17 height 17
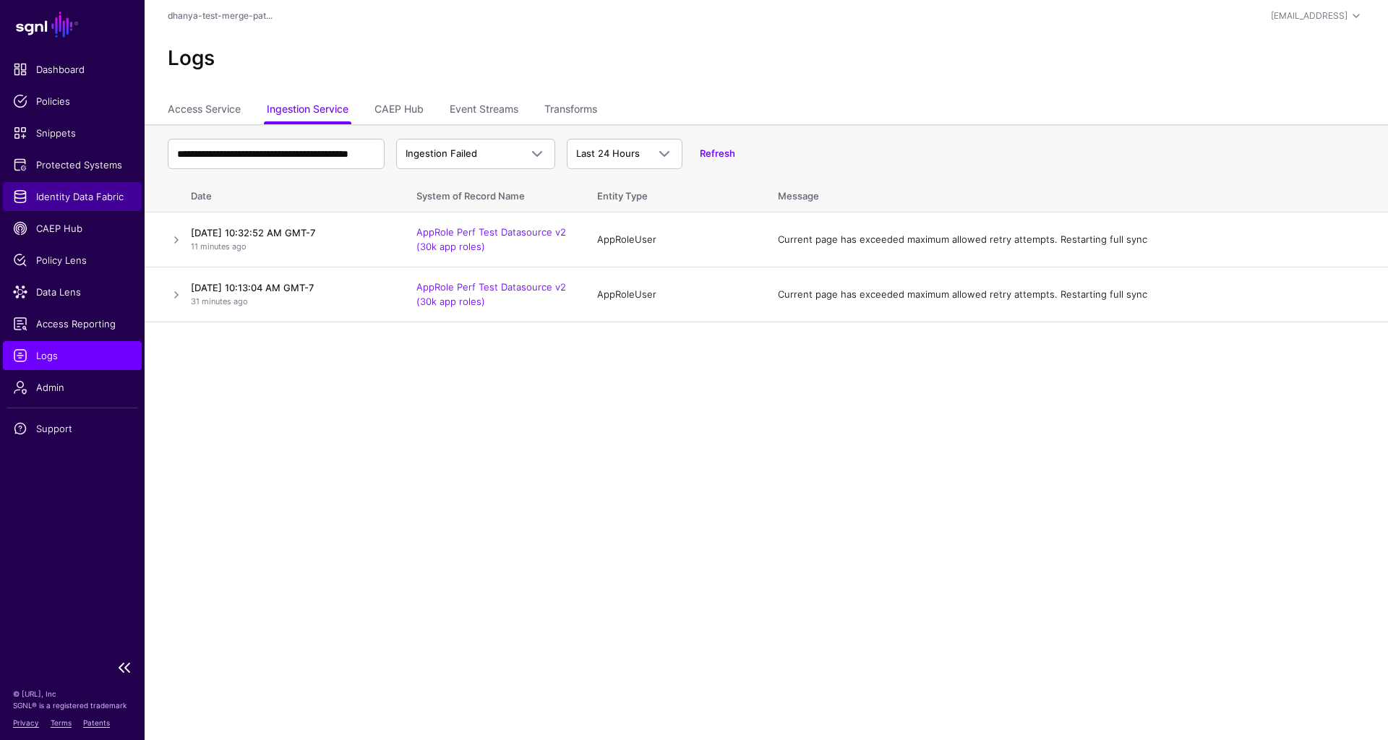
click at [74, 200] on span "Identity Data Fabric" at bounding box center [72, 196] width 119 height 14
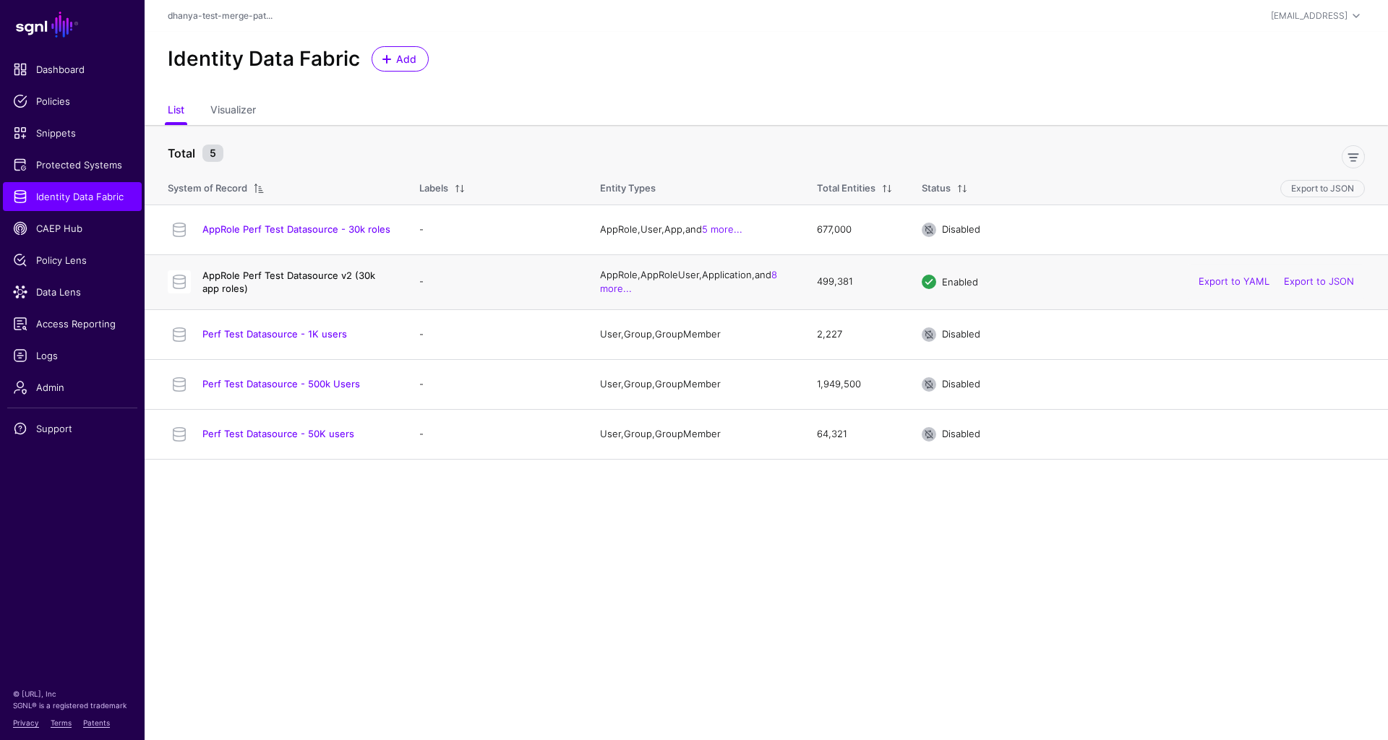
click at [307, 271] on link "AppRole Perf Test Datasource v2 (30k app roles)" at bounding box center [288, 282] width 173 height 25
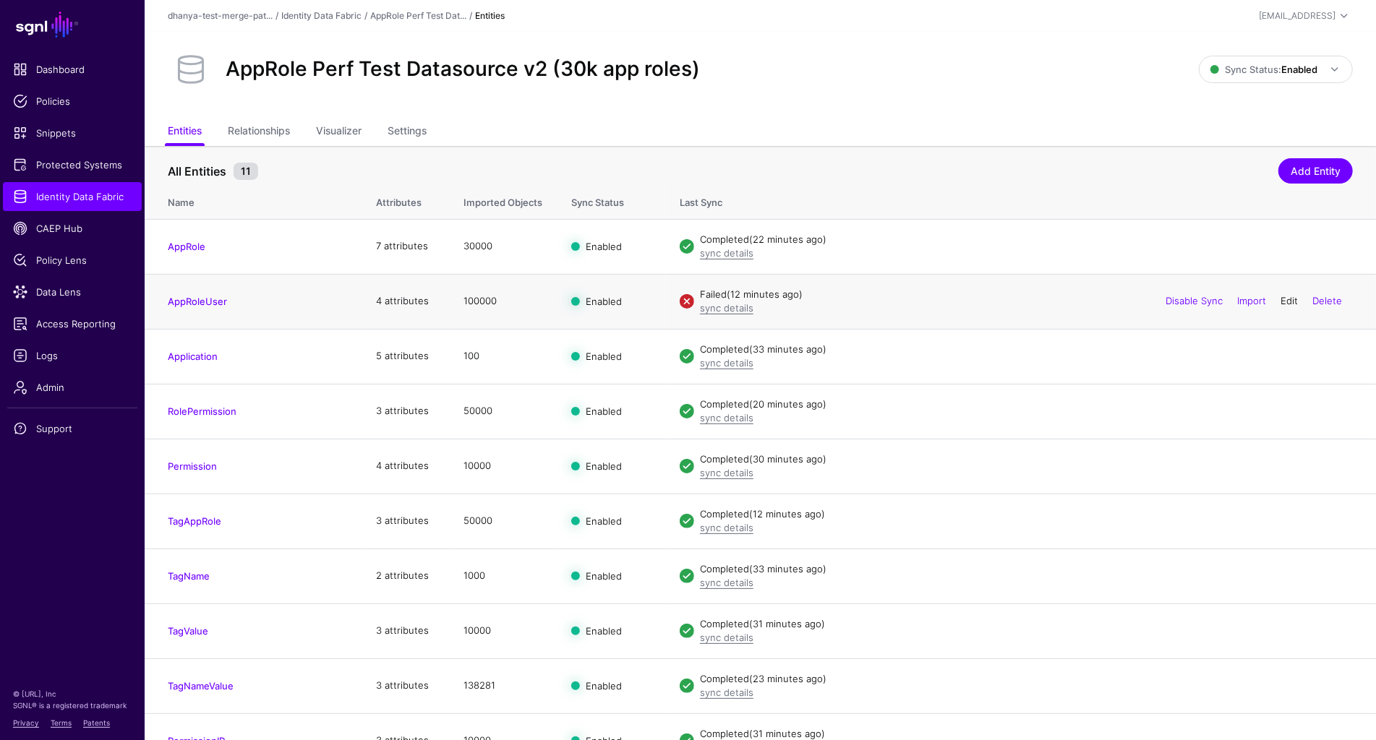
click at [1282, 302] on link "Edit" at bounding box center [1288, 301] width 17 height 12
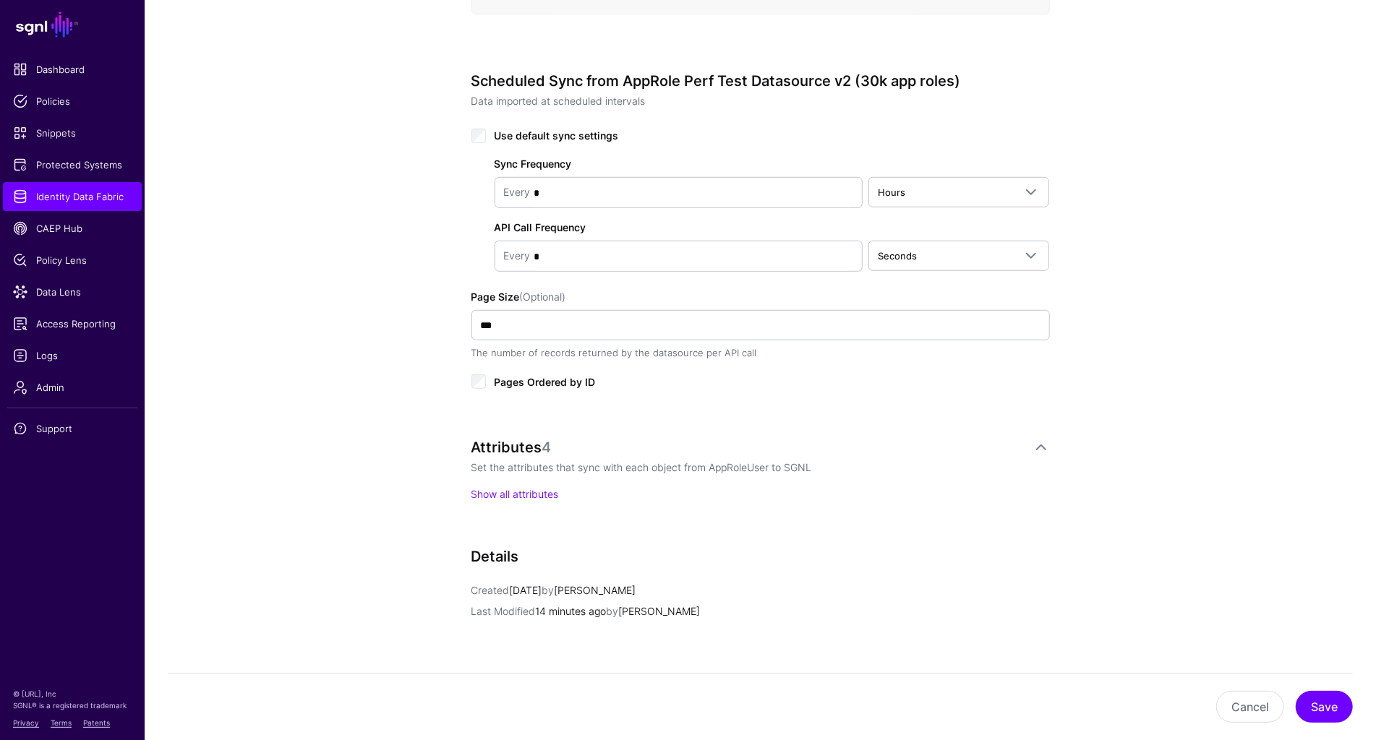
scroll to position [846, 0]
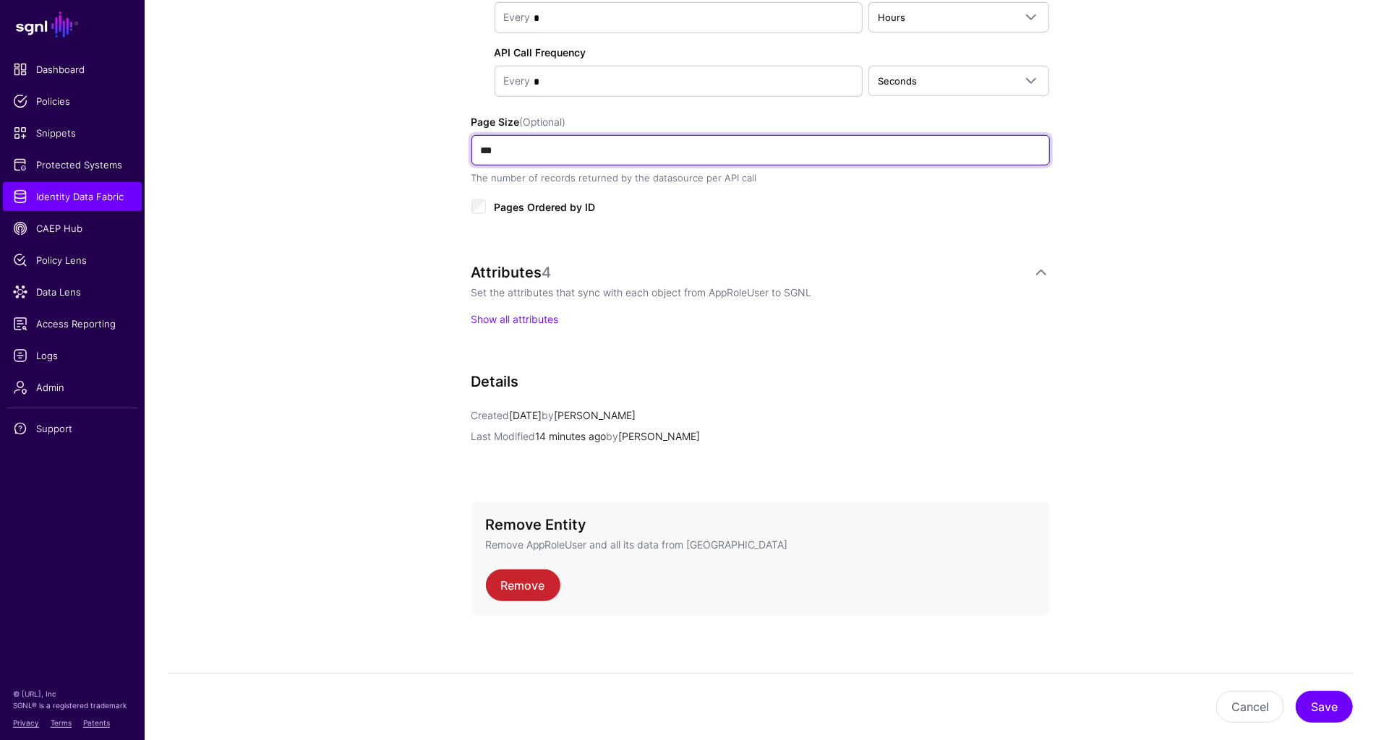
click at [485, 143] on input "***" at bounding box center [760, 150] width 578 height 30
type input "***"
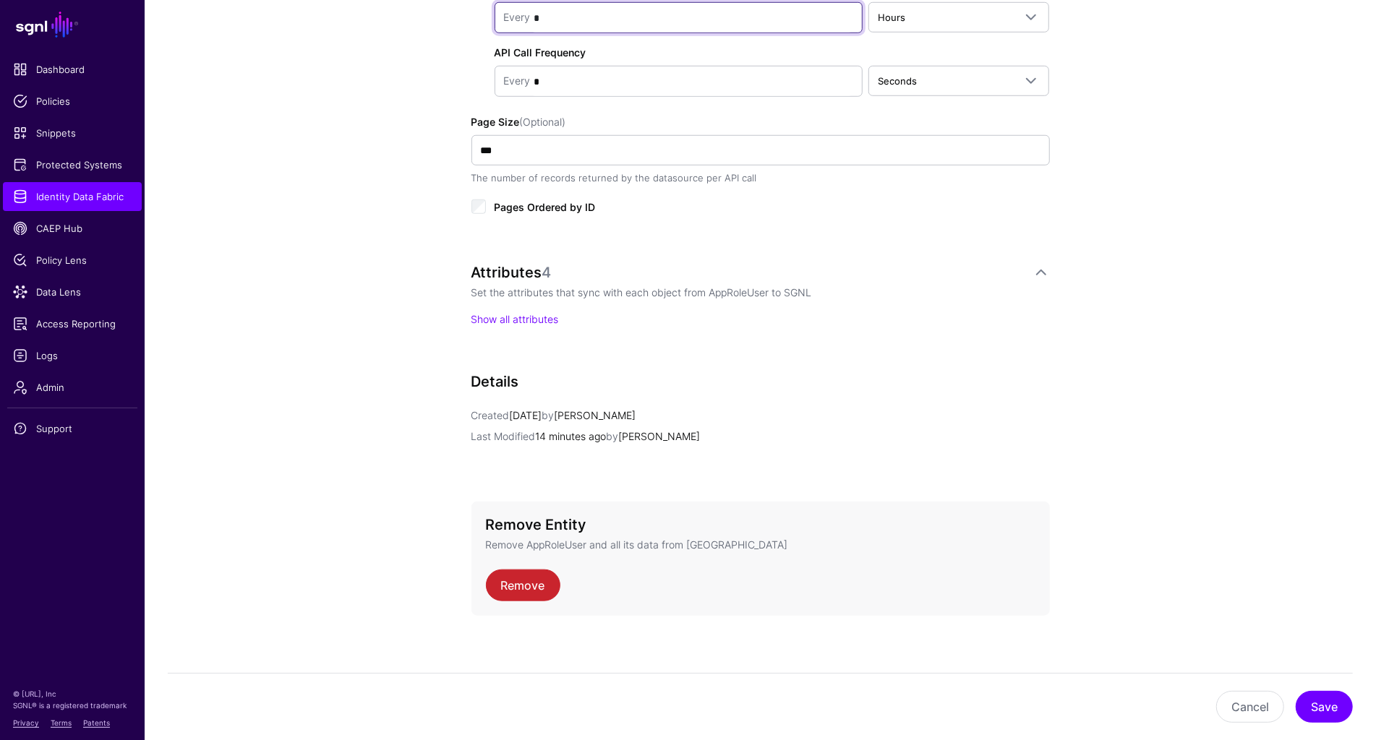
click at [561, 9] on input "*" at bounding box center [692, 18] width 322 height 29
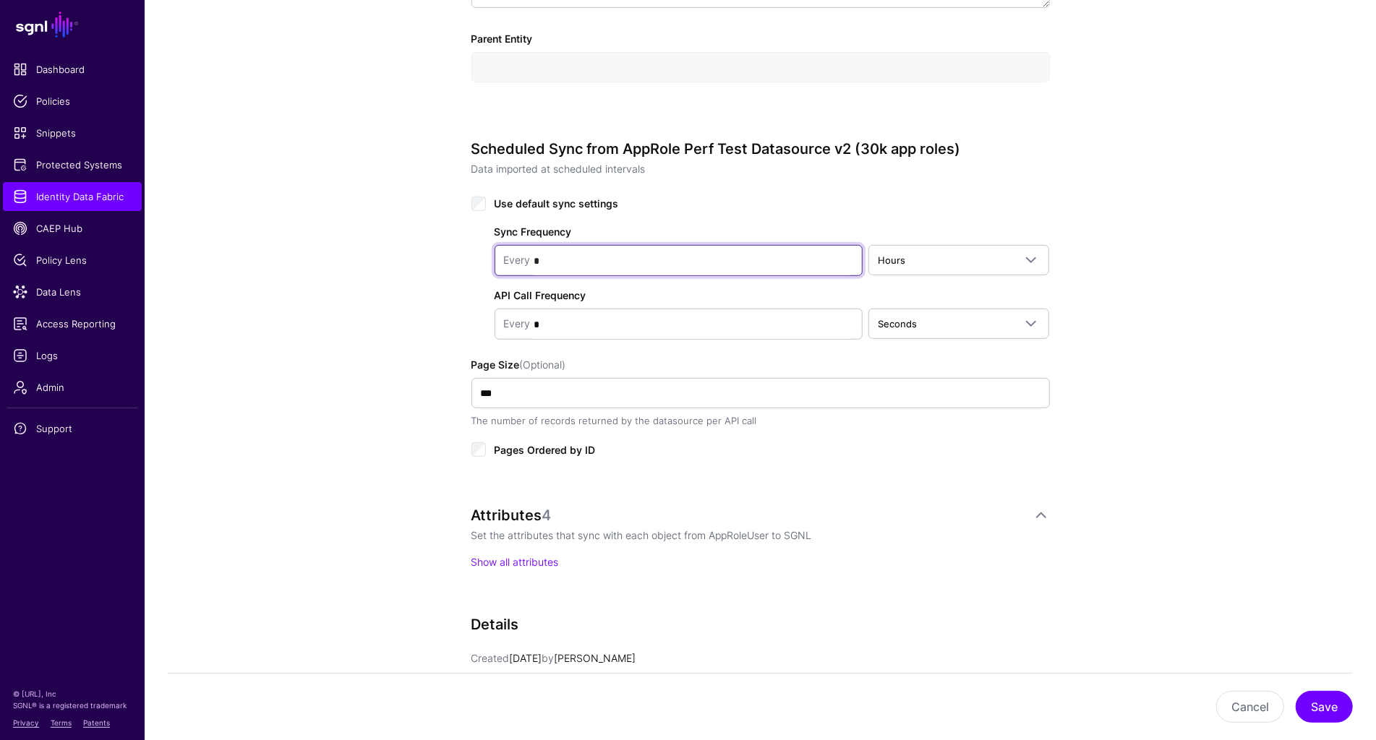
scroll to position [556, 0]
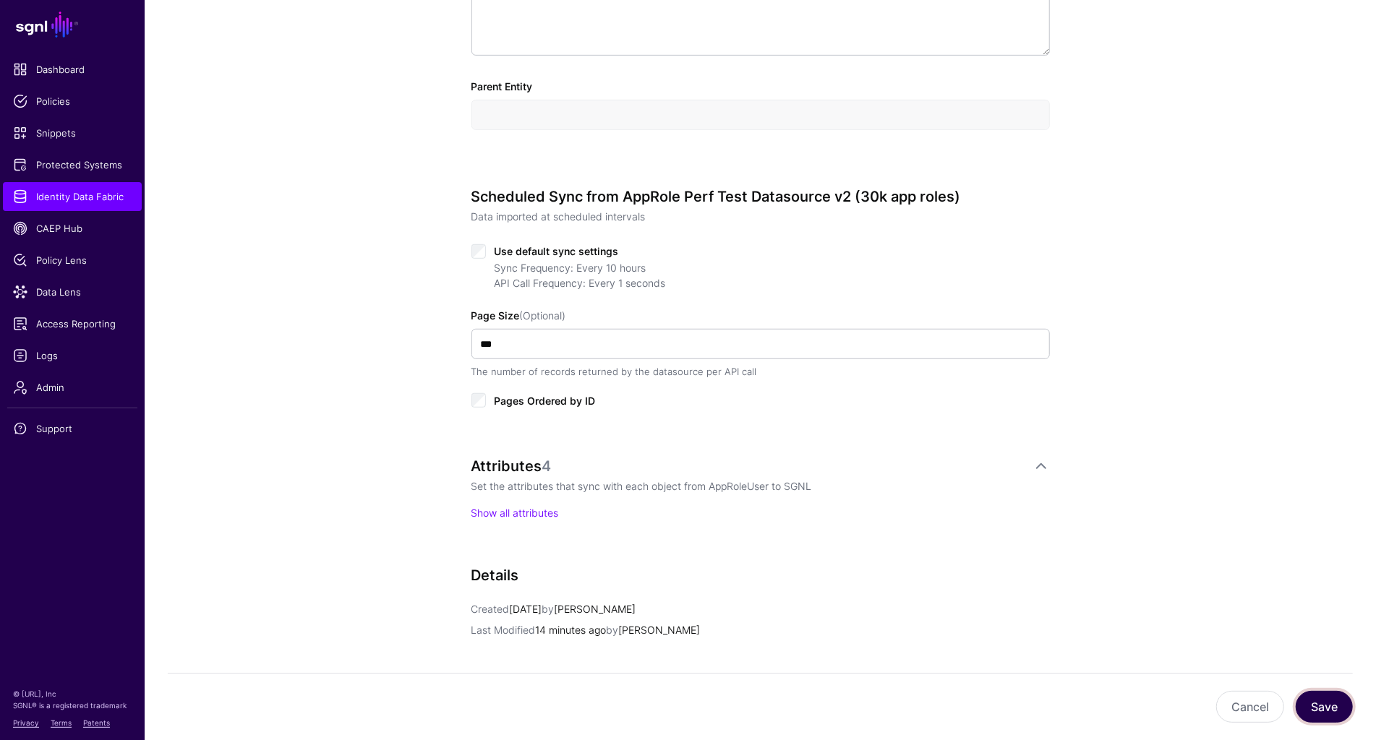
click at [1318, 702] on button "Save" at bounding box center [1323, 707] width 57 height 32
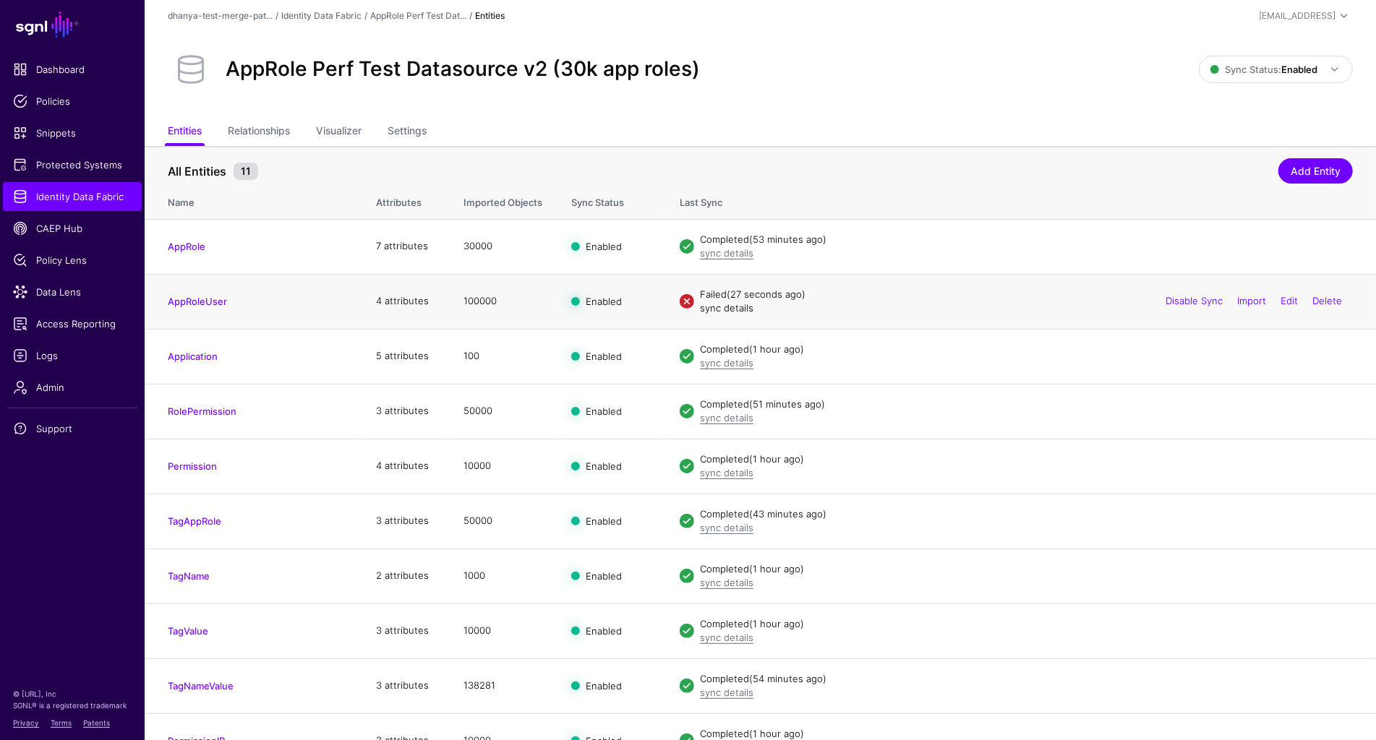
click at [720, 306] on link "sync details" at bounding box center [726, 308] width 53 height 12
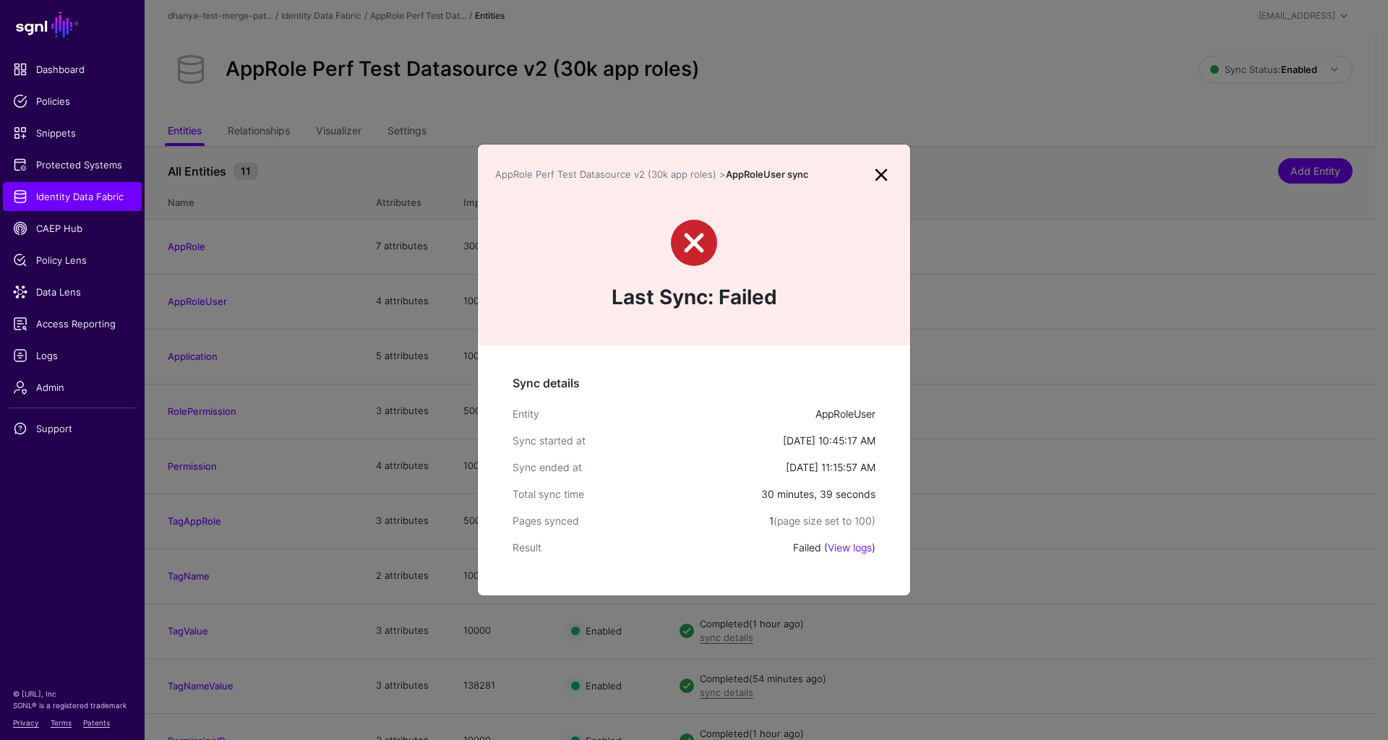
click at [885, 173] on link at bounding box center [881, 174] width 23 height 23
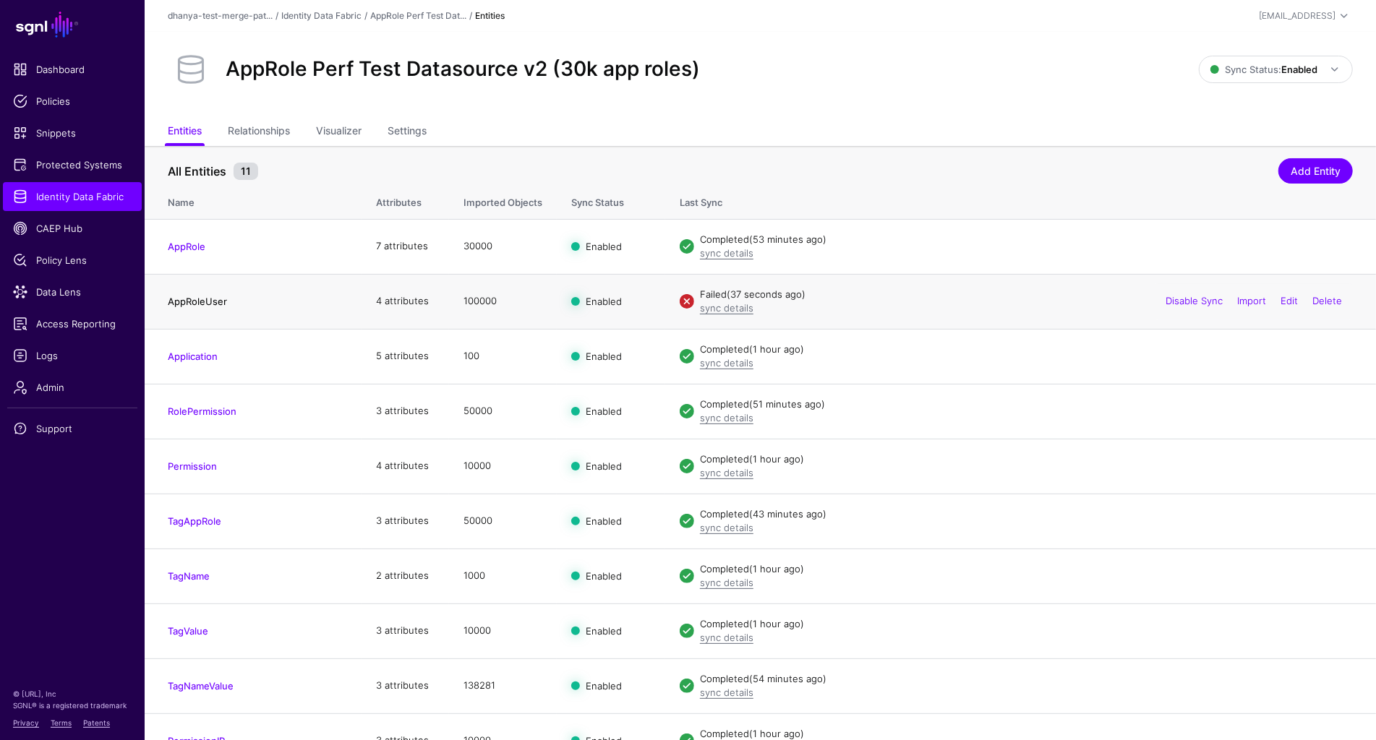
click at [214, 304] on link "AppRoleUser" at bounding box center [197, 302] width 59 height 12
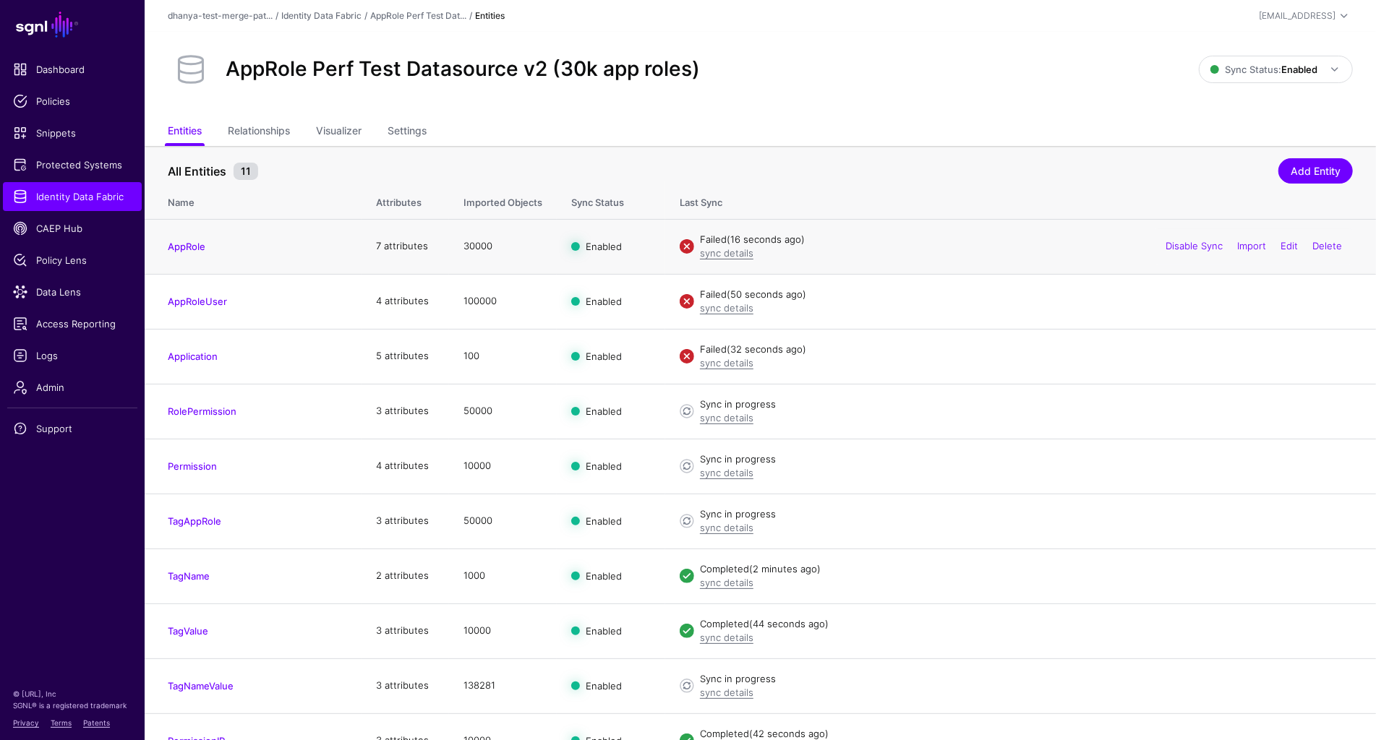
click at [716, 258] on div "sync details" at bounding box center [1026, 253] width 653 height 14
click at [723, 252] on link "sync details" at bounding box center [726, 253] width 53 height 12
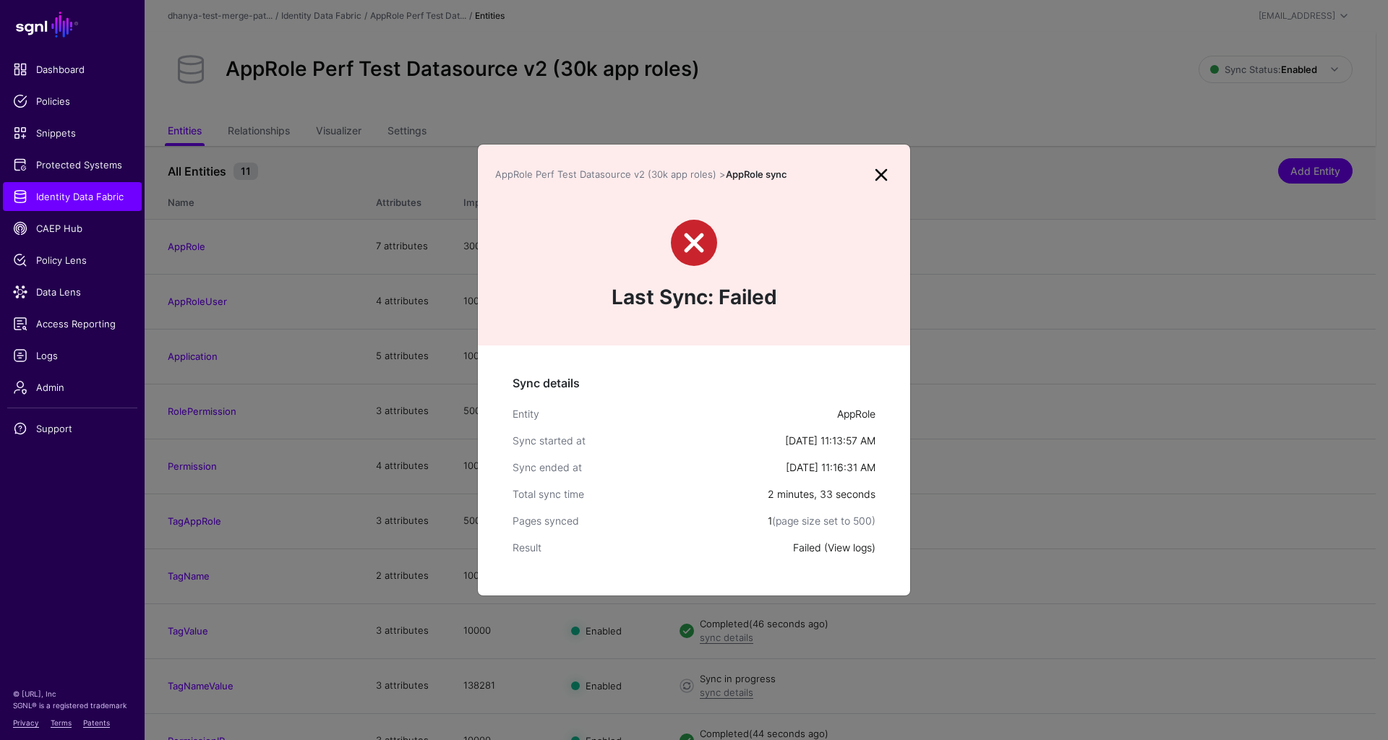
click at [838, 548] on link "View logs" at bounding box center [850, 547] width 44 height 12
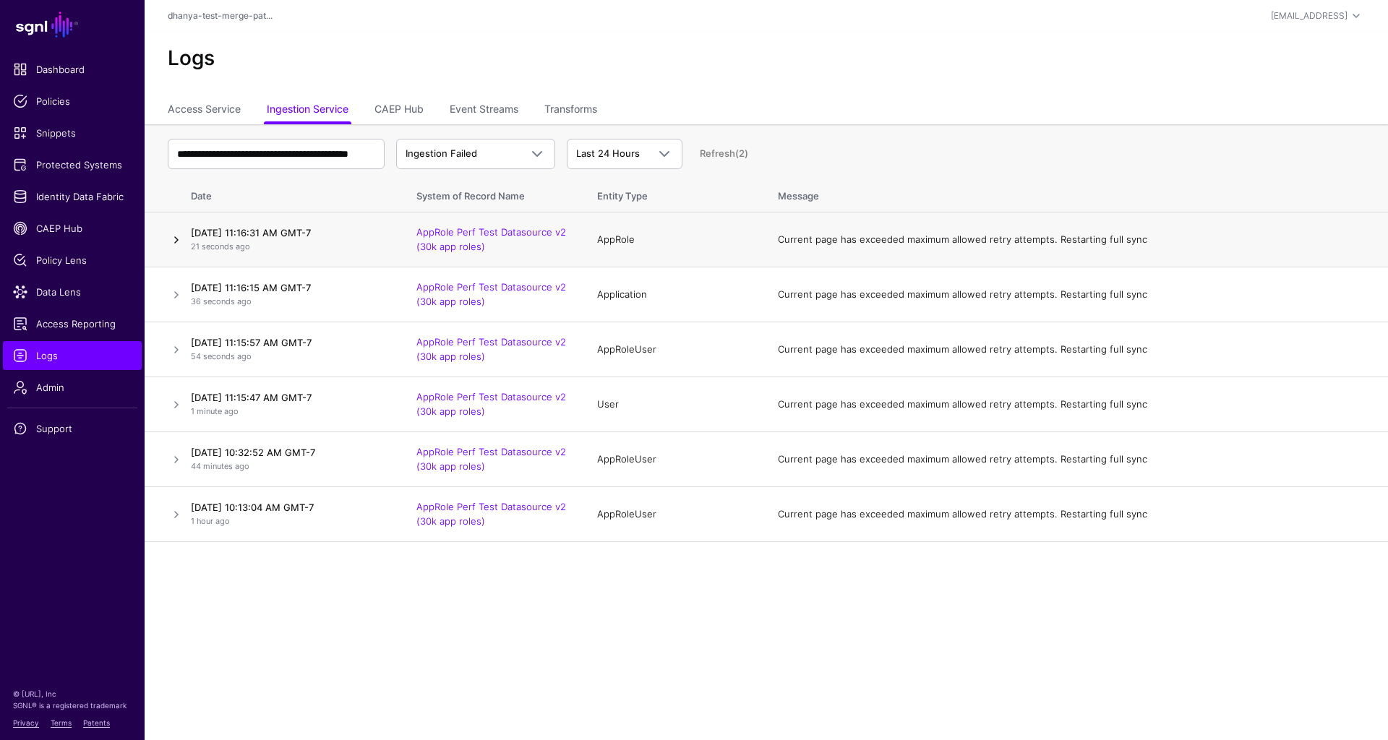
click at [178, 239] on link at bounding box center [176, 239] width 17 height 17
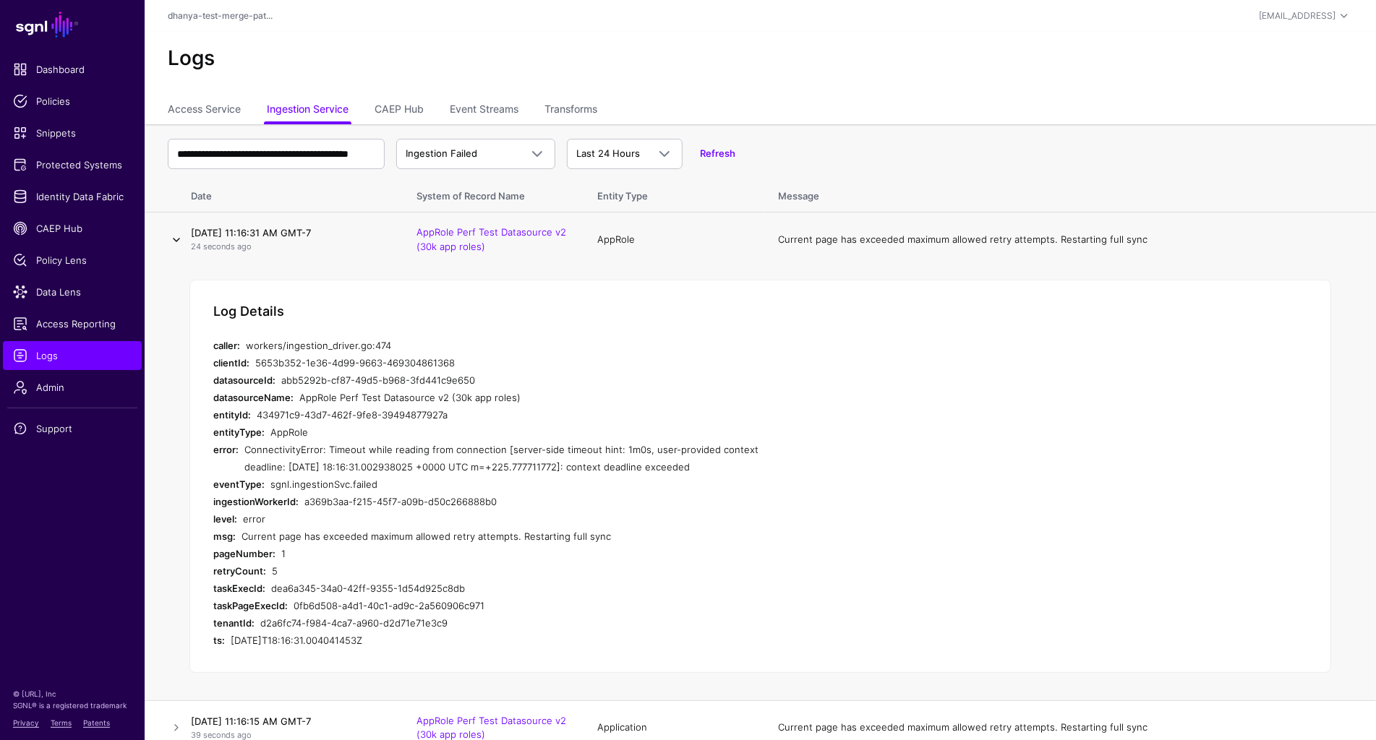
click at [178, 239] on link at bounding box center [176, 239] width 17 height 17
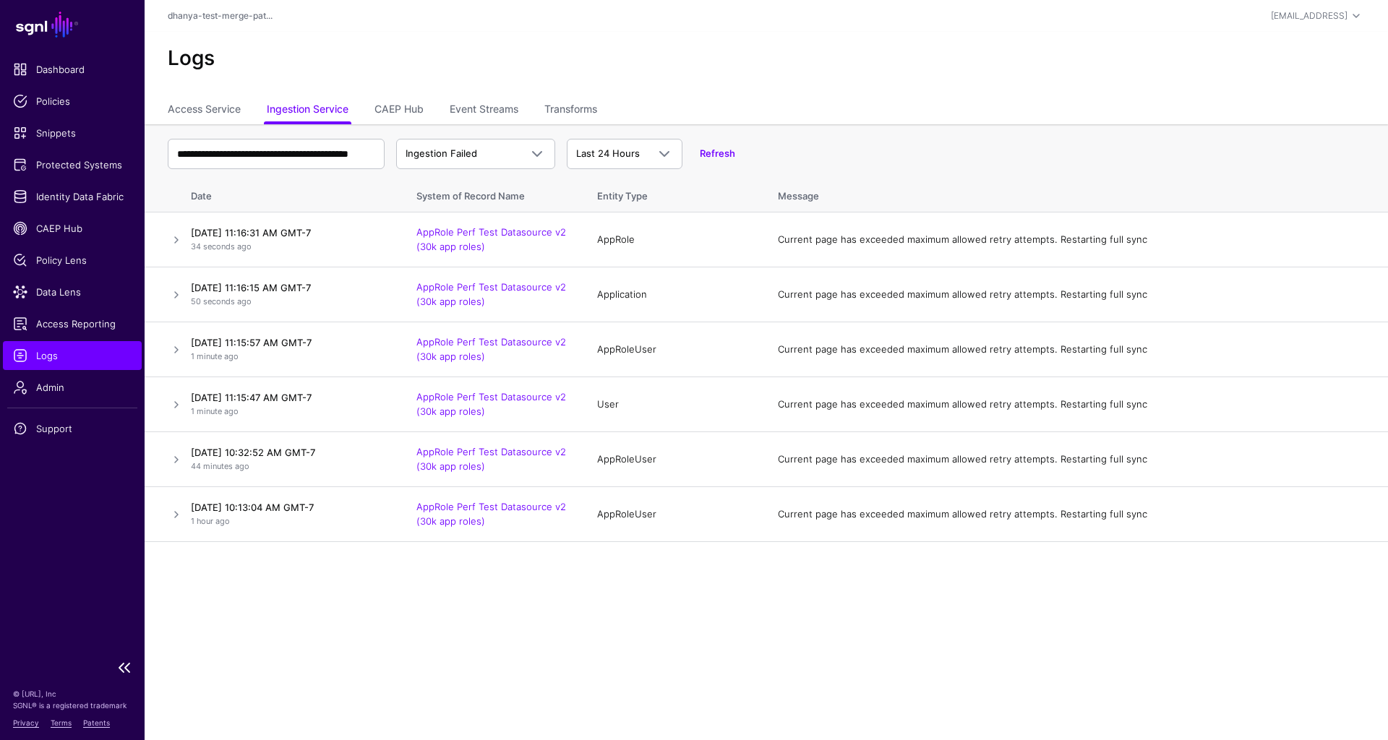
click at [92, 356] on span "Logs" at bounding box center [72, 355] width 119 height 14
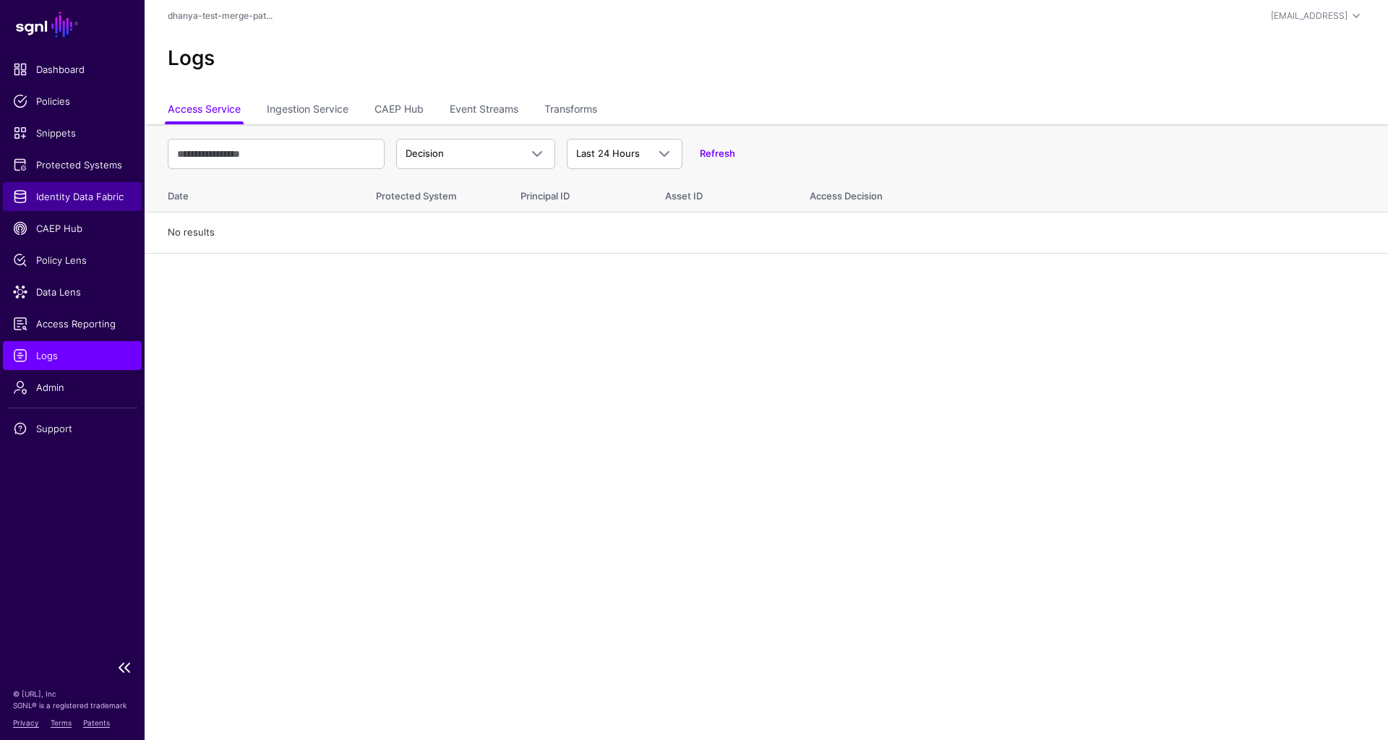
click at [82, 198] on span "Identity Data Fabric" at bounding box center [72, 196] width 119 height 14
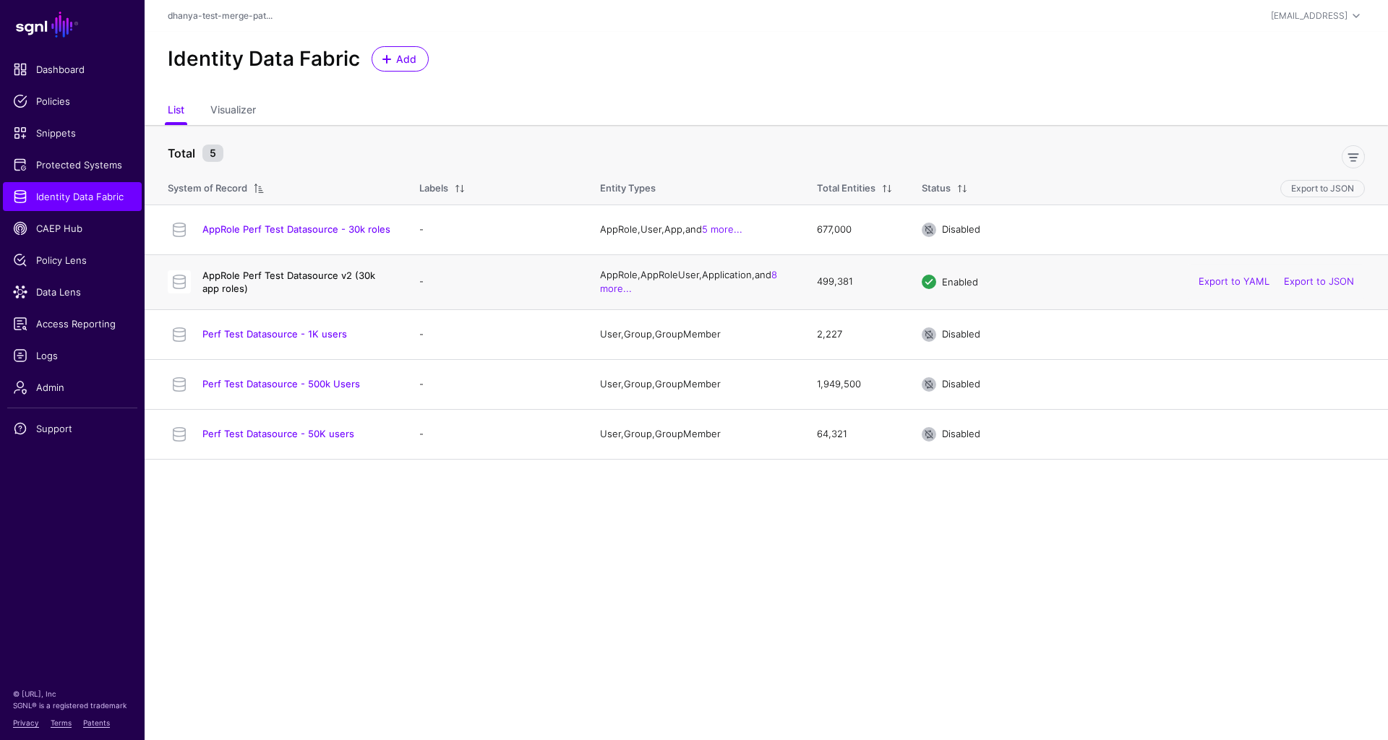
click at [307, 273] on link "AppRole Perf Test Datasource v2 (30k app roles)" at bounding box center [288, 282] width 173 height 25
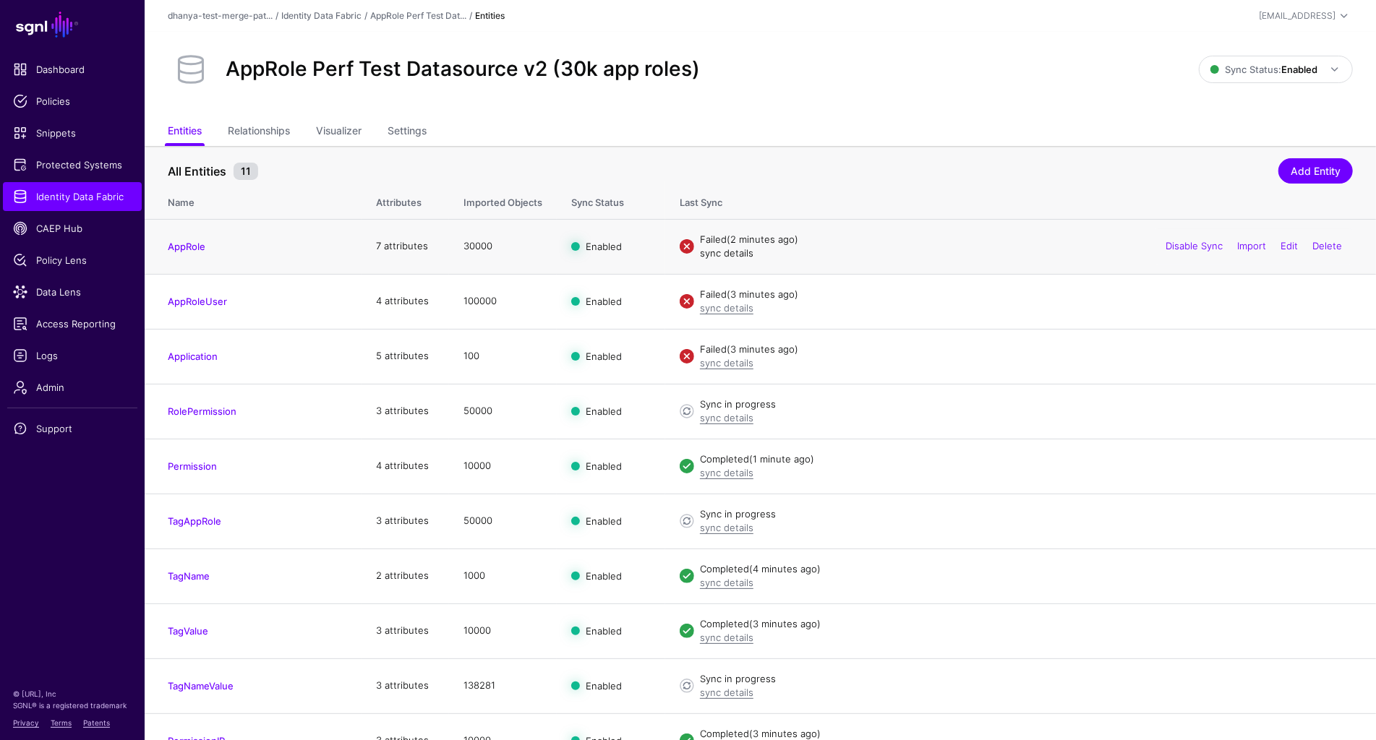
click at [732, 253] on link "sync details" at bounding box center [726, 253] width 53 height 12
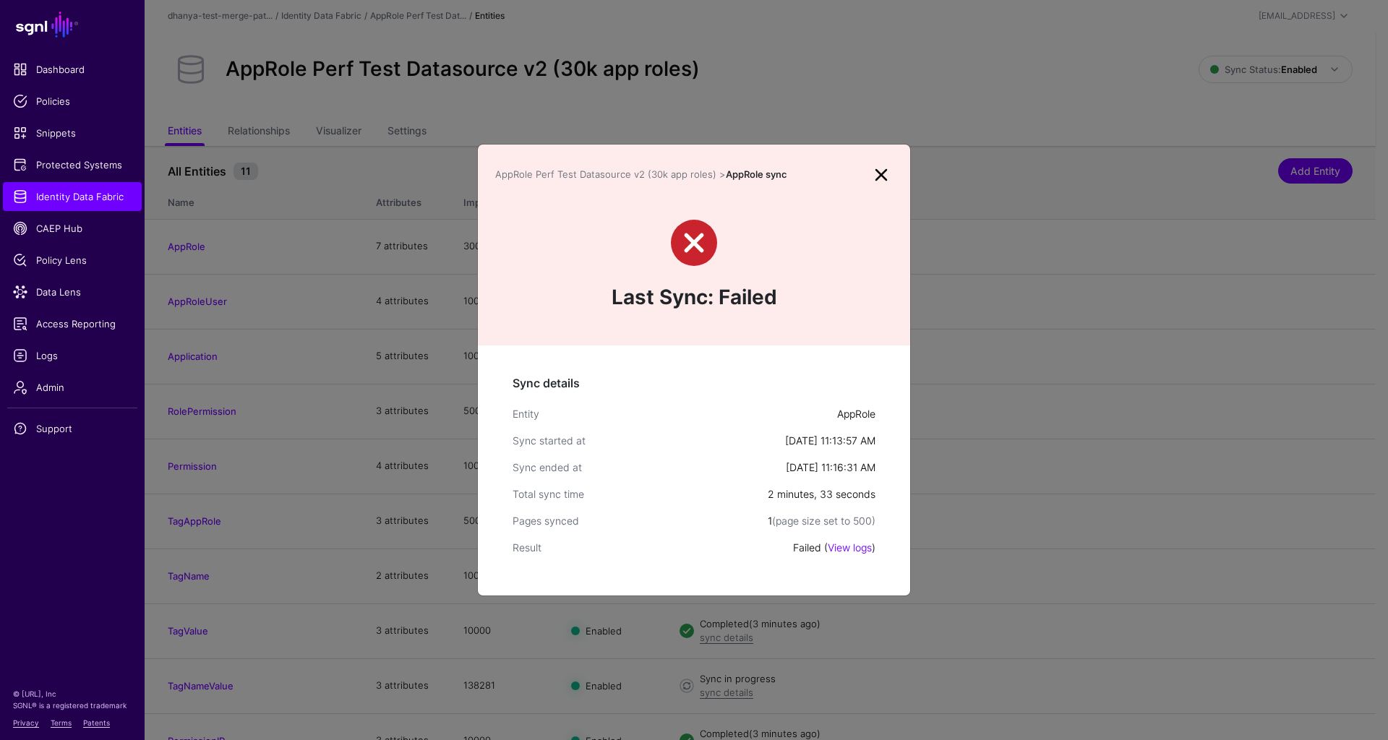
click at [881, 169] on link at bounding box center [881, 174] width 23 height 23
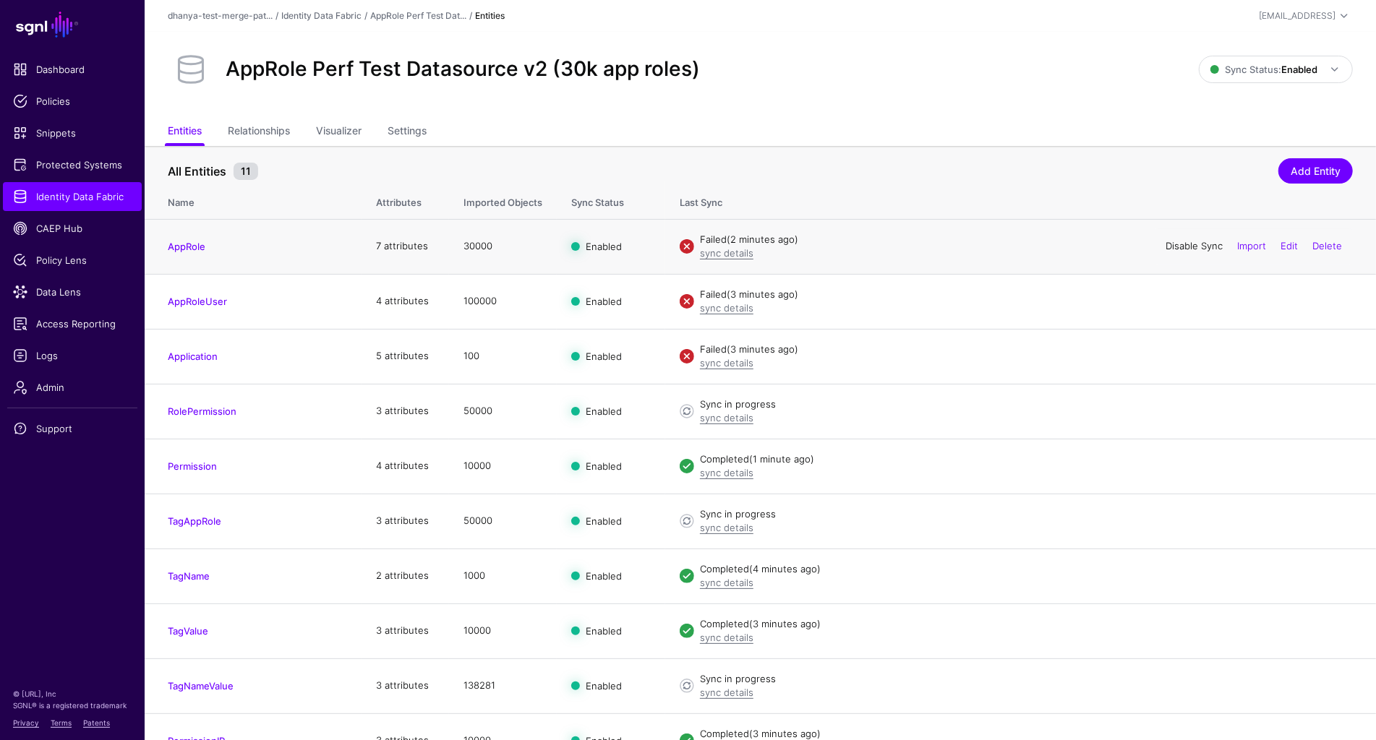
click at [1183, 246] on link "Disable Sync" at bounding box center [1193, 246] width 57 height 12
click at [1183, 244] on link "Enable Sync" at bounding box center [1194, 246] width 55 height 12
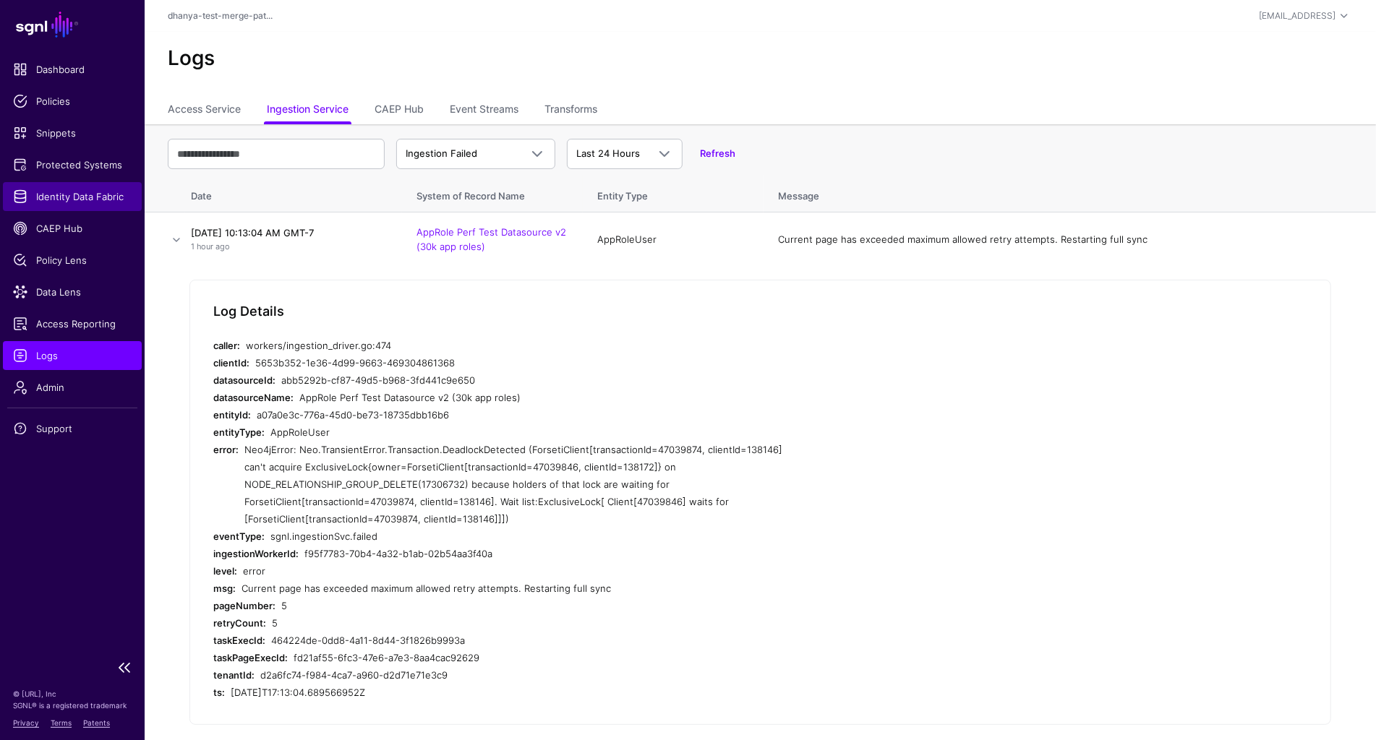
click at [59, 197] on span "Identity Data Fabric" at bounding box center [72, 196] width 119 height 14
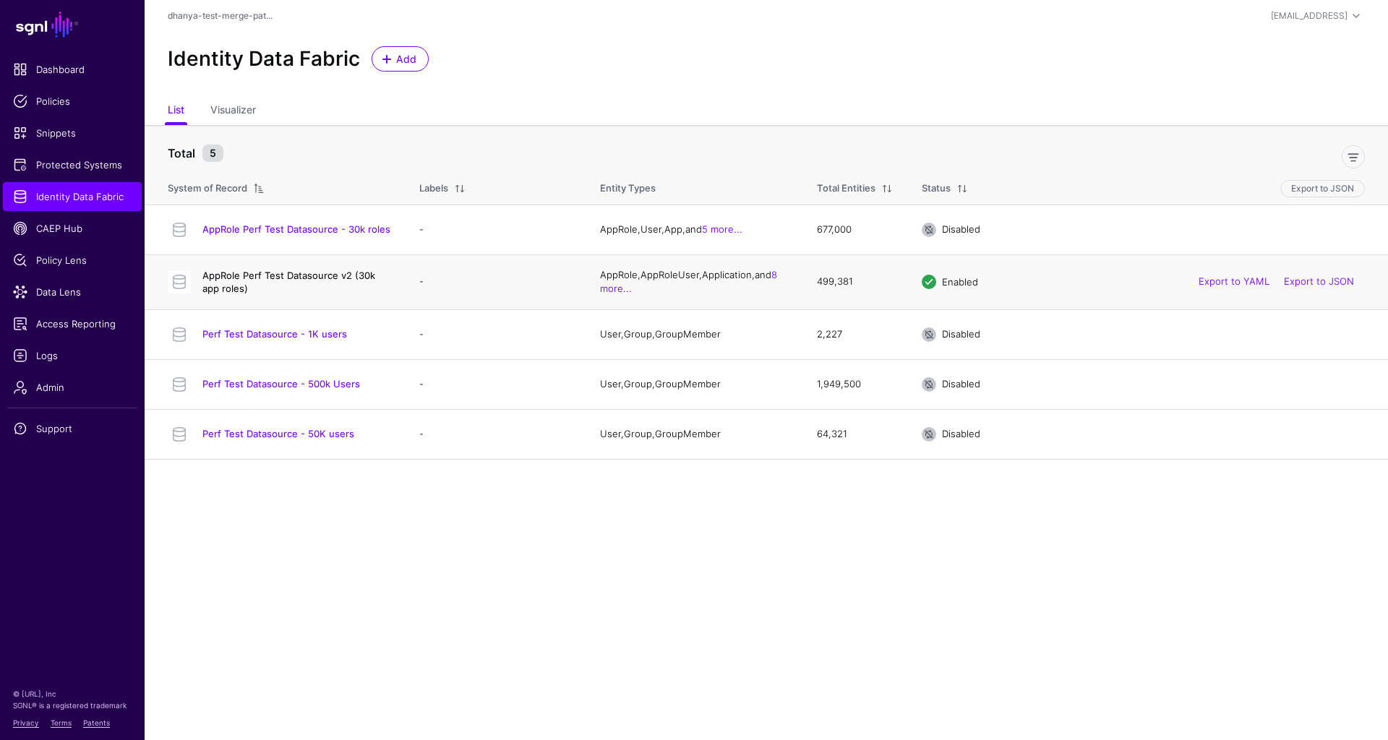
click at [335, 274] on link "AppRole Perf Test Datasource v2 (30k app roles)" at bounding box center [288, 282] width 173 height 25
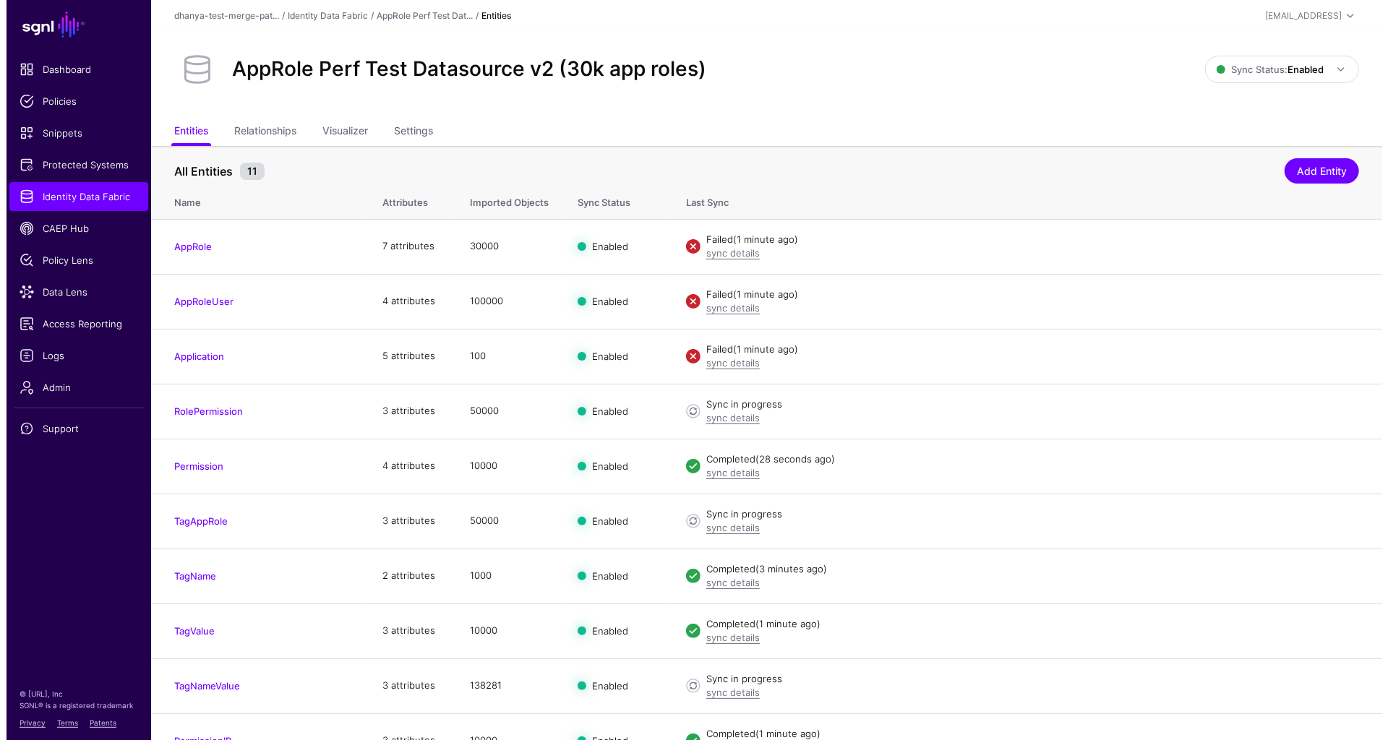
scroll to position [78, 0]
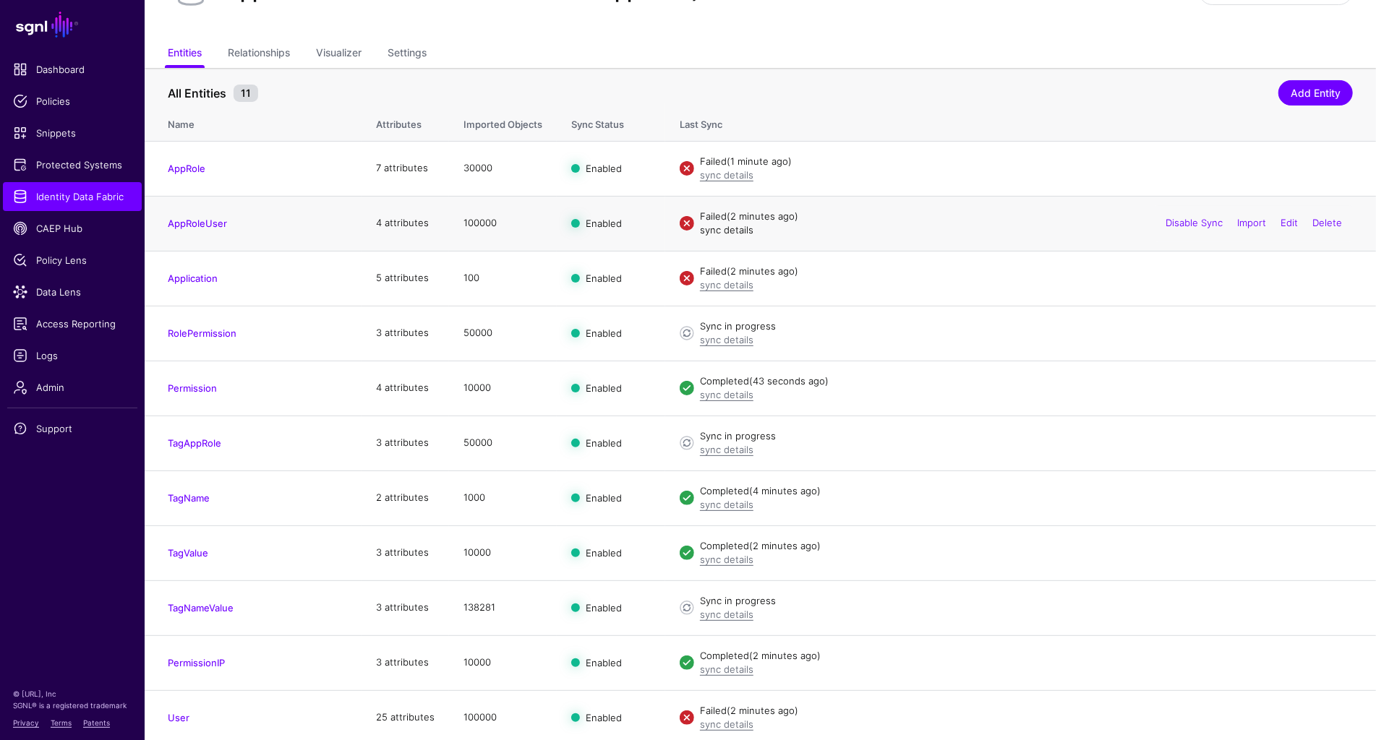
click at [734, 228] on link "sync details" at bounding box center [726, 230] width 53 height 12
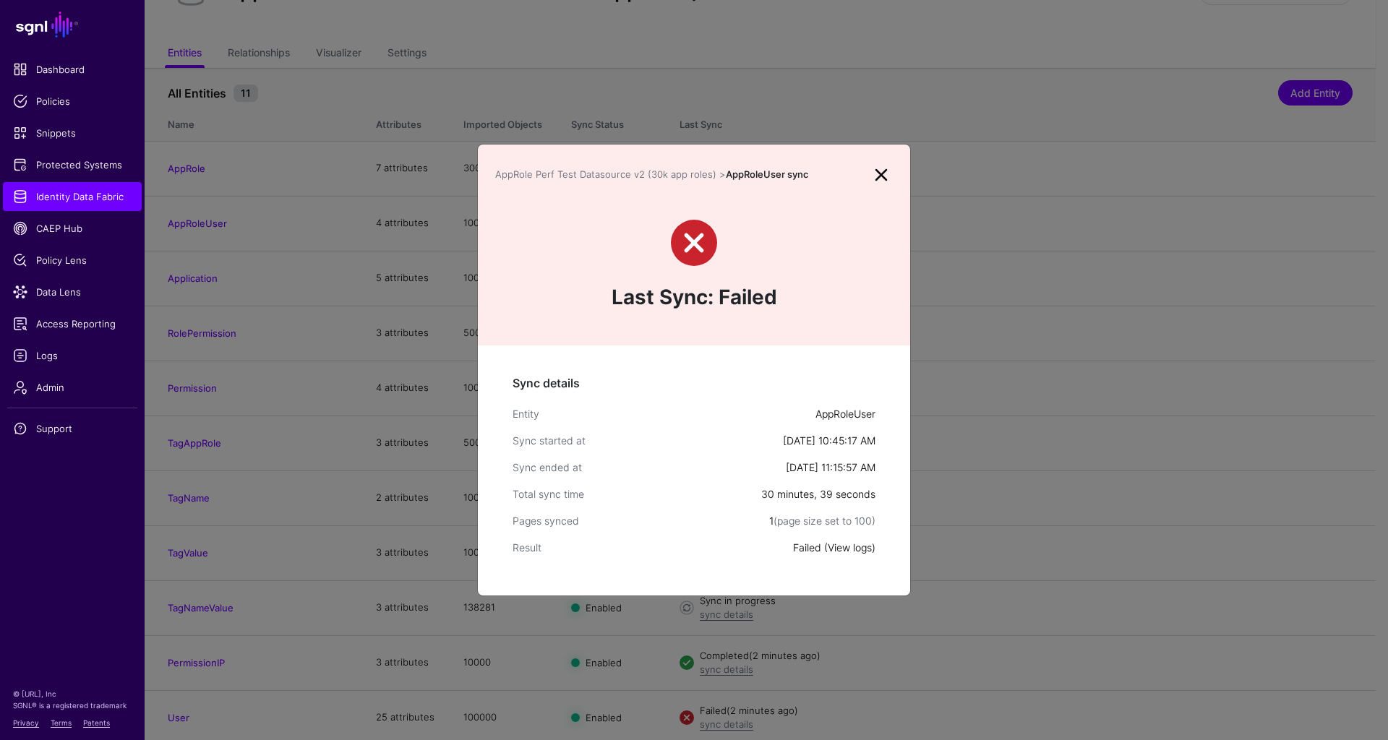
click at [846, 546] on link "View logs" at bounding box center [850, 547] width 44 height 12
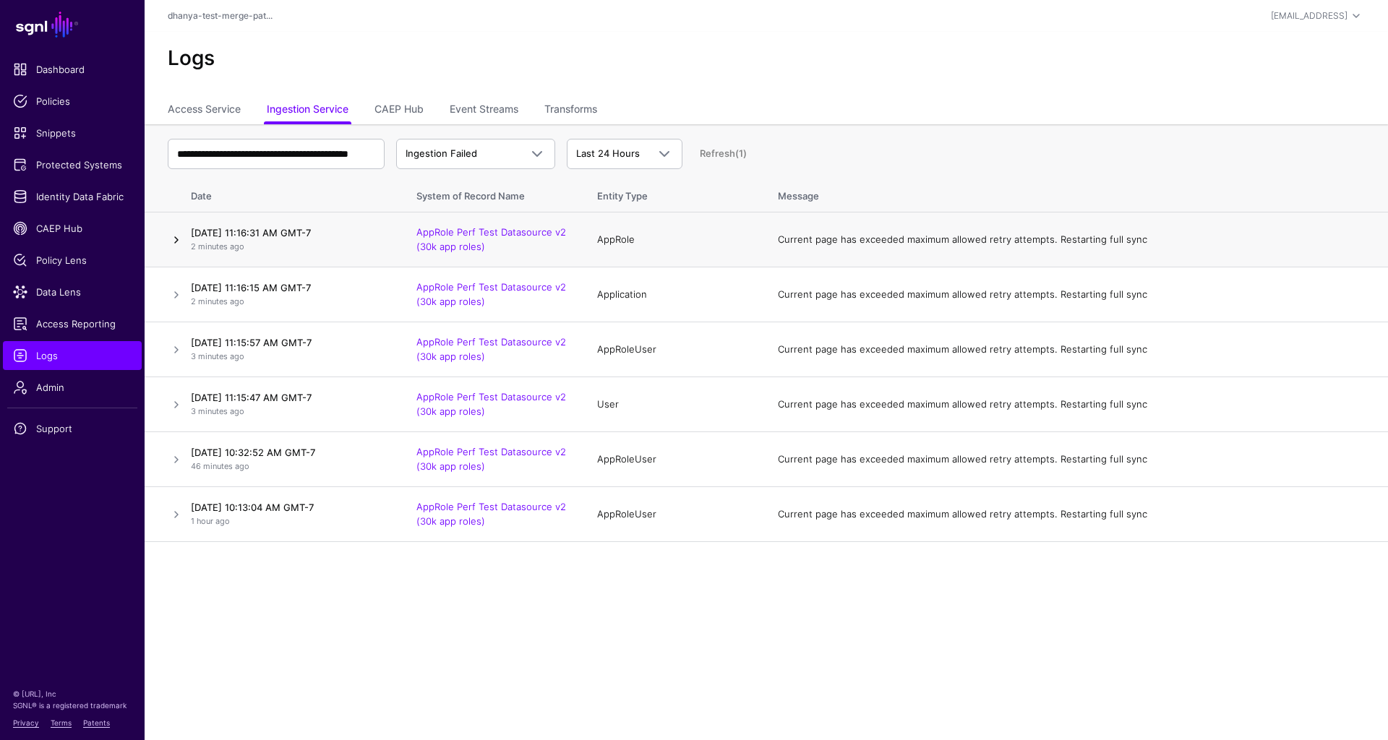
click at [174, 237] on link at bounding box center [176, 239] width 17 height 17
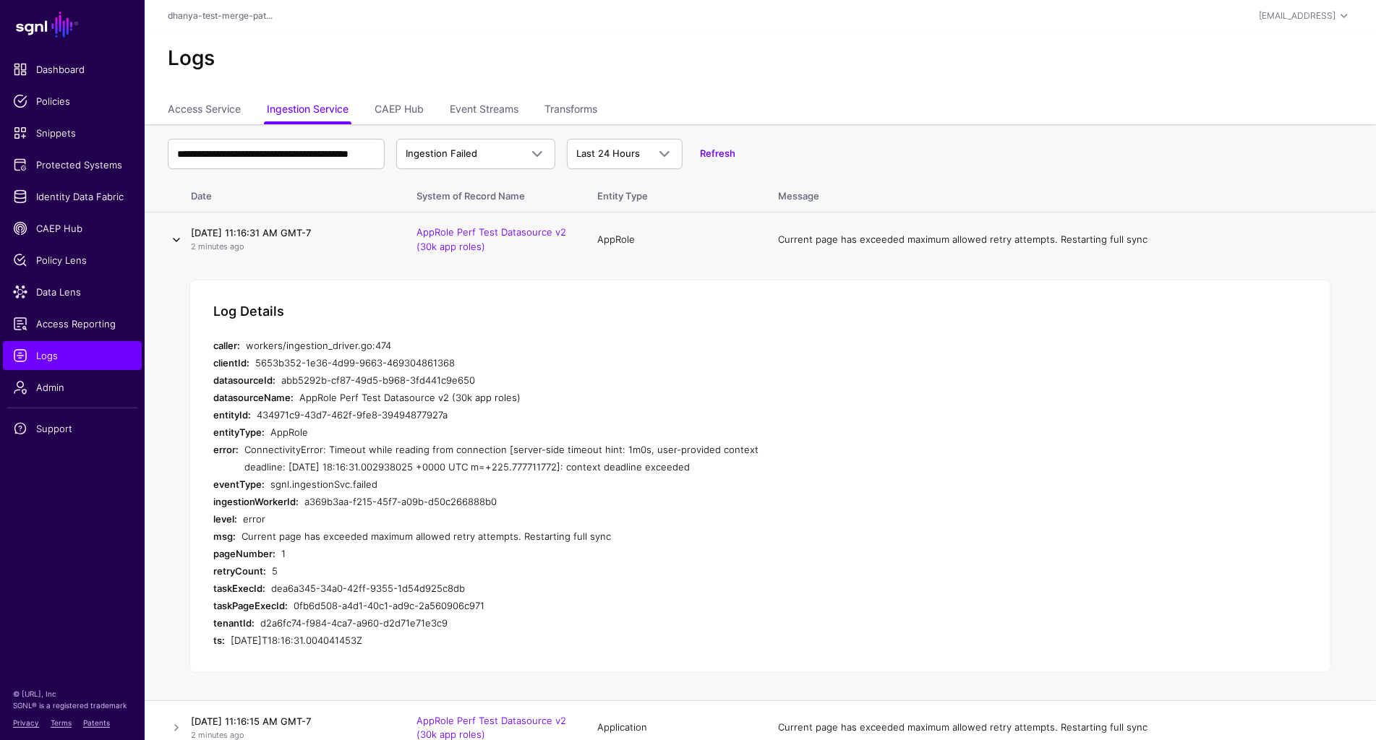
click at [176, 237] on link at bounding box center [176, 239] width 17 height 17
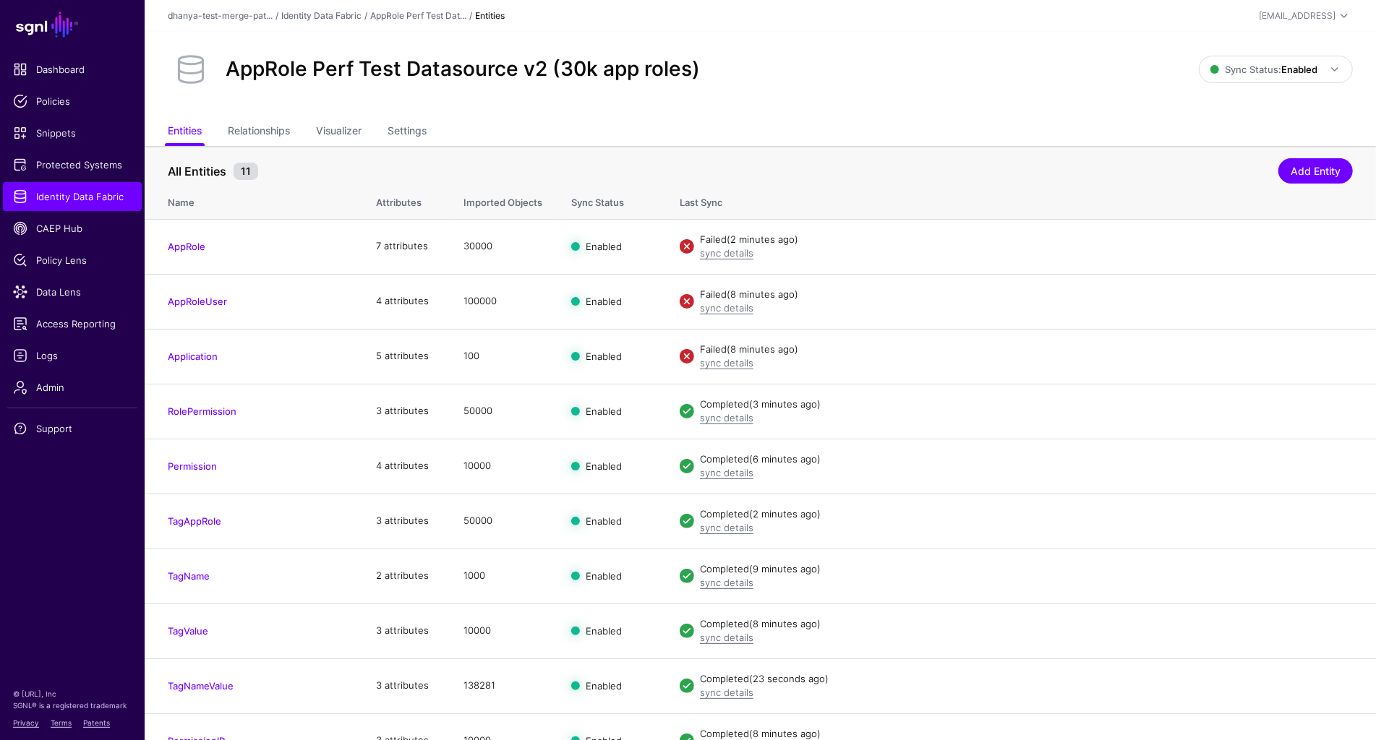
scroll to position [78, 0]
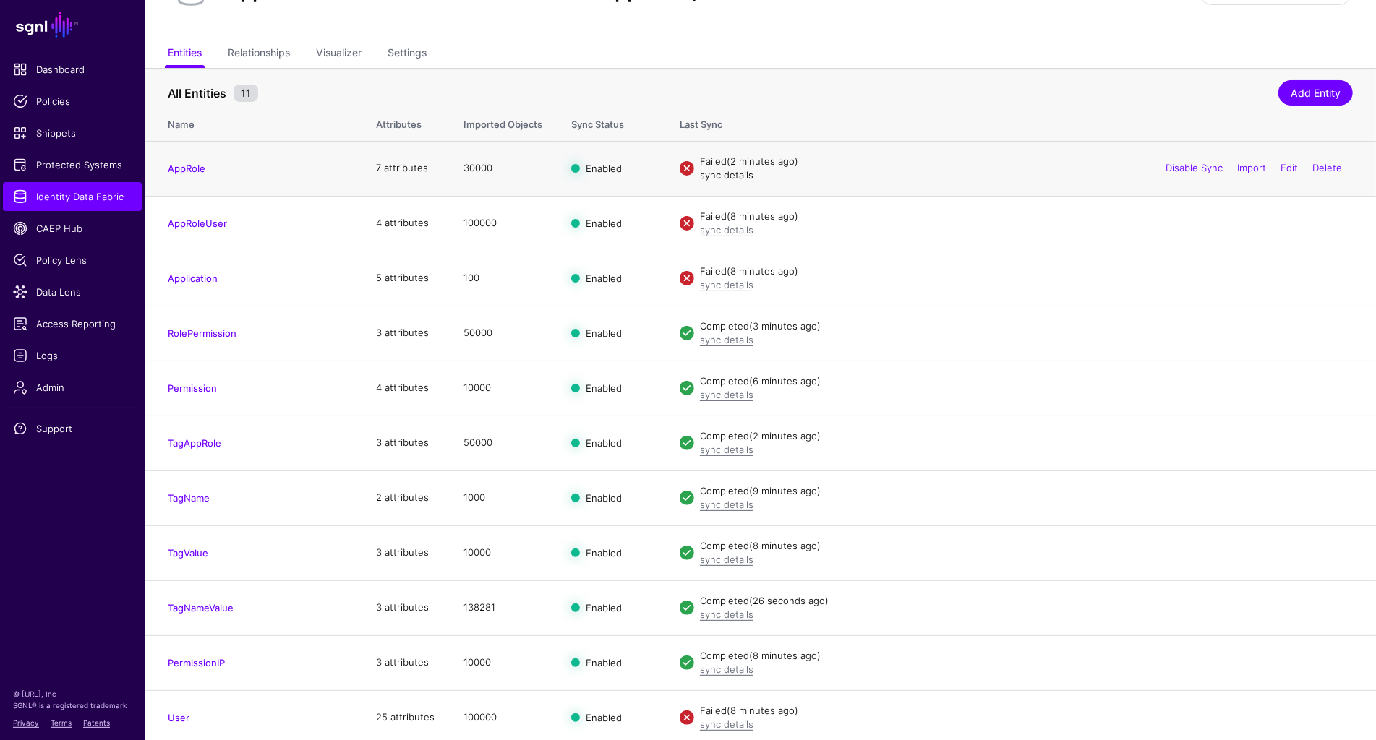
click at [718, 173] on link "sync details" at bounding box center [726, 175] width 53 height 12
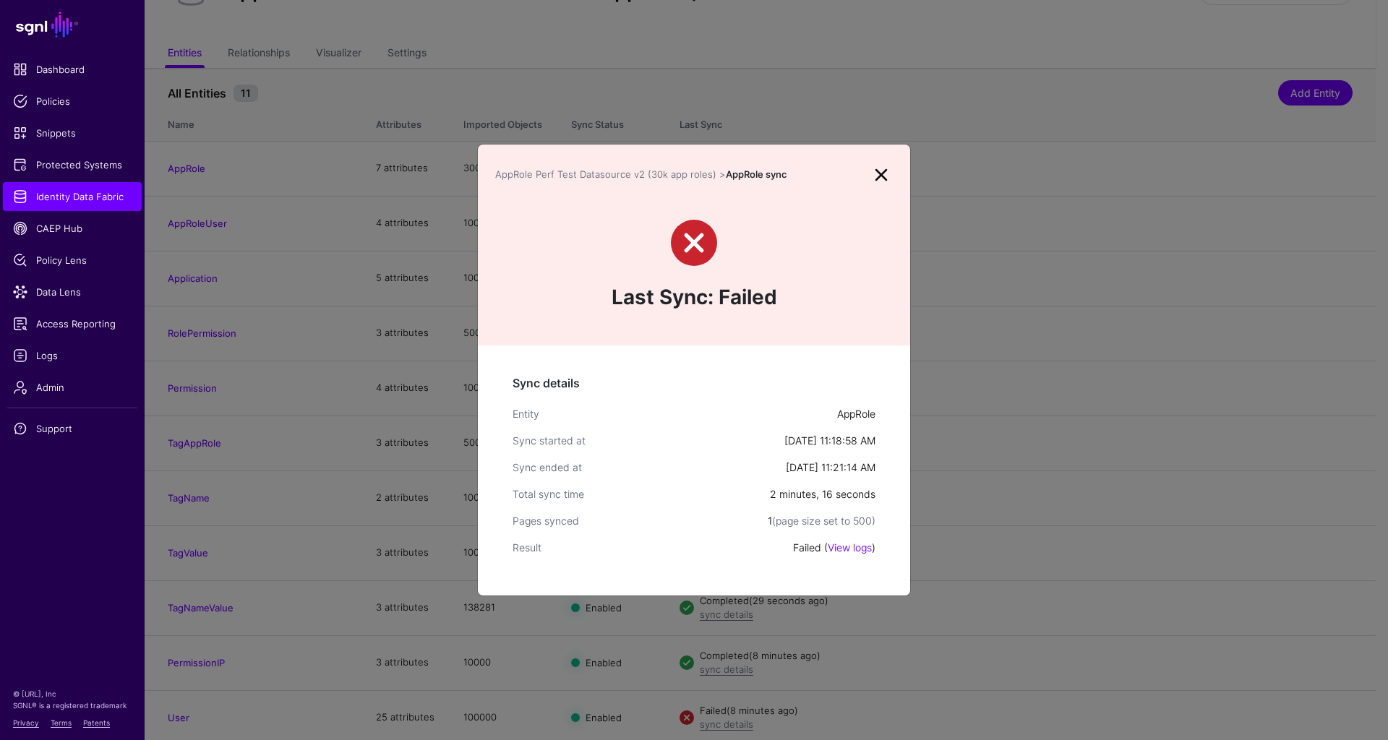
click at [881, 171] on link at bounding box center [881, 174] width 23 height 23
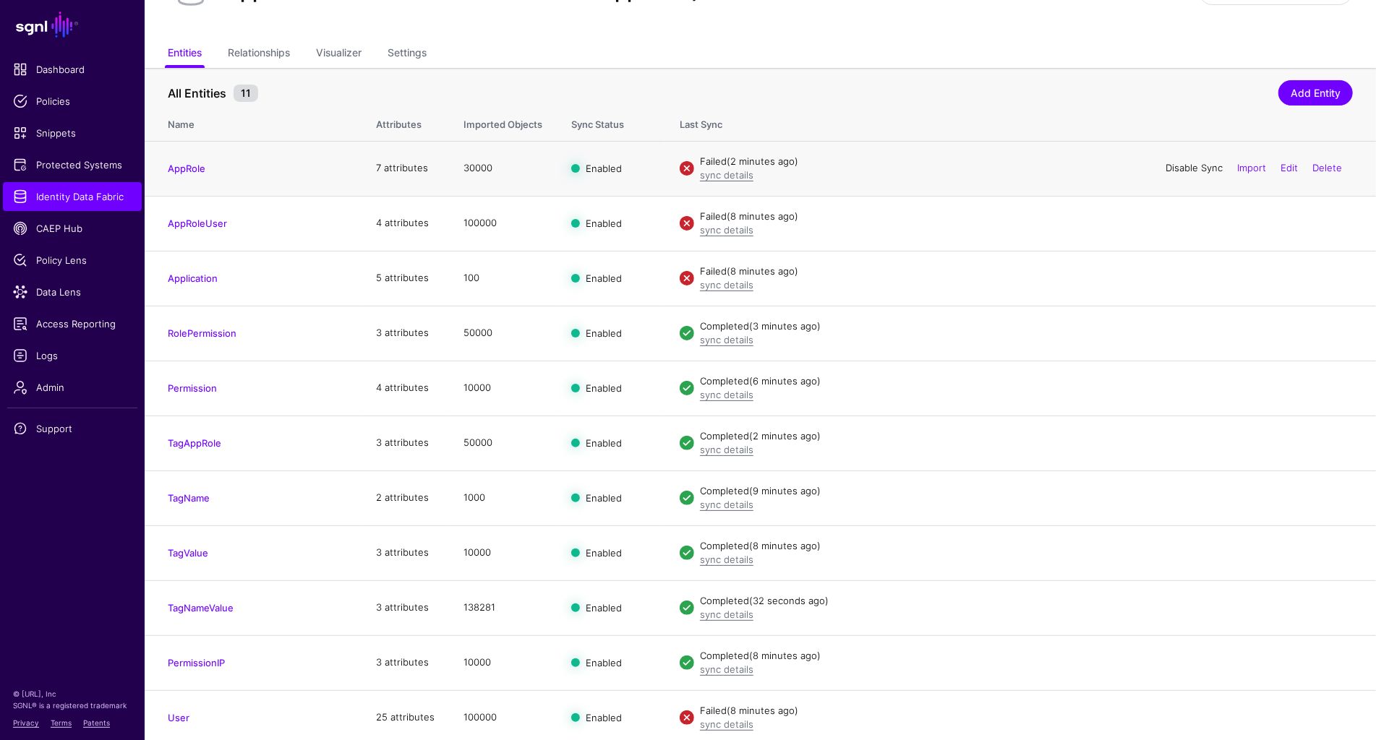
click at [1201, 168] on link "Disable Sync" at bounding box center [1193, 168] width 57 height 12
click at [1185, 170] on link "Enable Sync" at bounding box center [1194, 168] width 55 height 12
click at [199, 168] on link "AppRole" at bounding box center [187, 169] width 38 height 12
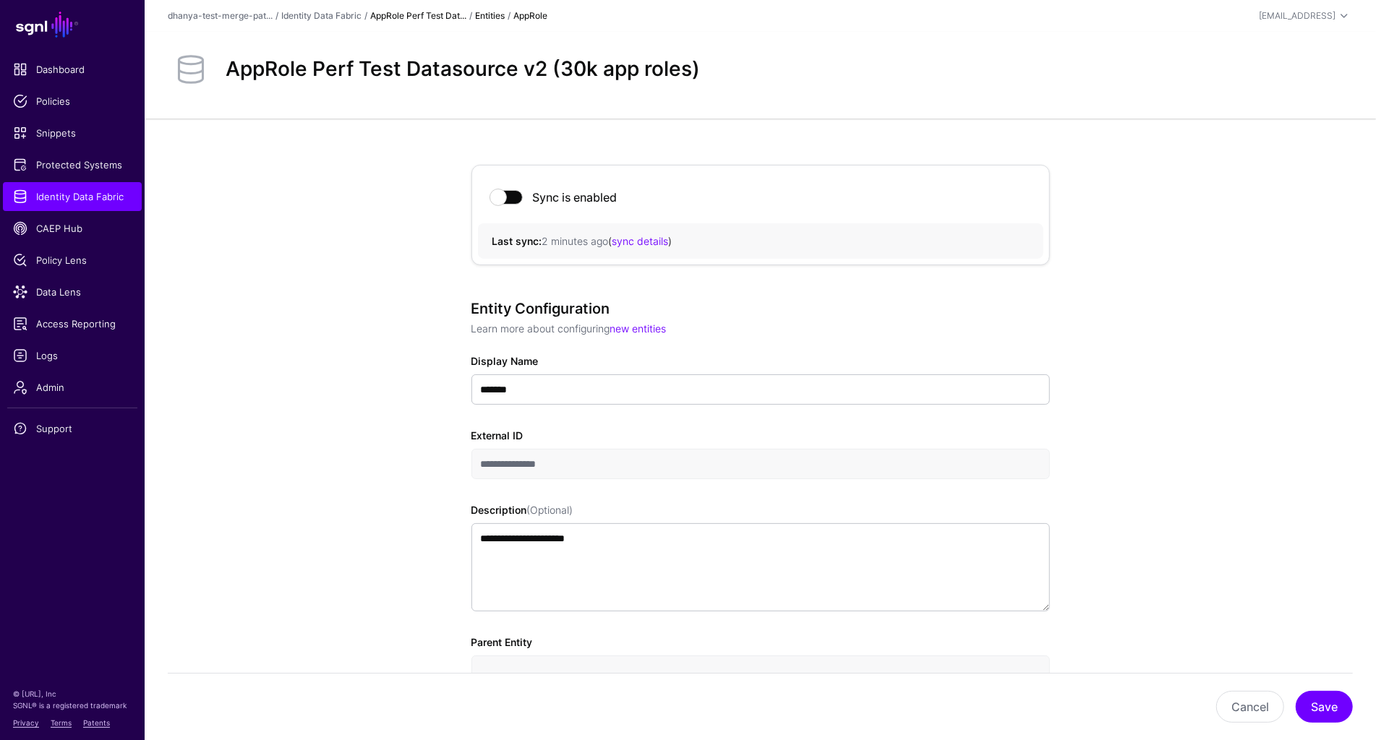
click at [452, 19] on link "AppRole Perf Test Dat..." at bounding box center [418, 15] width 96 height 11
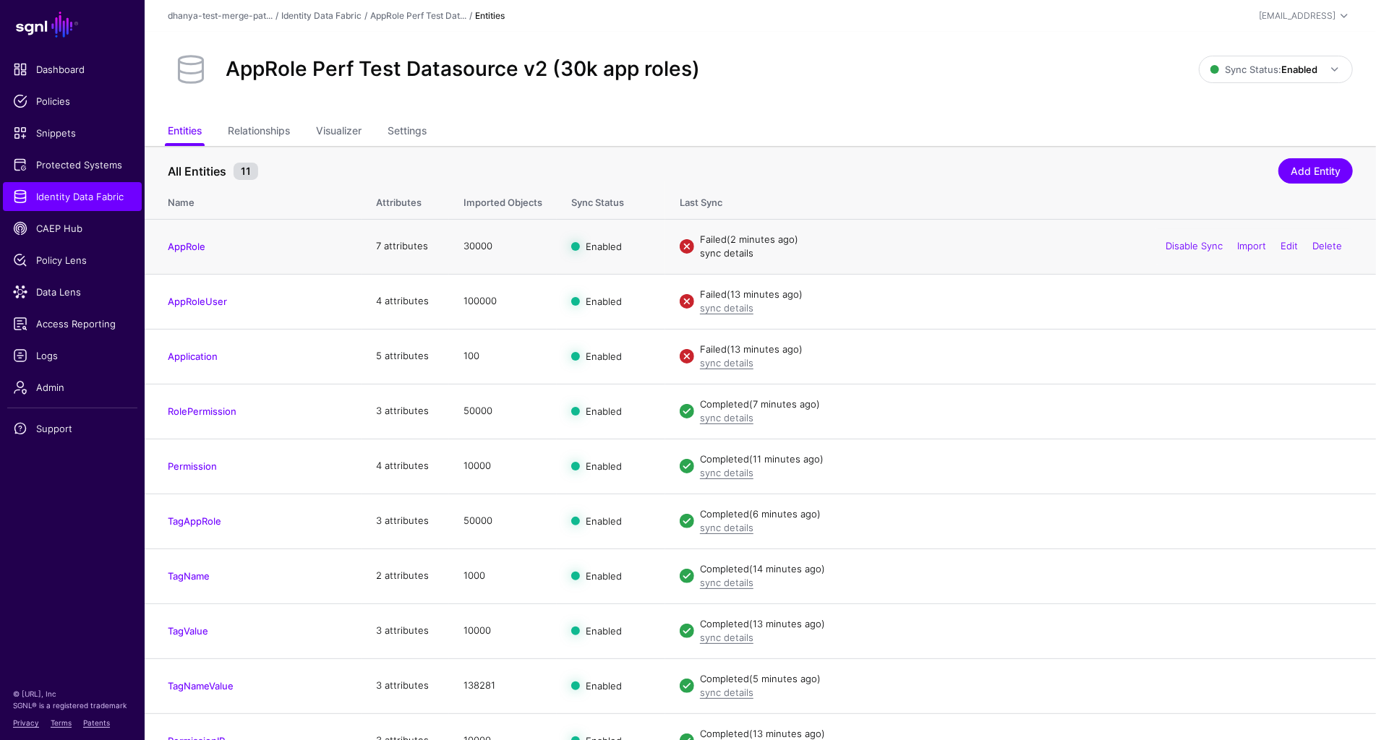
click at [731, 254] on link "sync details" at bounding box center [726, 253] width 53 height 12
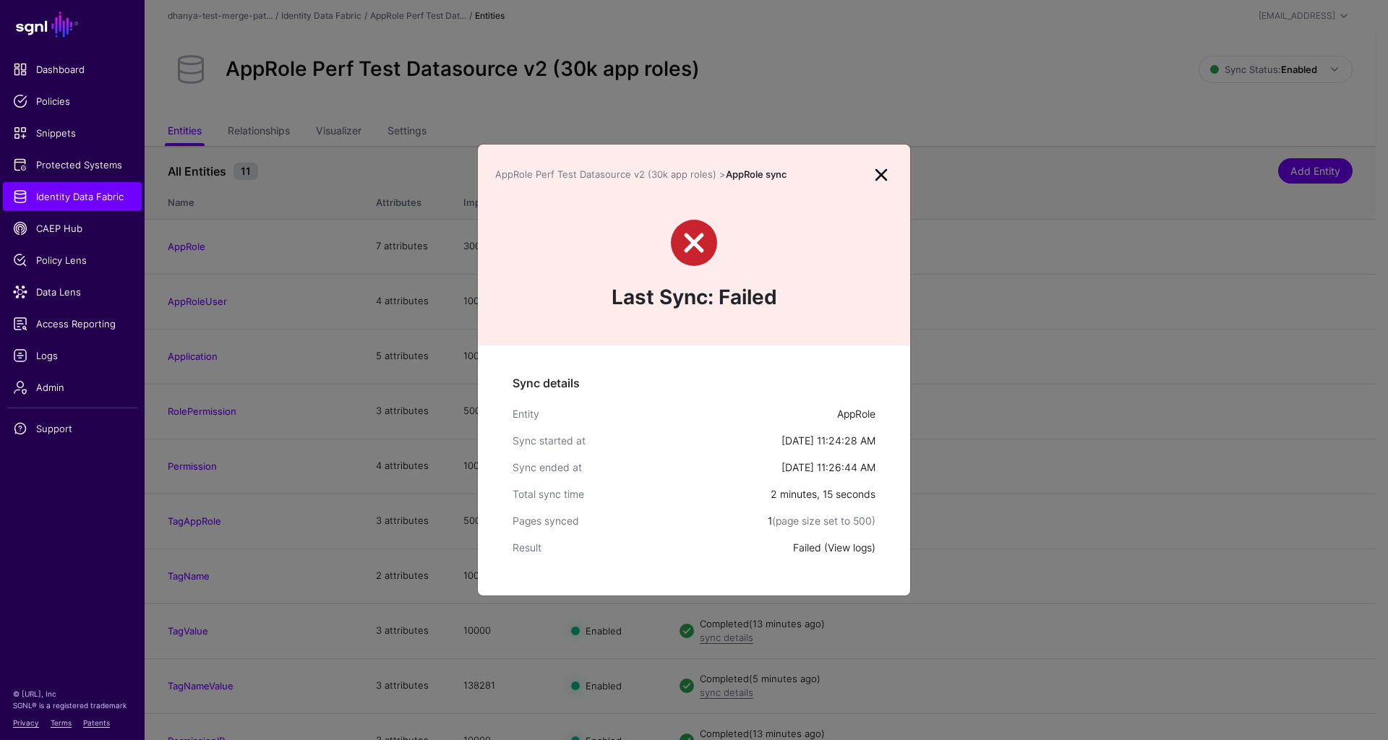
click at [857, 546] on link "View logs" at bounding box center [850, 547] width 44 height 12
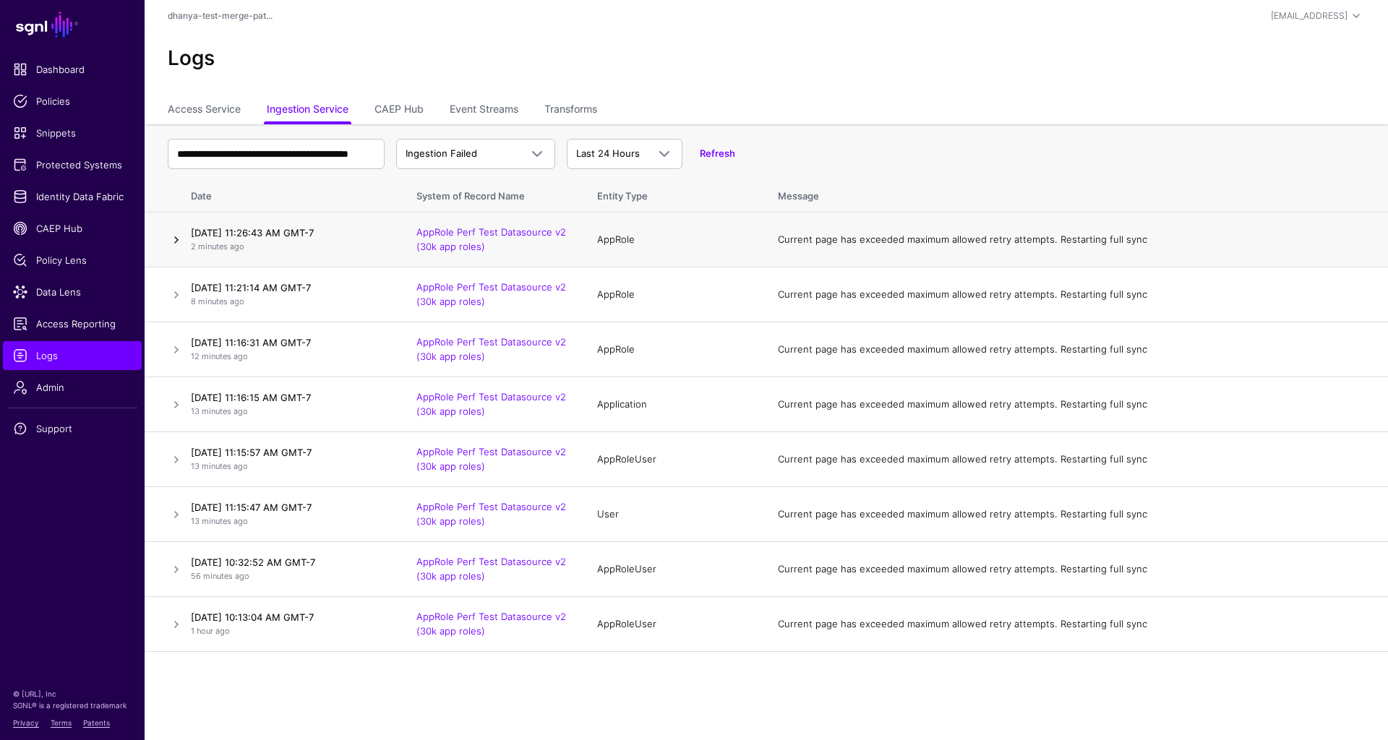
click at [176, 241] on link at bounding box center [176, 239] width 17 height 17
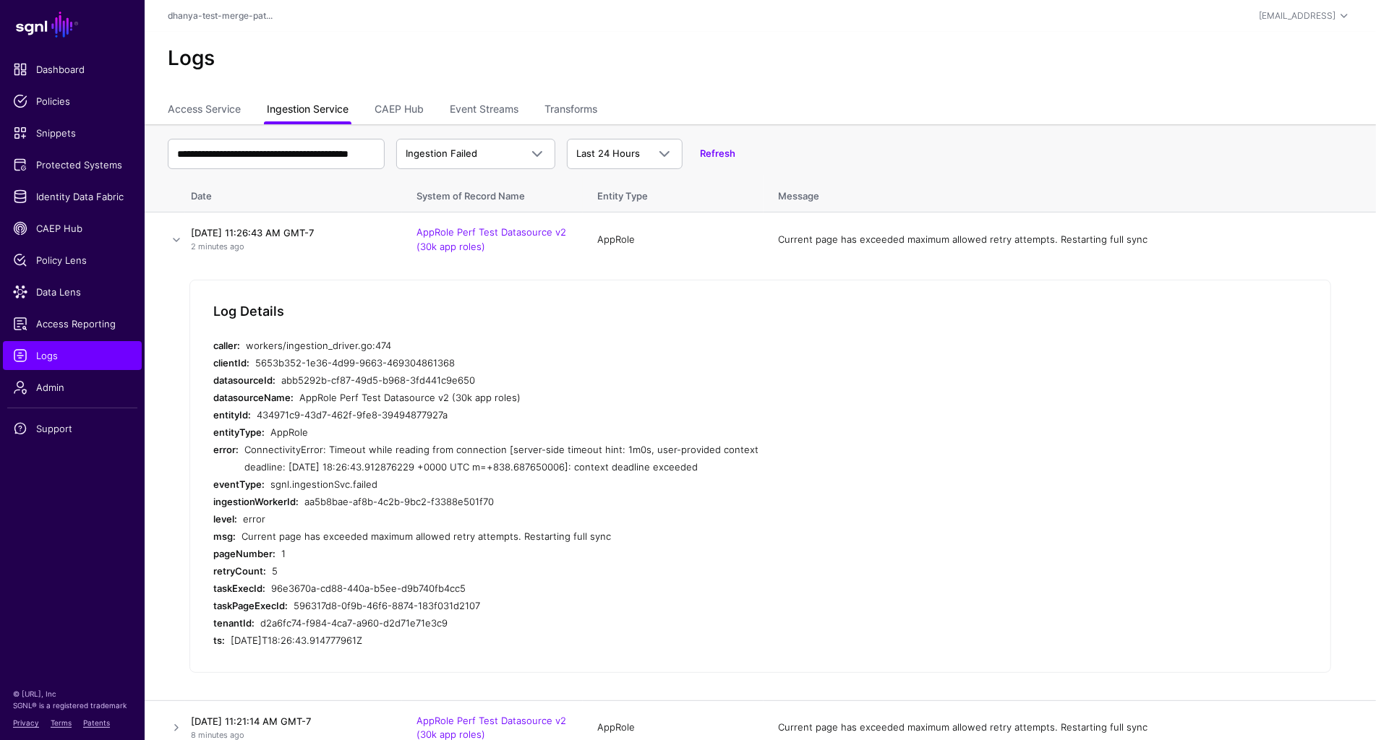
click at [324, 112] on link "Ingestion Service" at bounding box center [308, 110] width 82 height 27
click at [80, 197] on span "Identity Data Fabric" at bounding box center [72, 196] width 119 height 14
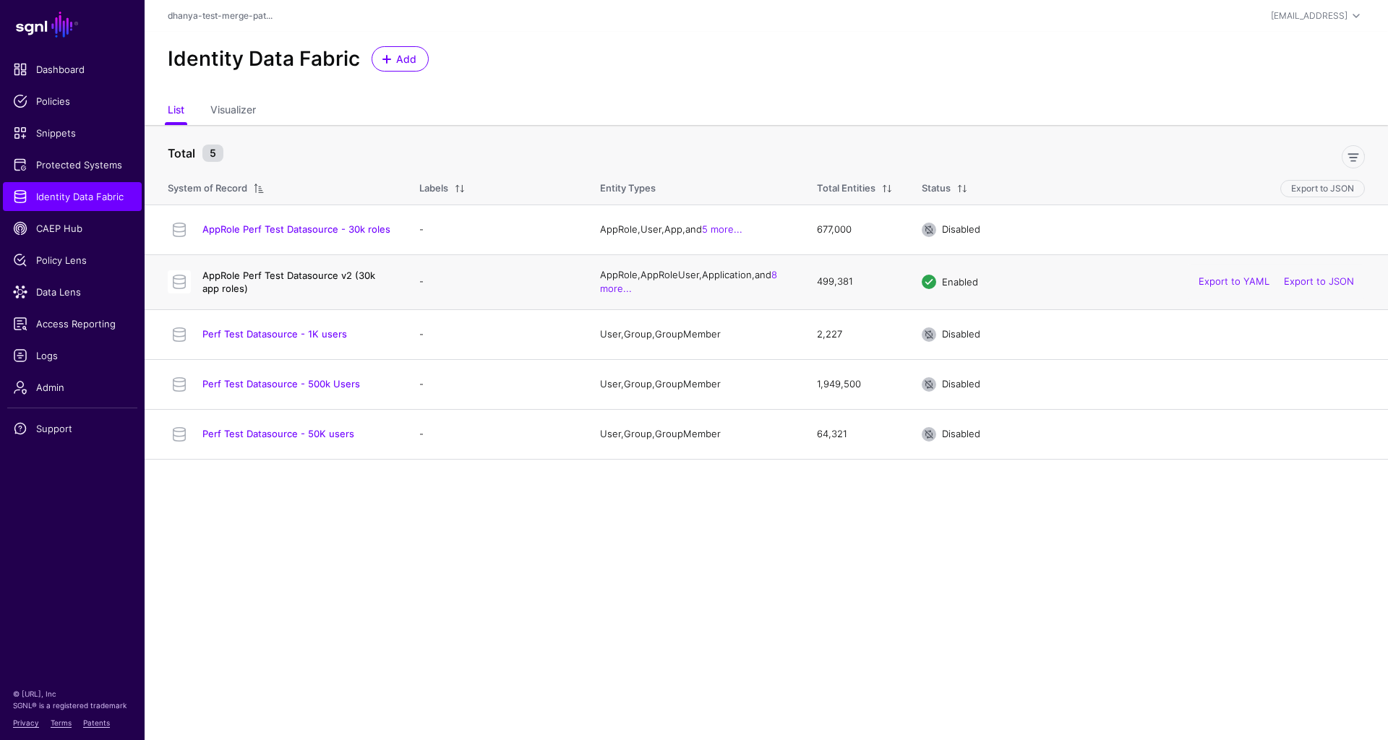
click at [332, 273] on link "AppRole Perf Test Datasource v2 (30k app roles)" at bounding box center [288, 282] width 173 height 25
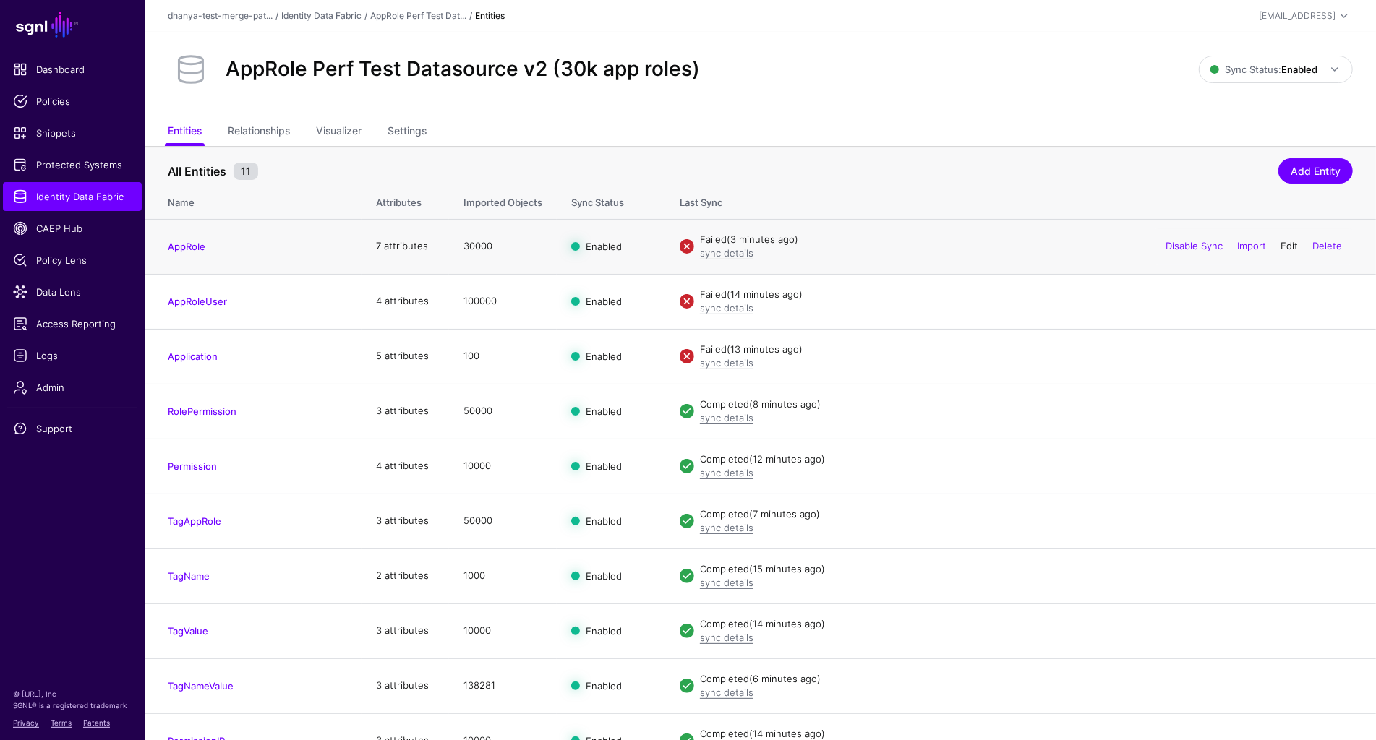
click at [1288, 246] on link "Edit" at bounding box center [1288, 246] width 17 height 12
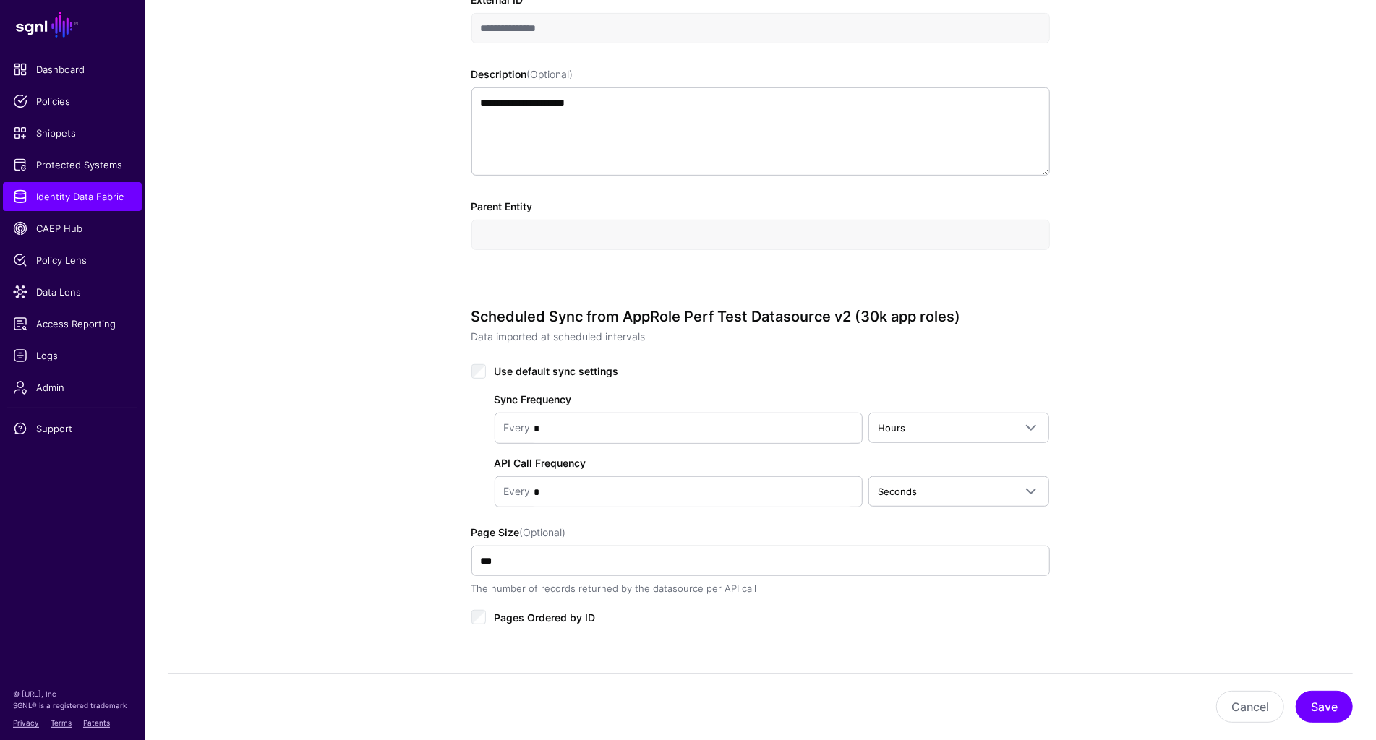
scroll to position [534, 0]
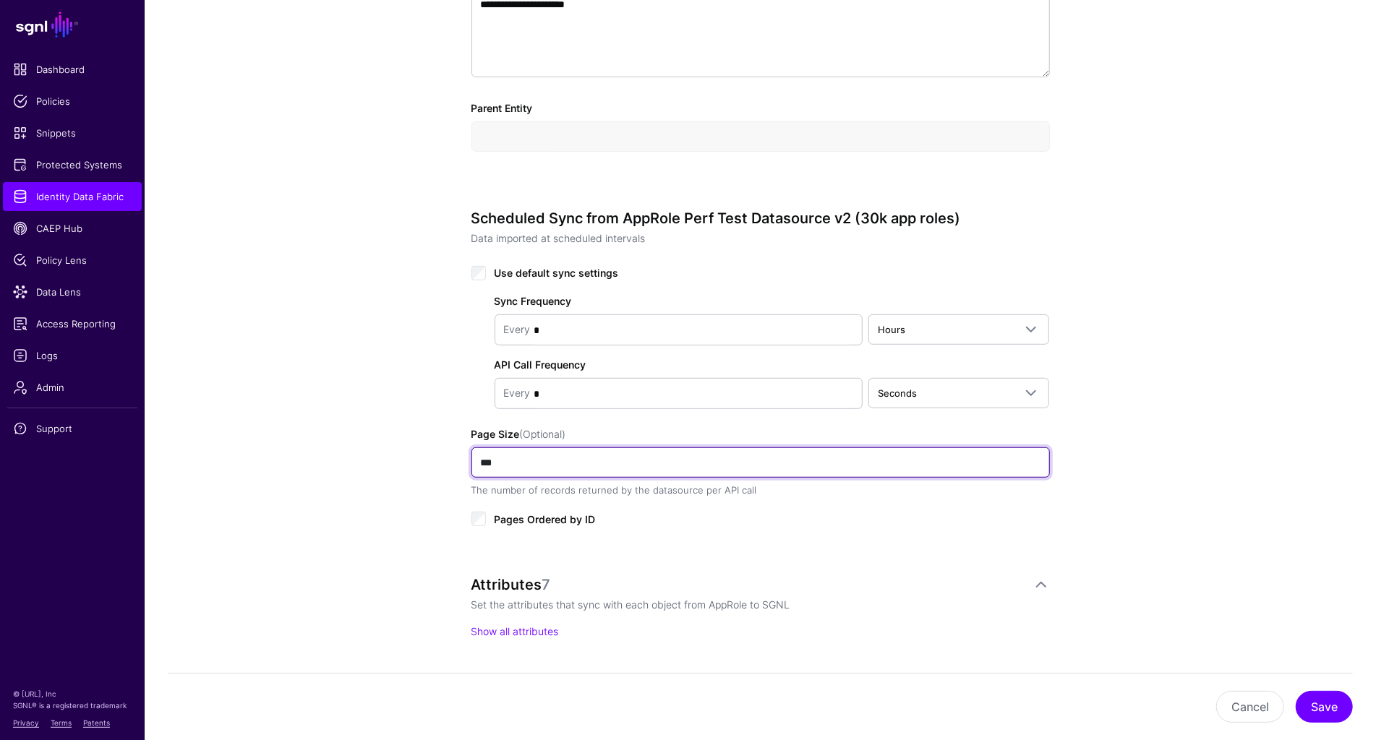
click at [486, 455] on input "***" at bounding box center [760, 462] width 578 height 30
type input "***"
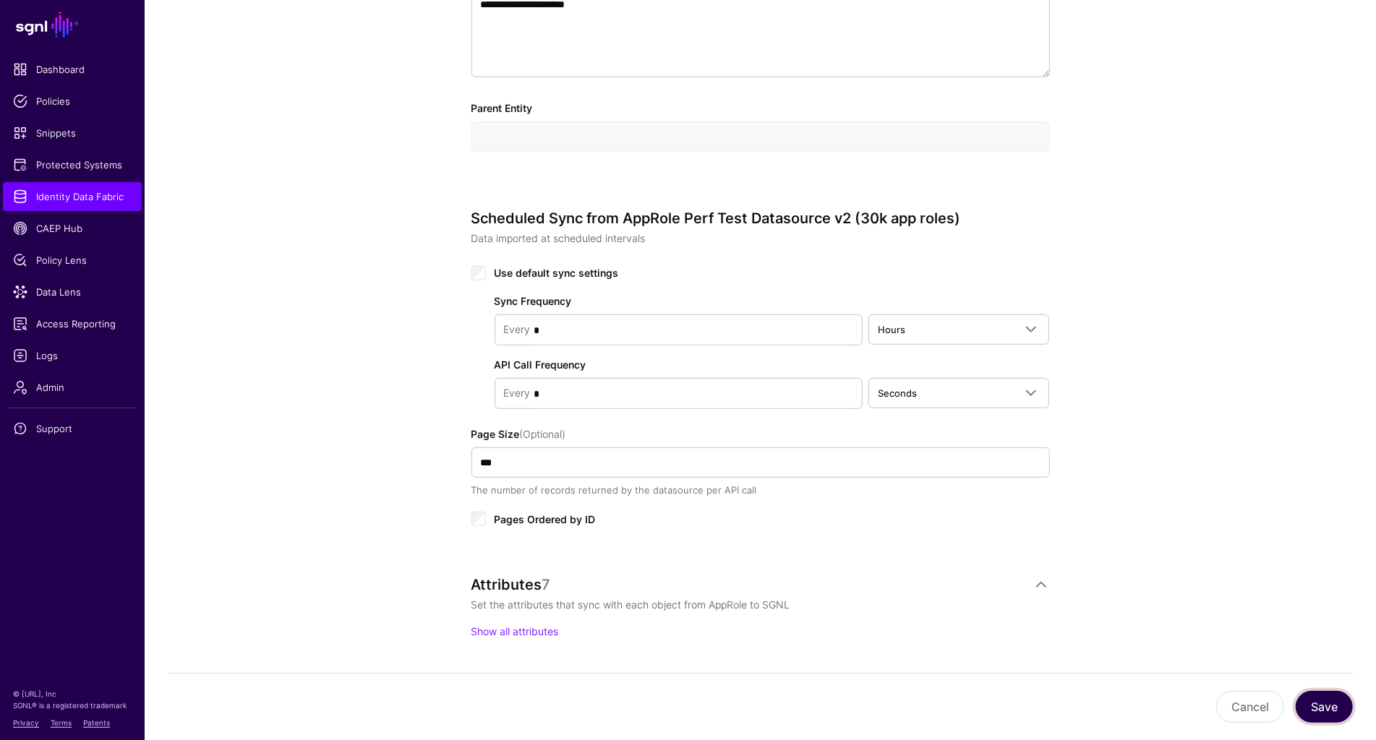
click at [1321, 708] on button "Save" at bounding box center [1323, 707] width 57 height 32
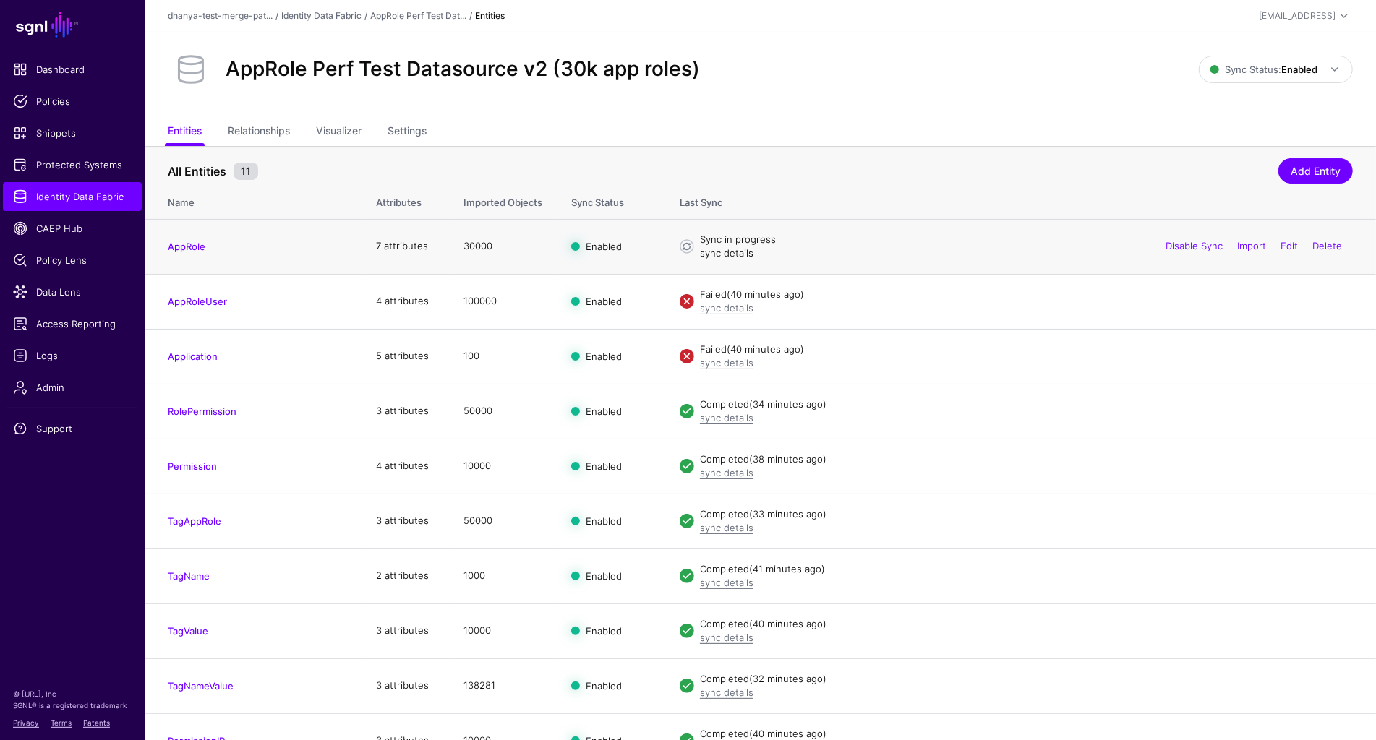
click at [738, 248] on link "sync details" at bounding box center [726, 253] width 53 height 12
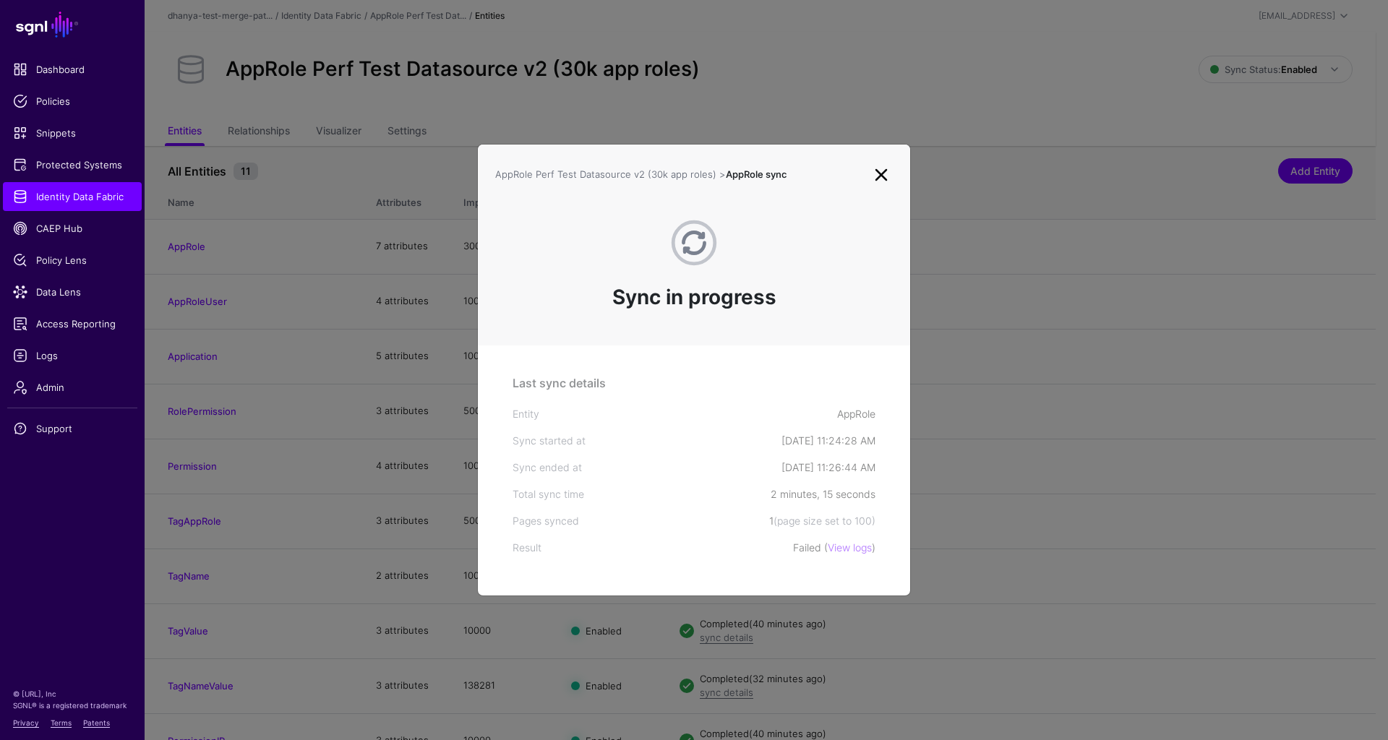
click at [884, 177] on link at bounding box center [881, 174] width 23 height 23
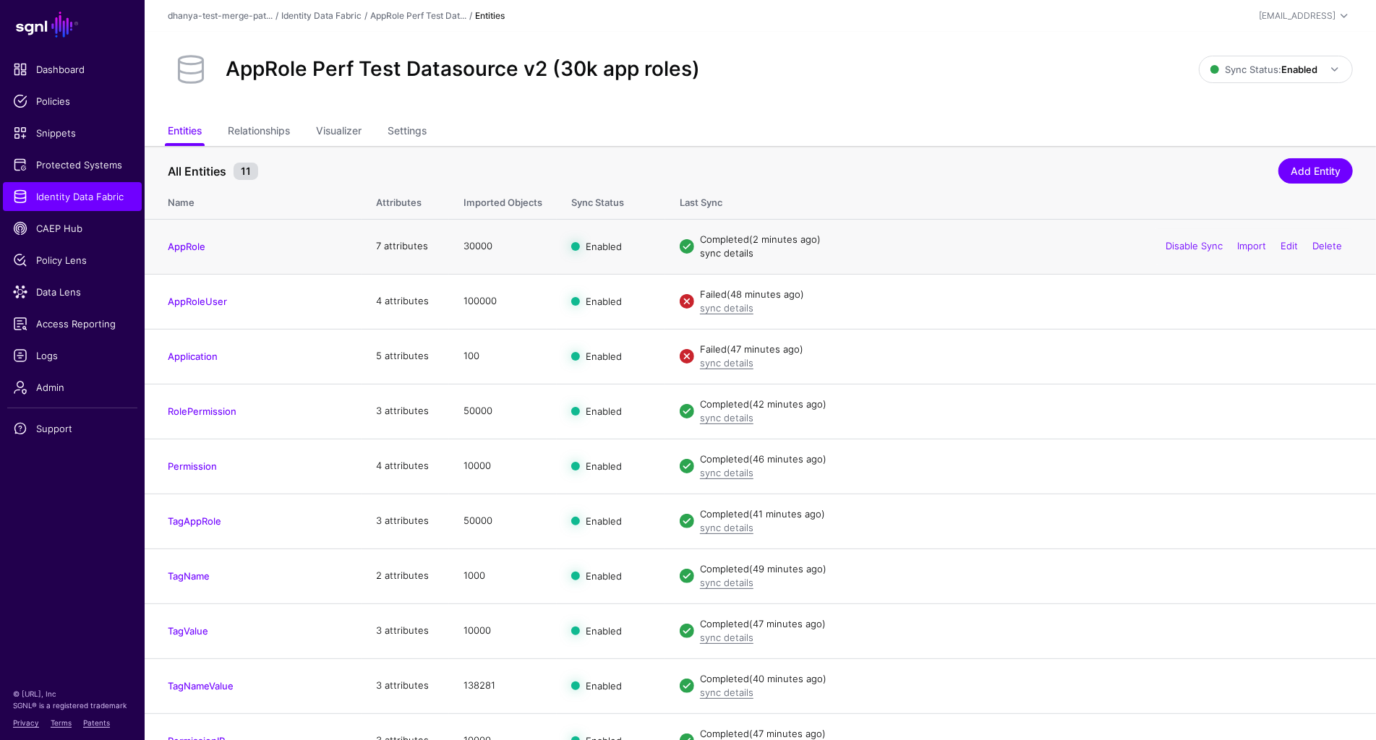
click at [733, 254] on link "sync details" at bounding box center [726, 253] width 53 height 12
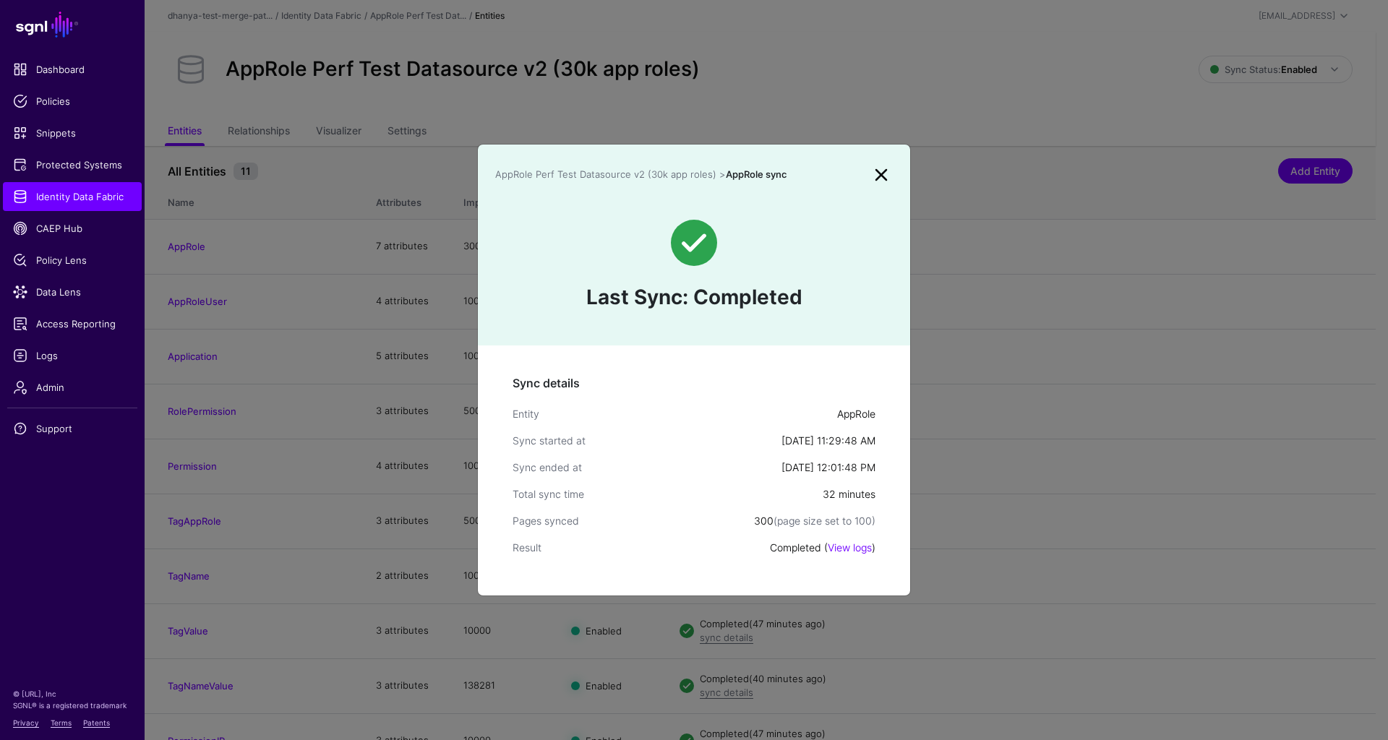
click at [880, 175] on link at bounding box center [881, 174] width 23 height 23
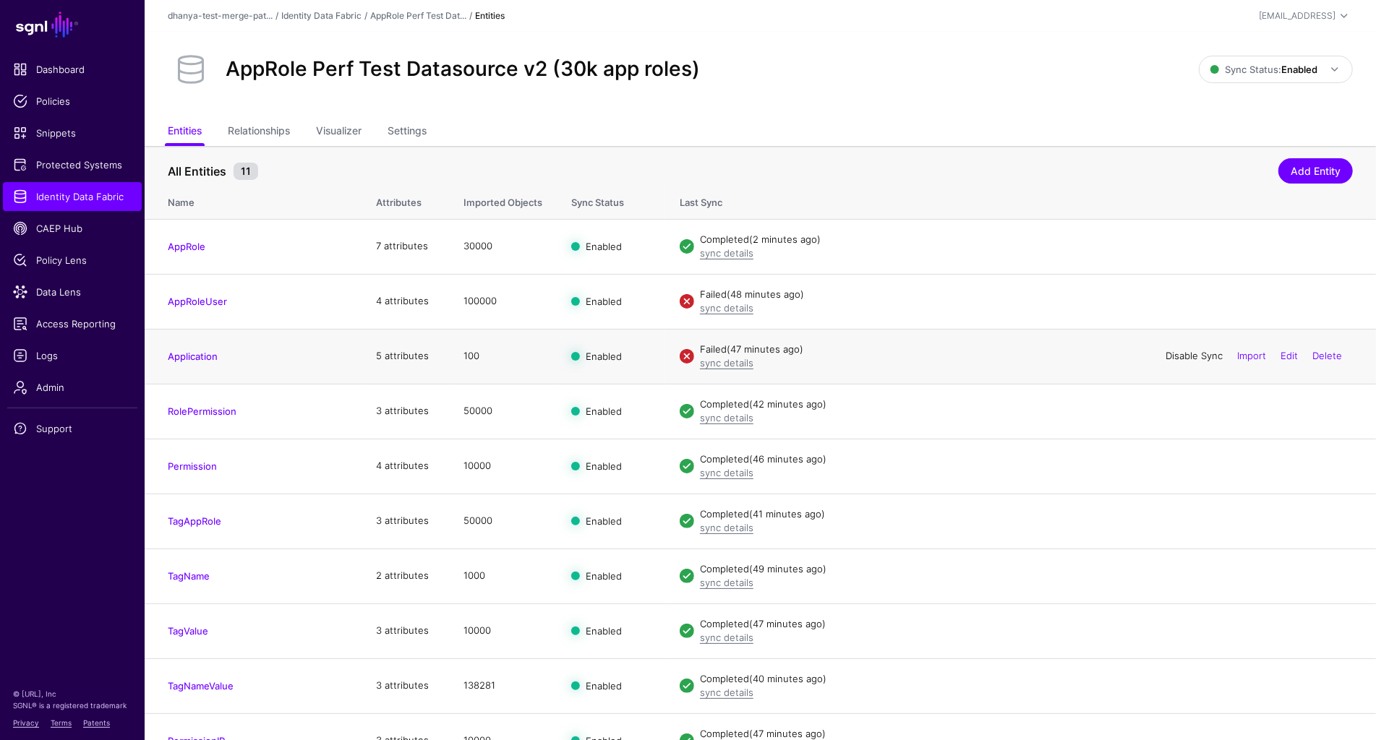
click at [1183, 356] on link "Disable Sync" at bounding box center [1193, 356] width 57 height 12
click at [1183, 353] on link "Enable Sync" at bounding box center [1194, 356] width 55 height 12
click at [1288, 299] on link "Edit" at bounding box center [1288, 301] width 17 height 12
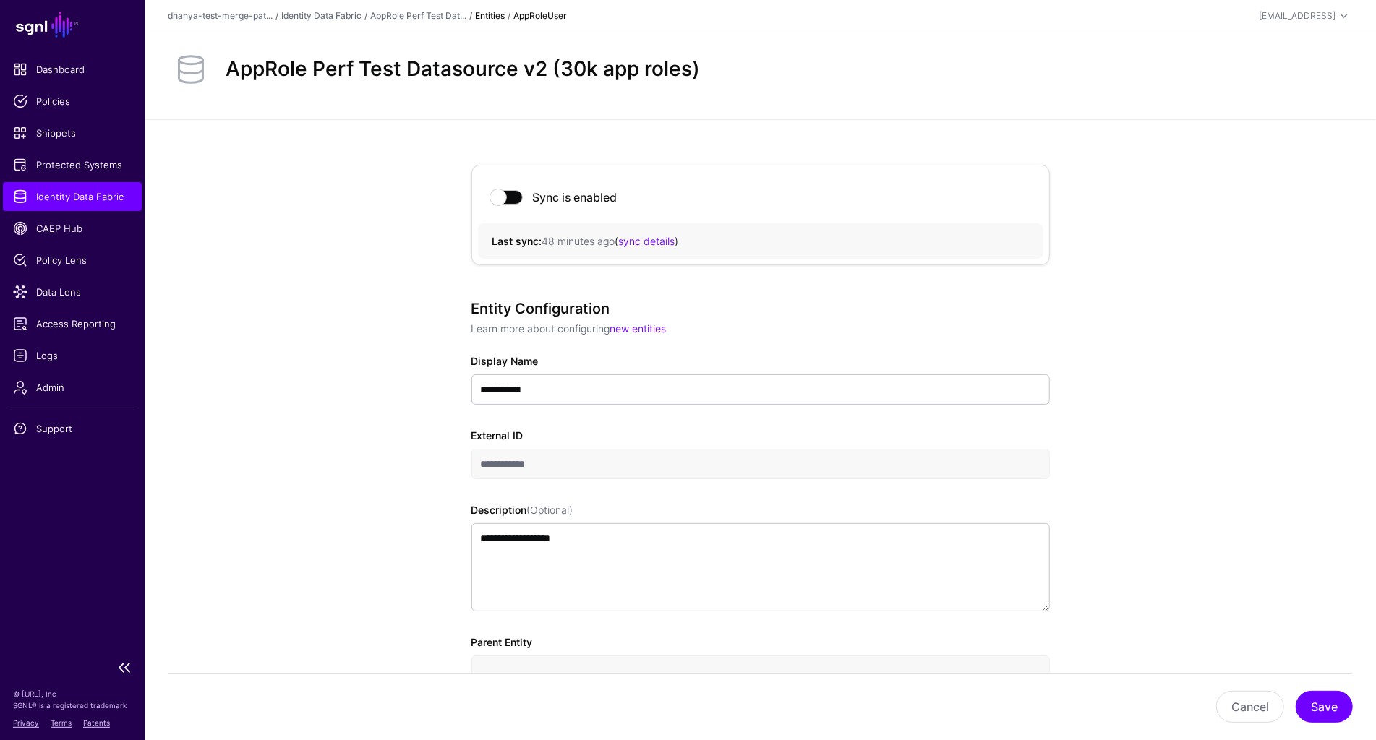
click at [98, 192] on span "Identity Data Fabric" at bounding box center [72, 196] width 119 height 14
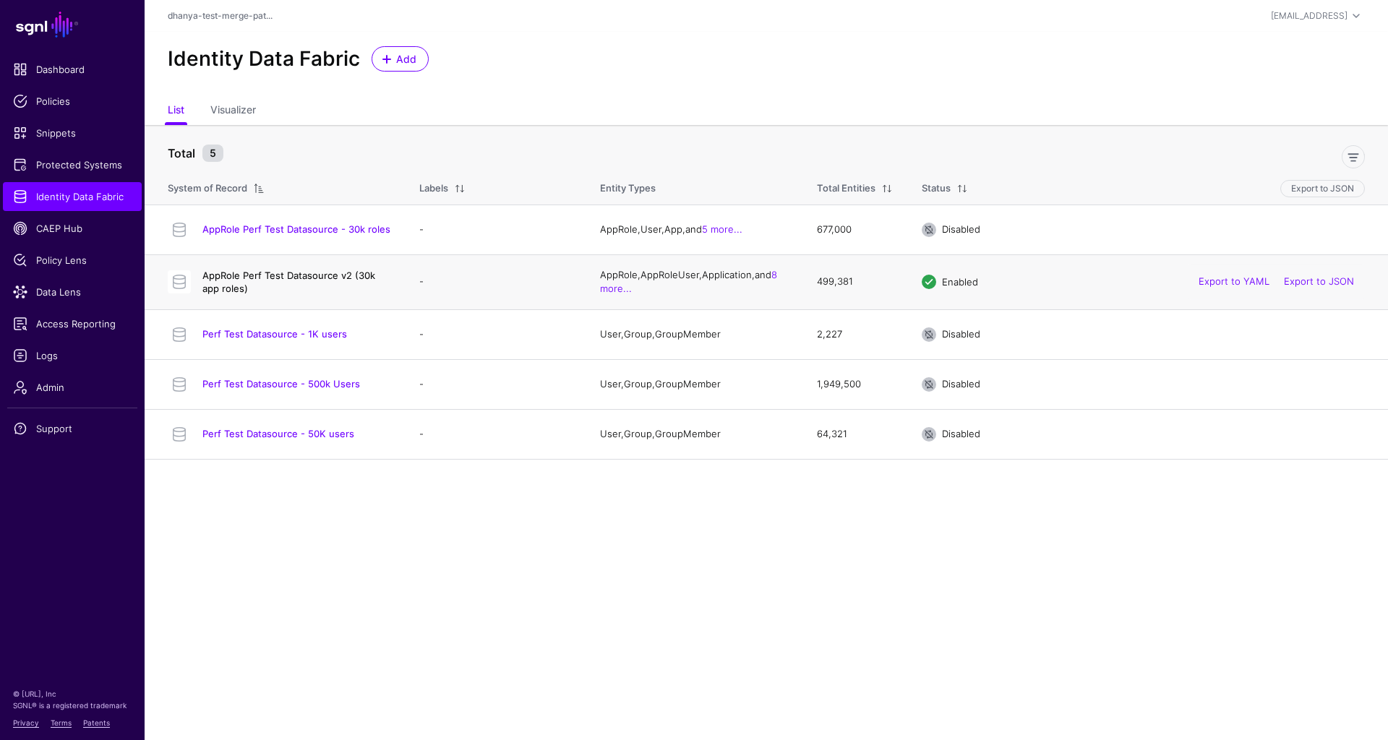
click at [354, 273] on link "AppRole Perf Test Datasource v2 (30k app roles)" at bounding box center [288, 282] width 173 height 25
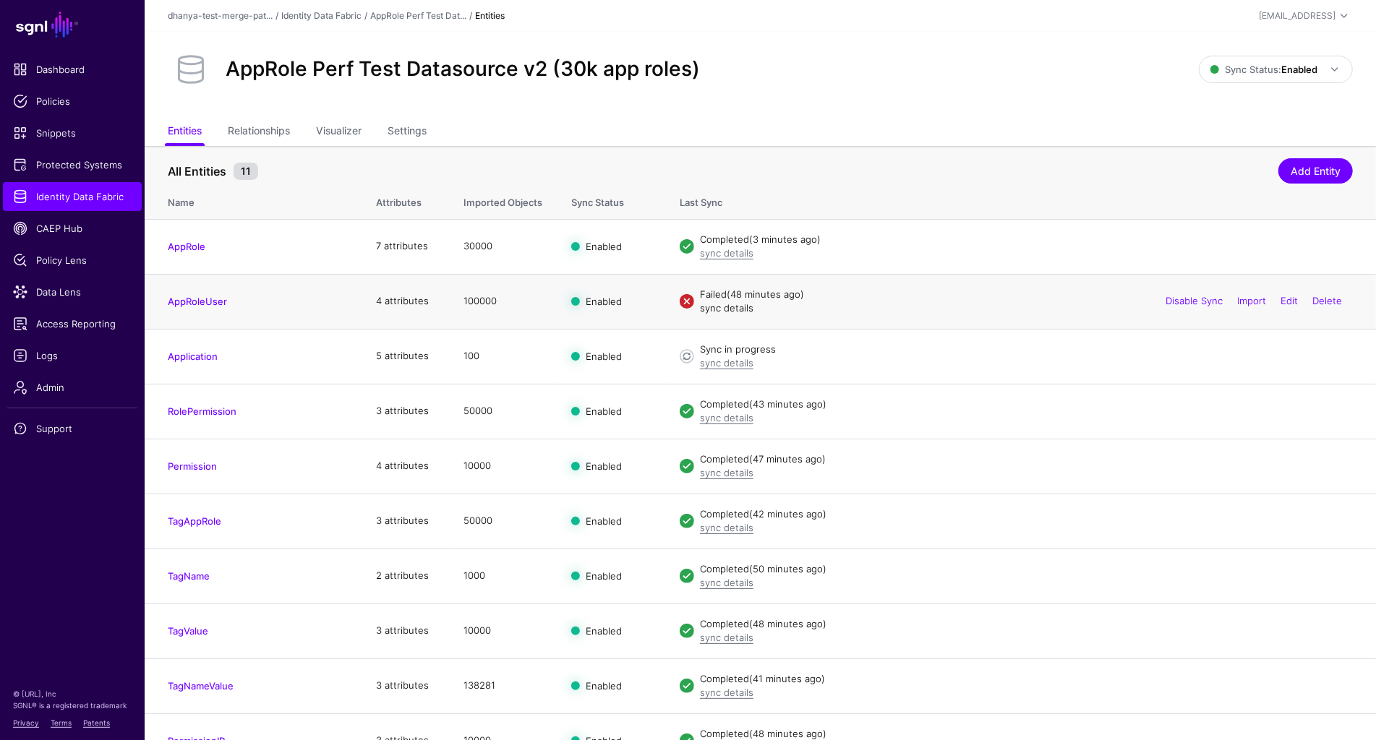
click at [722, 306] on link "sync details" at bounding box center [726, 308] width 53 height 12
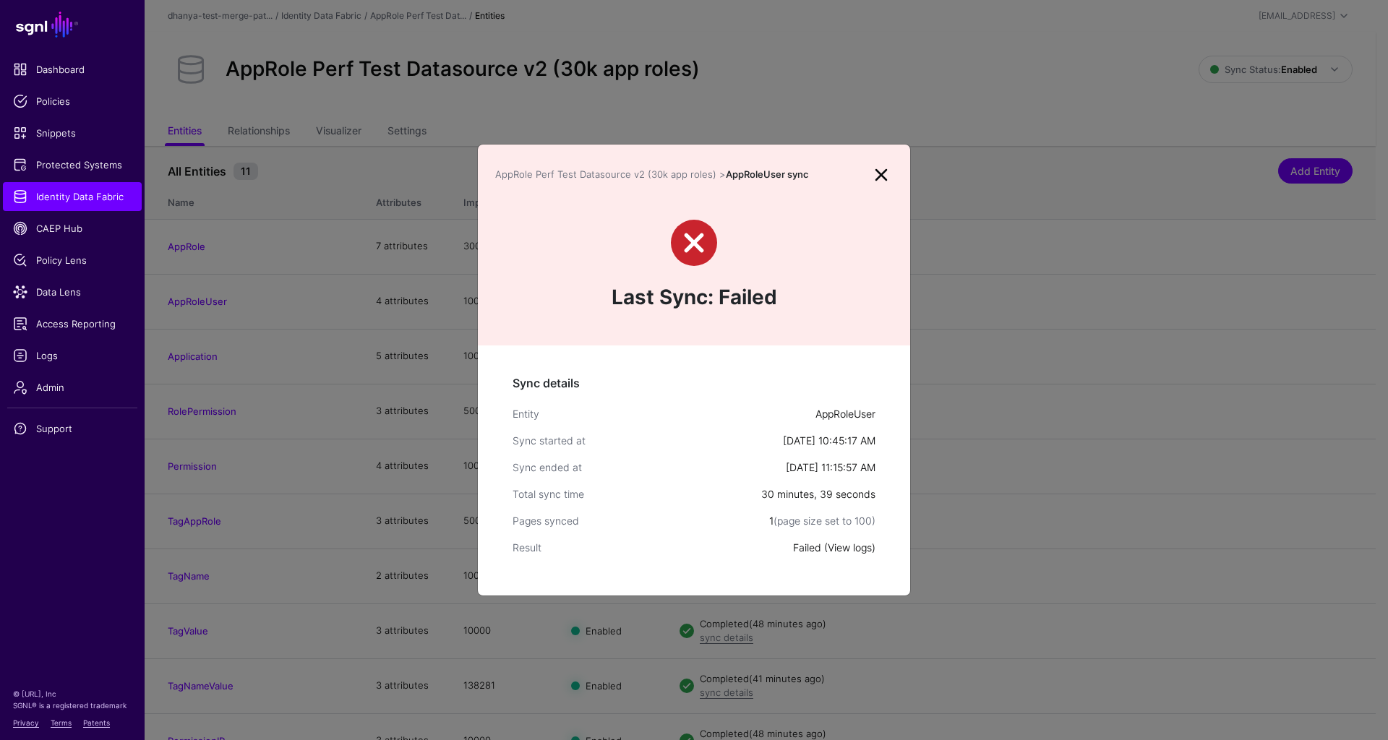
click at [851, 547] on link "View logs" at bounding box center [850, 547] width 44 height 12
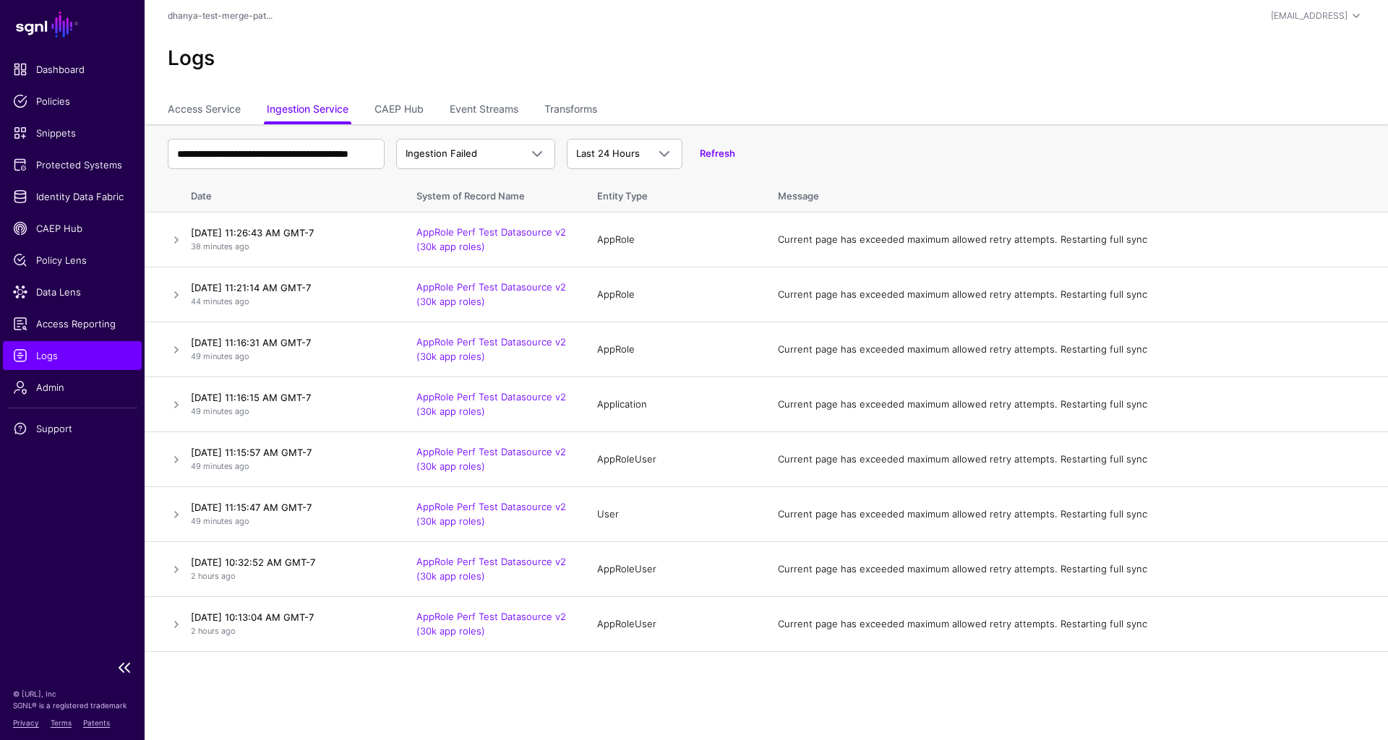
click at [113, 355] on span "Logs" at bounding box center [72, 355] width 119 height 14
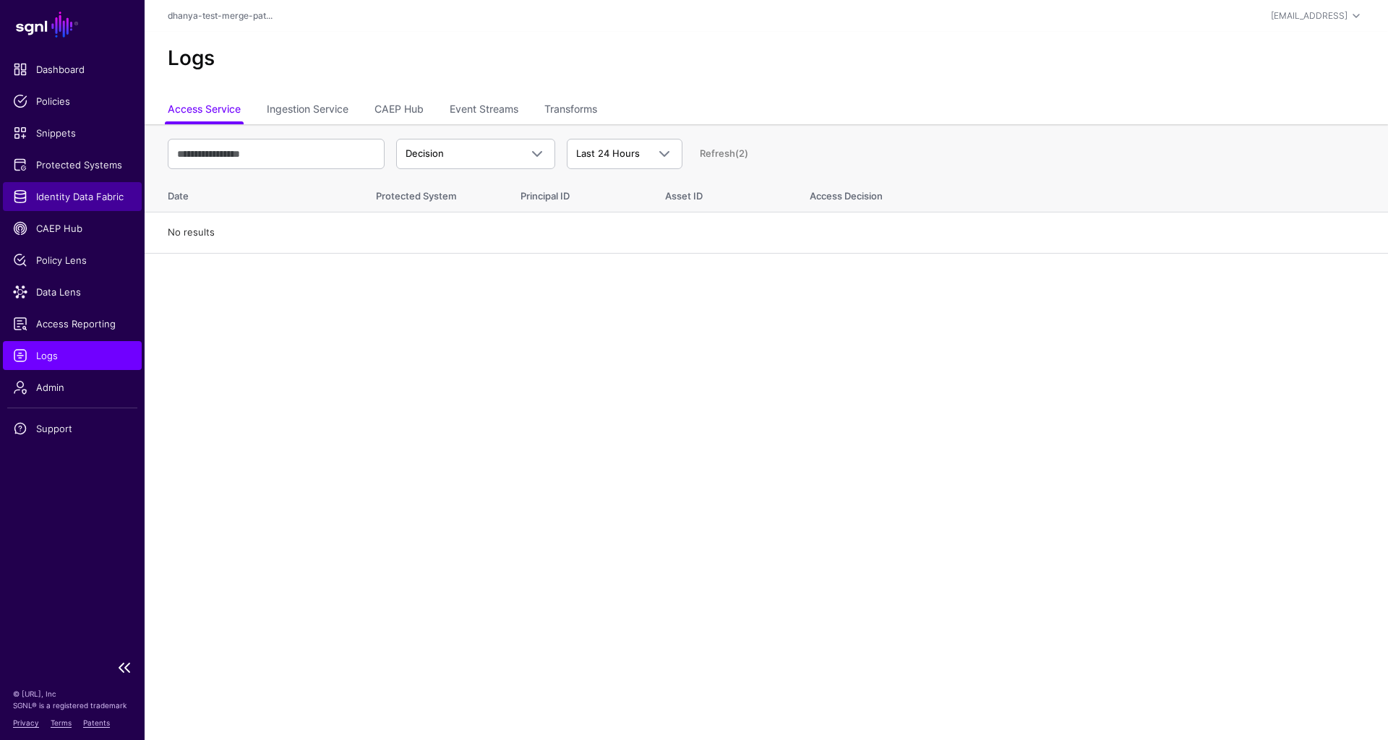
click at [87, 197] on span "Identity Data Fabric" at bounding box center [72, 196] width 119 height 14
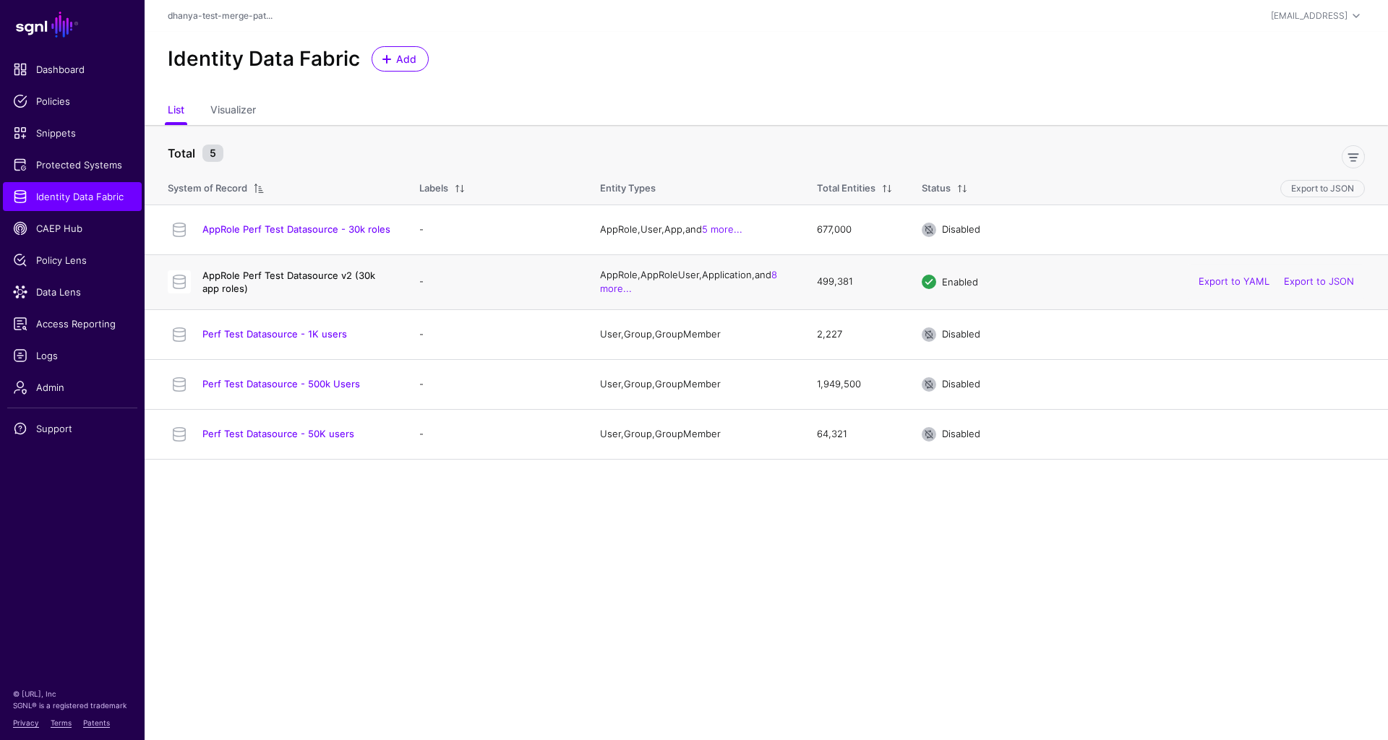
click at [337, 274] on link "AppRole Perf Test Datasource v2 (30k app roles)" at bounding box center [288, 282] width 173 height 25
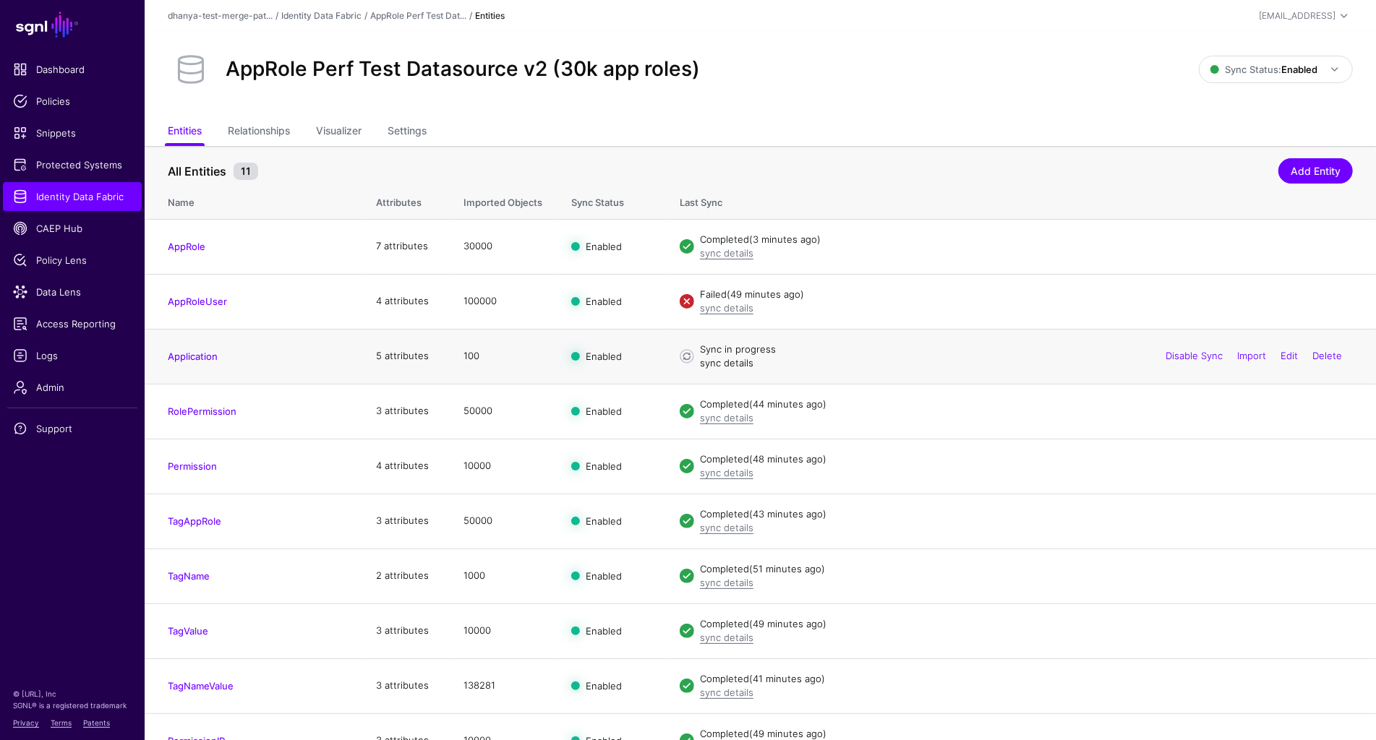
click at [728, 362] on link "sync details" at bounding box center [726, 363] width 53 height 12
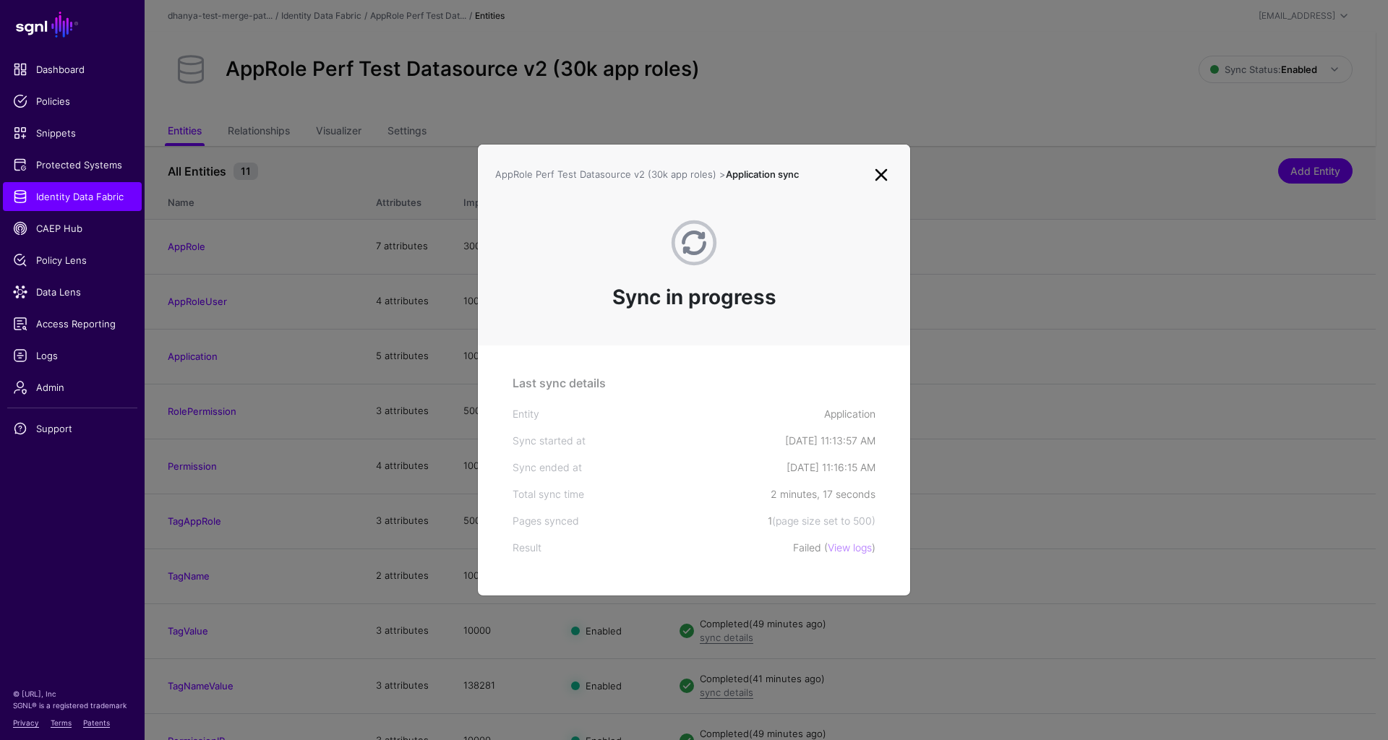
click at [880, 177] on link at bounding box center [881, 174] width 23 height 23
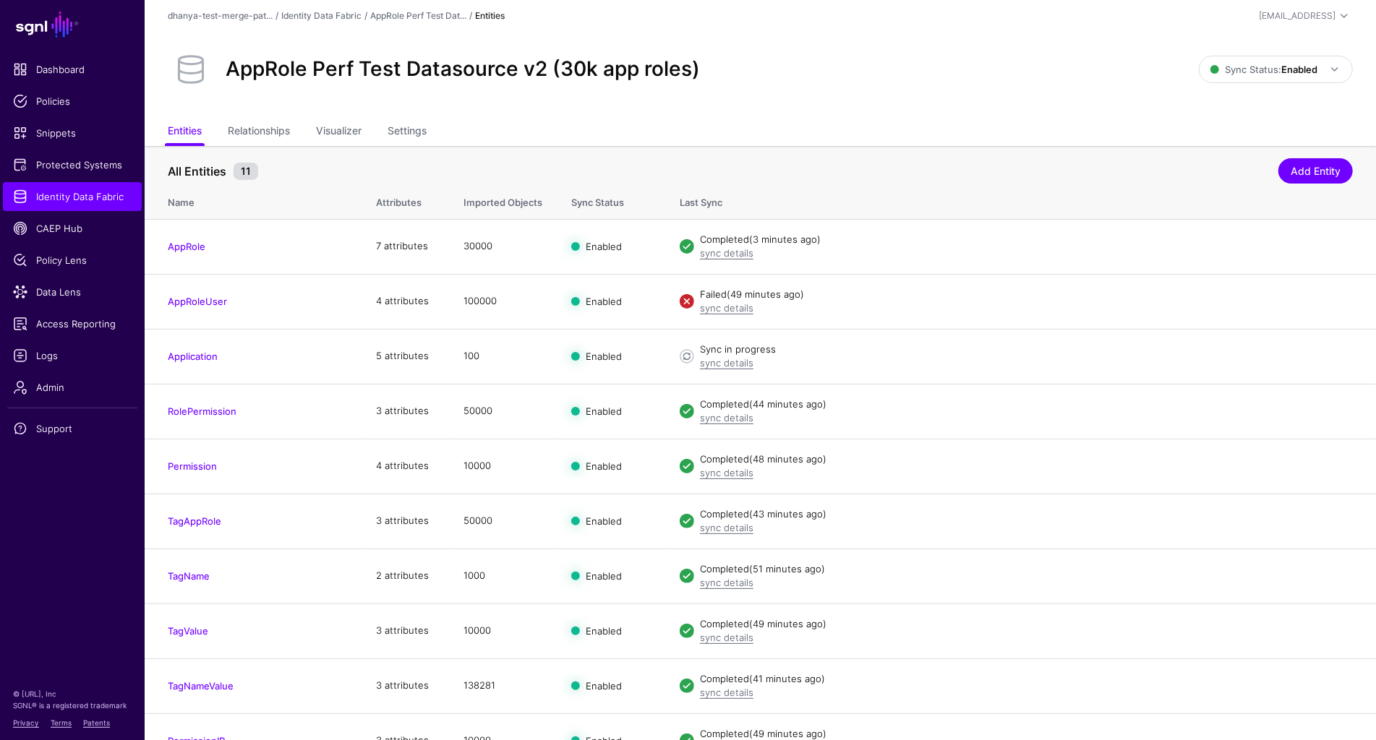
drag, startPoint x: 70, startPoint y: 358, endPoint x: 676, endPoint y: 5, distance: 700.9
click at [0, 0] on main "SGNL Dashboard Policies Snippets Protected Systems Identity Data Fabric CAEP Hu…" at bounding box center [688, 412] width 1376 height 824
click at [1312, 69] on strong "Enabled" at bounding box center [1299, 70] width 36 height 12
click at [1240, 167] on span "Disabled Syncing inactive for all configured entities" at bounding box center [1260, 172] width 162 height 47
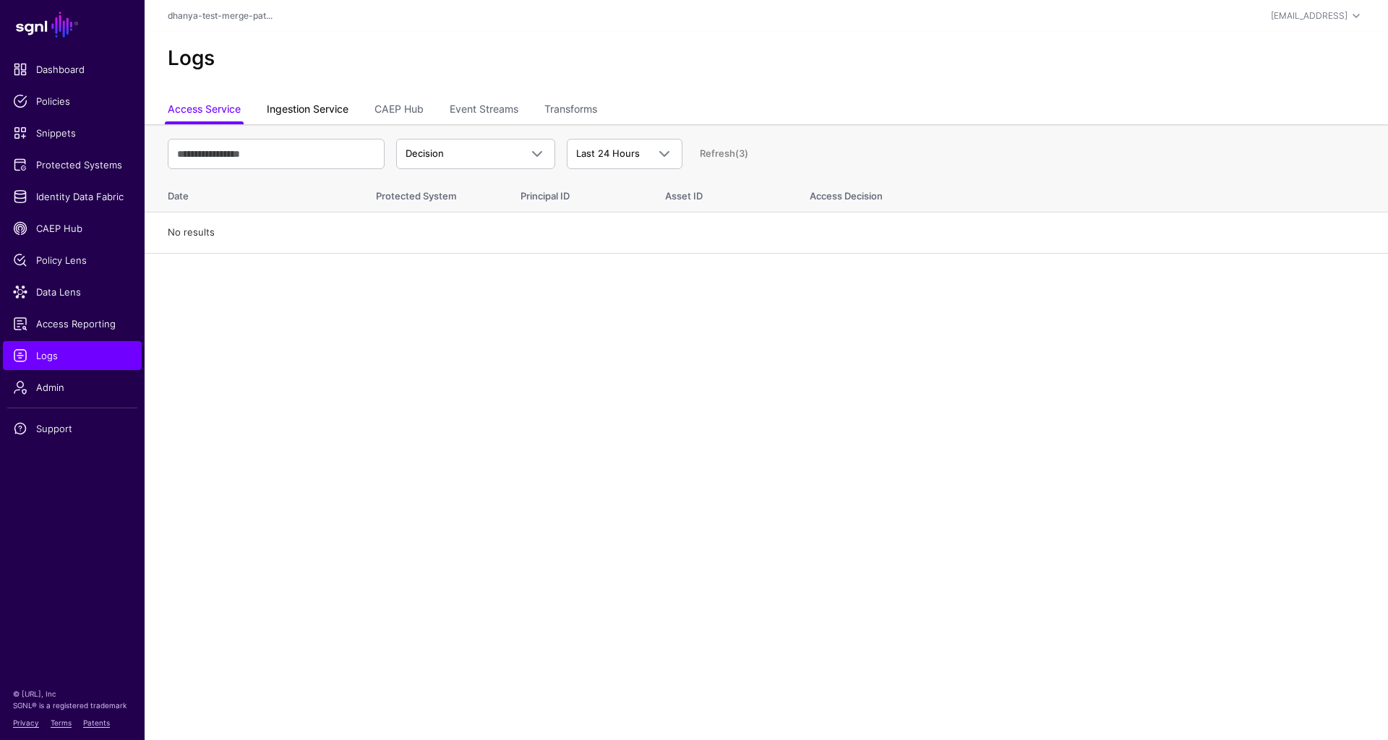
click at [338, 110] on link "Ingestion Service" at bounding box center [308, 110] width 82 height 27
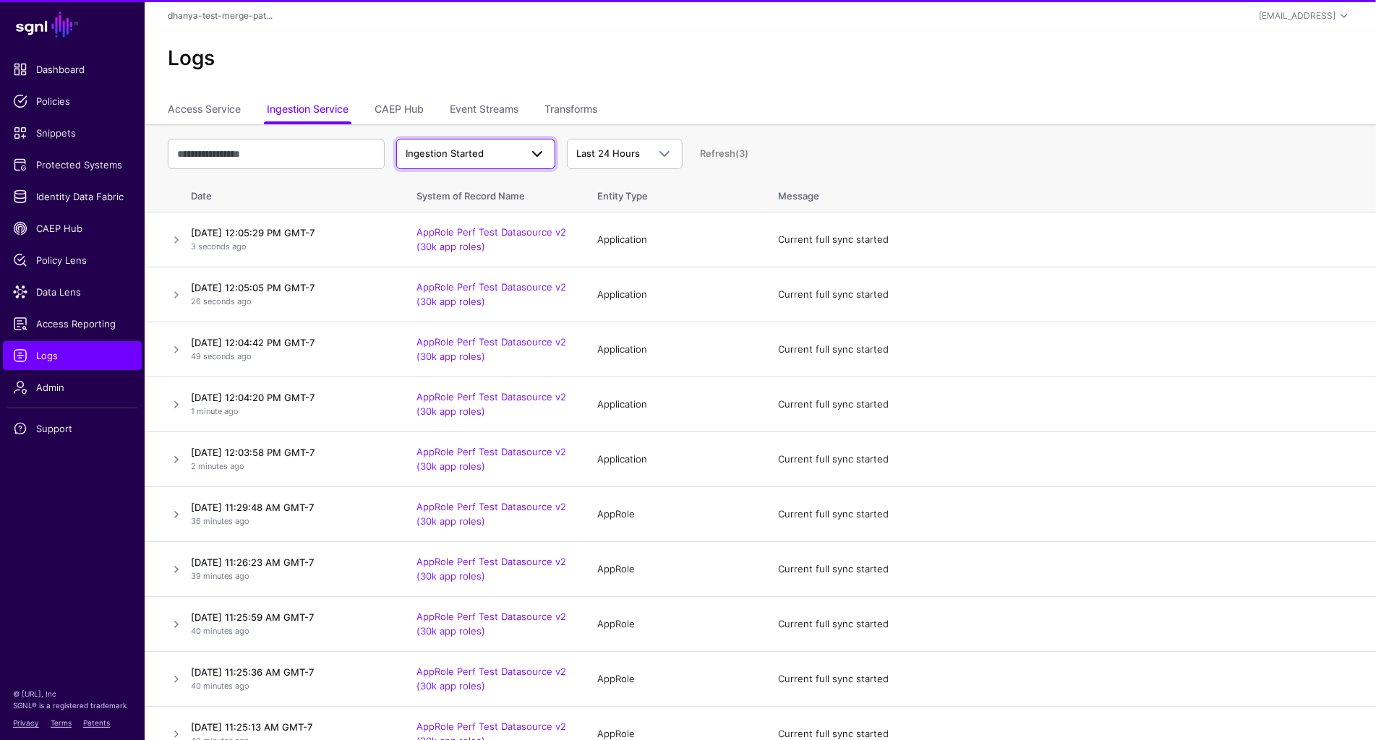
click at [520, 153] on span at bounding box center [533, 153] width 26 height 17
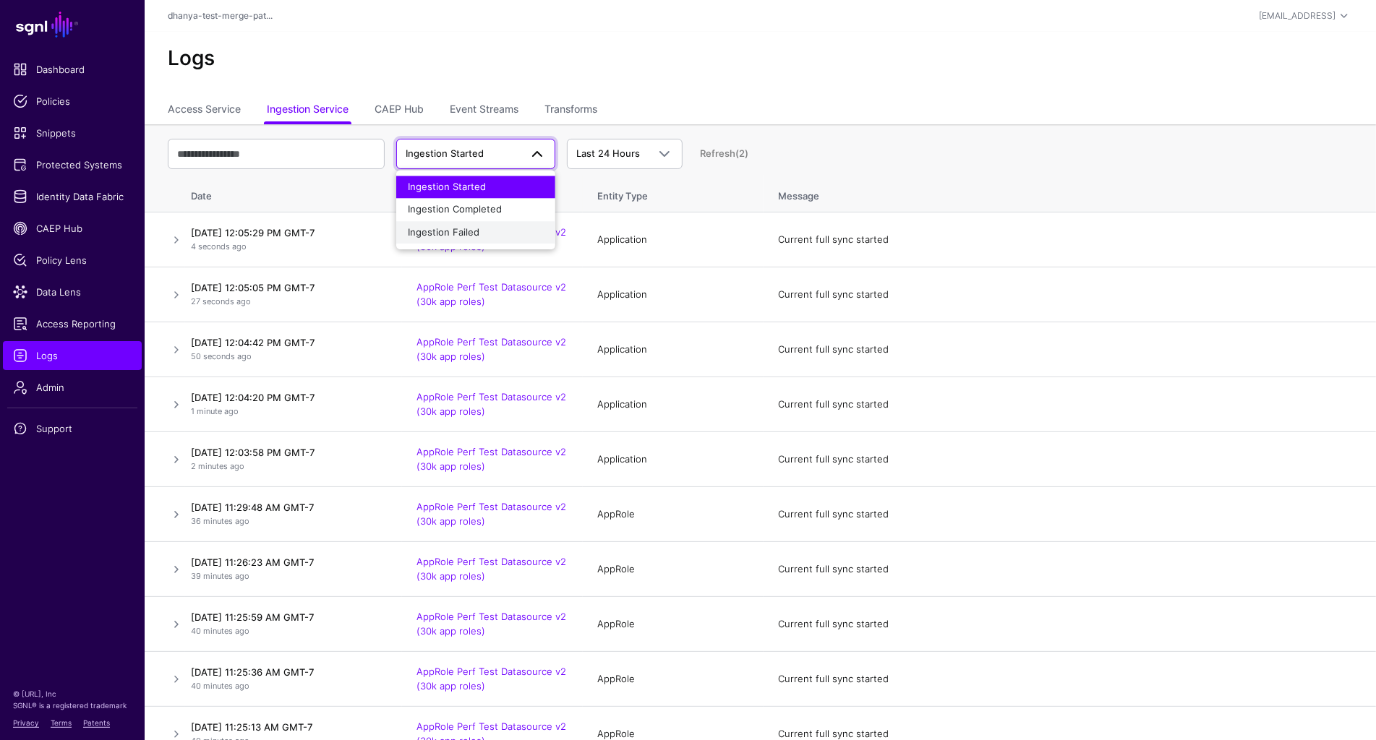
click at [506, 231] on div "Ingestion Failed" at bounding box center [476, 233] width 136 height 14
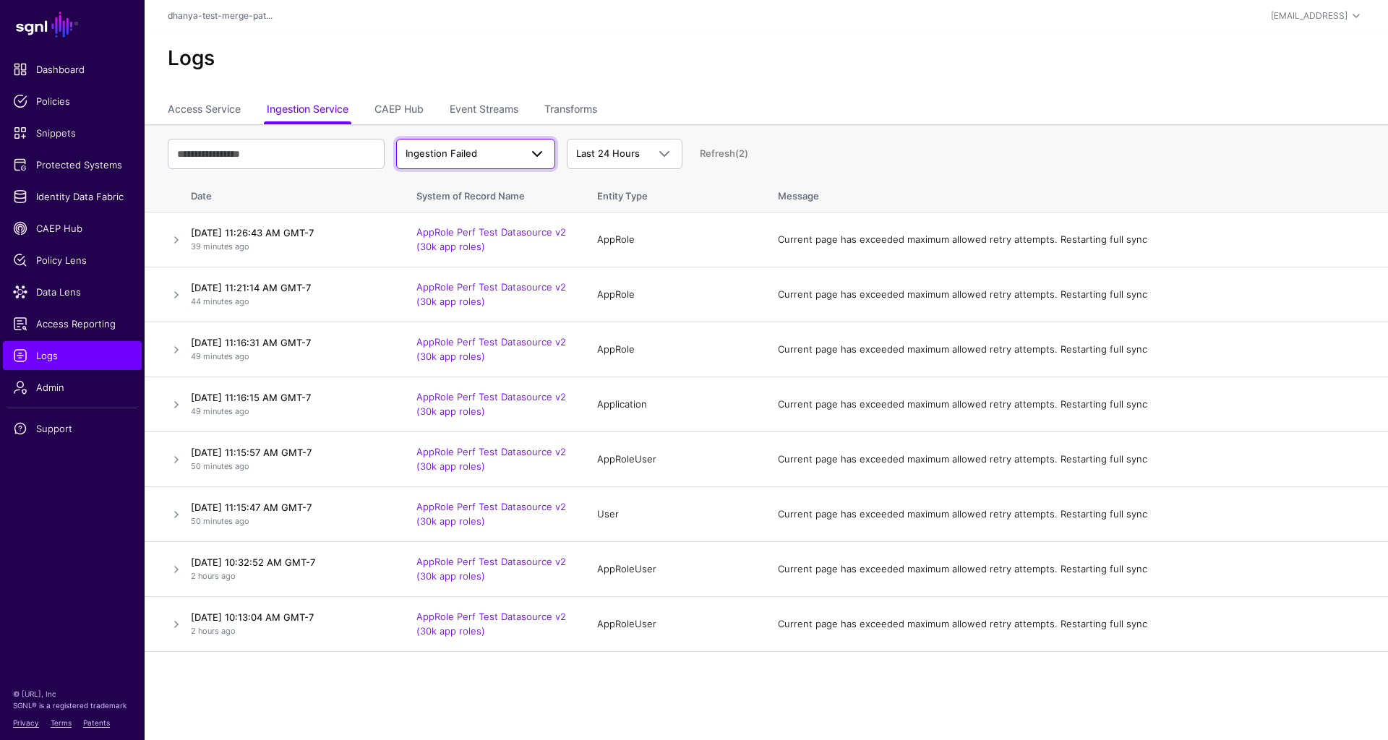
click at [515, 140] on link "Ingestion Failed" at bounding box center [475, 154] width 159 height 30
click at [511, 205] on div "Ingestion Completed" at bounding box center [476, 209] width 136 height 14
